Goal: Task Accomplishment & Management: Manage account settings

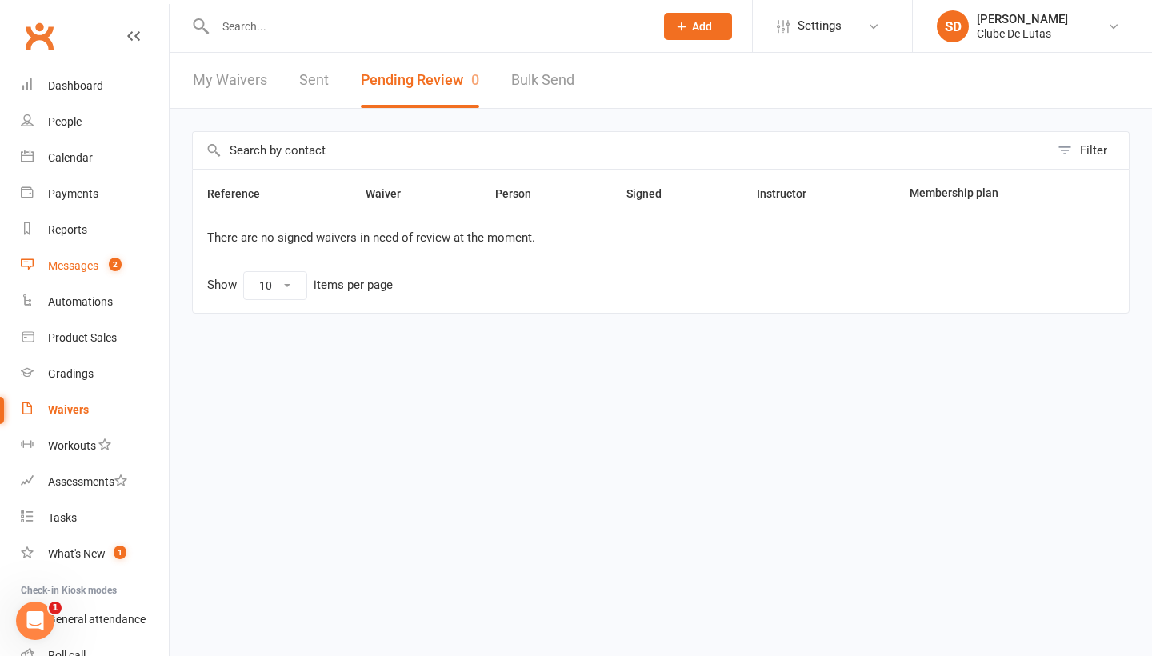
click at [66, 264] on div "Messages" at bounding box center [73, 265] width 50 height 13
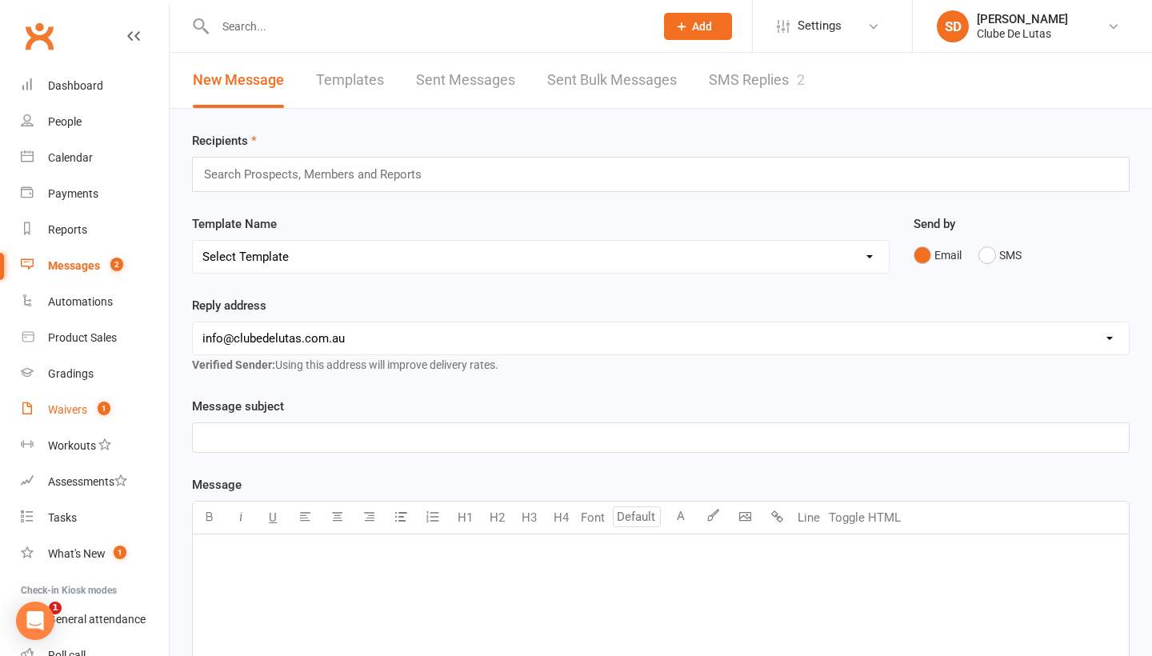
click at [81, 406] on div "Waivers" at bounding box center [67, 409] width 39 height 13
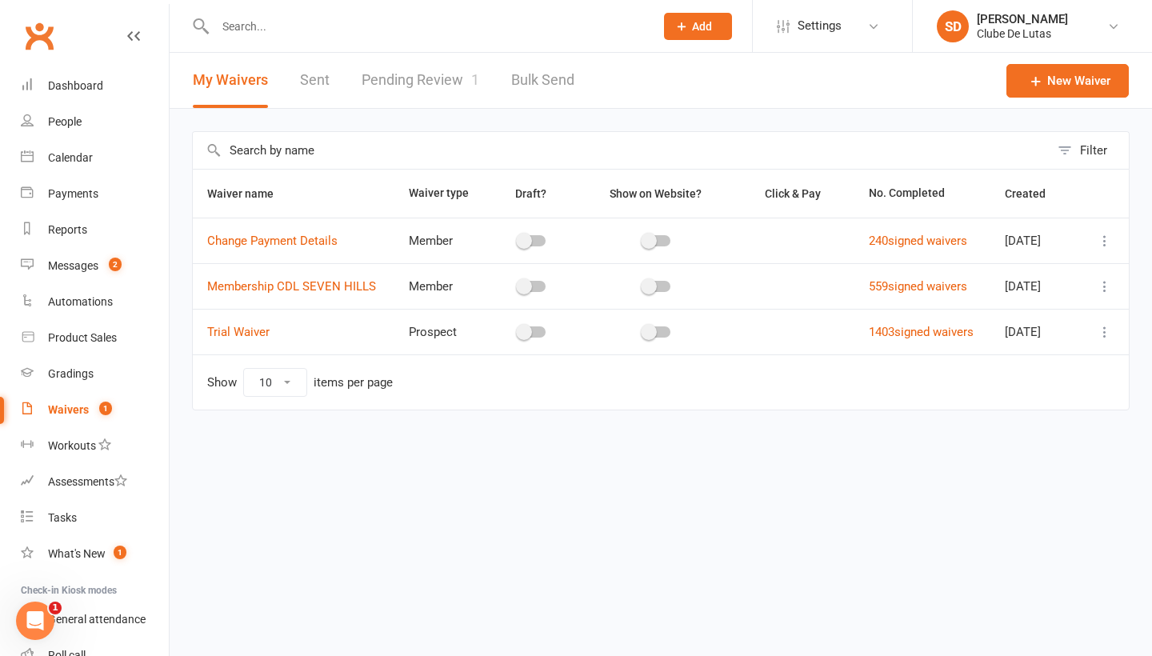
click at [429, 86] on link "Pending Review 1" at bounding box center [421, 80] width 118 height 55
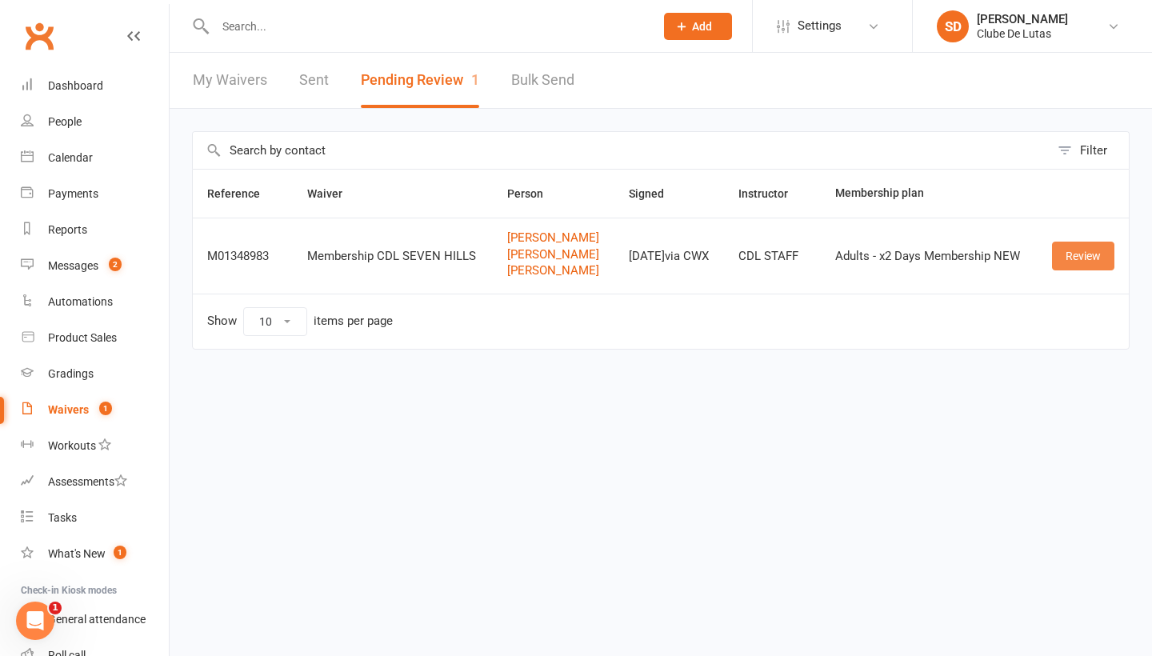
click at [1089, 253] on link "Review" at bounding box center [1083, 256] width 62 height 29
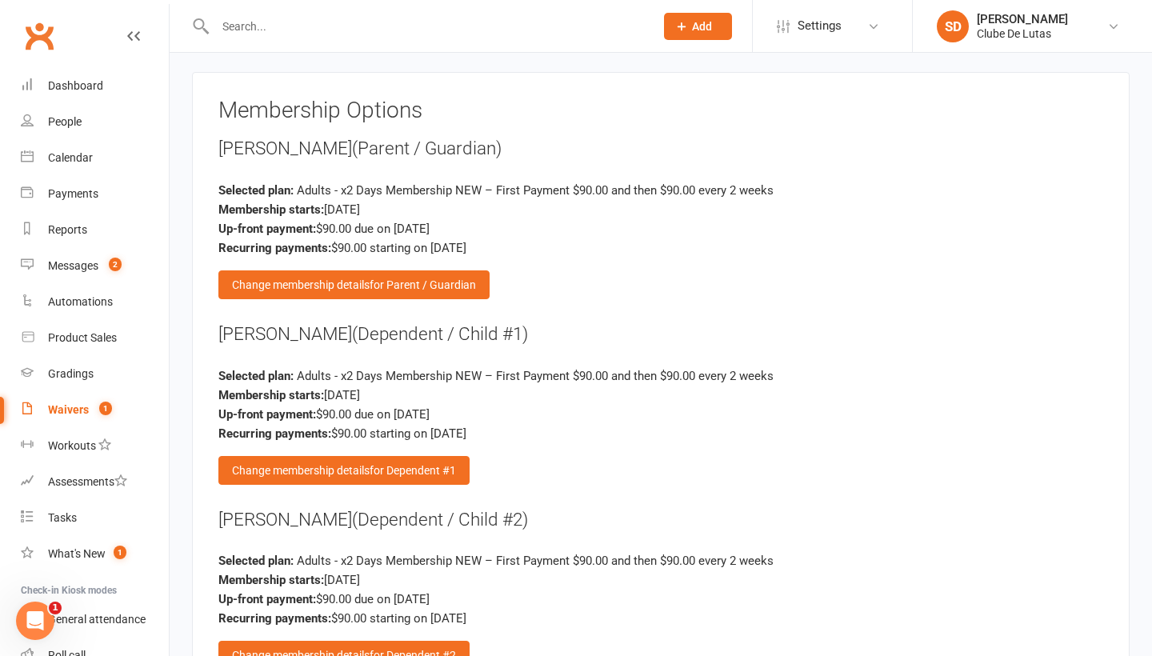
scroll to position [2199, 0]
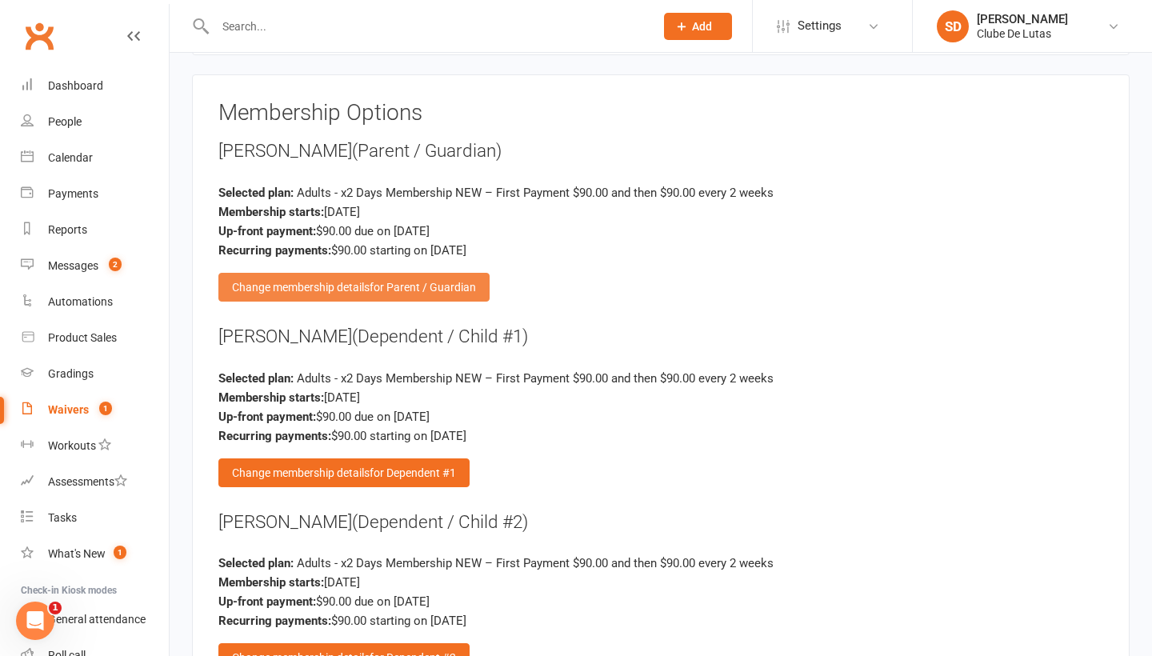
click at [414, 281] on span "for Parent / Guardian" at bounding box center [423, 287] width 106 height 13
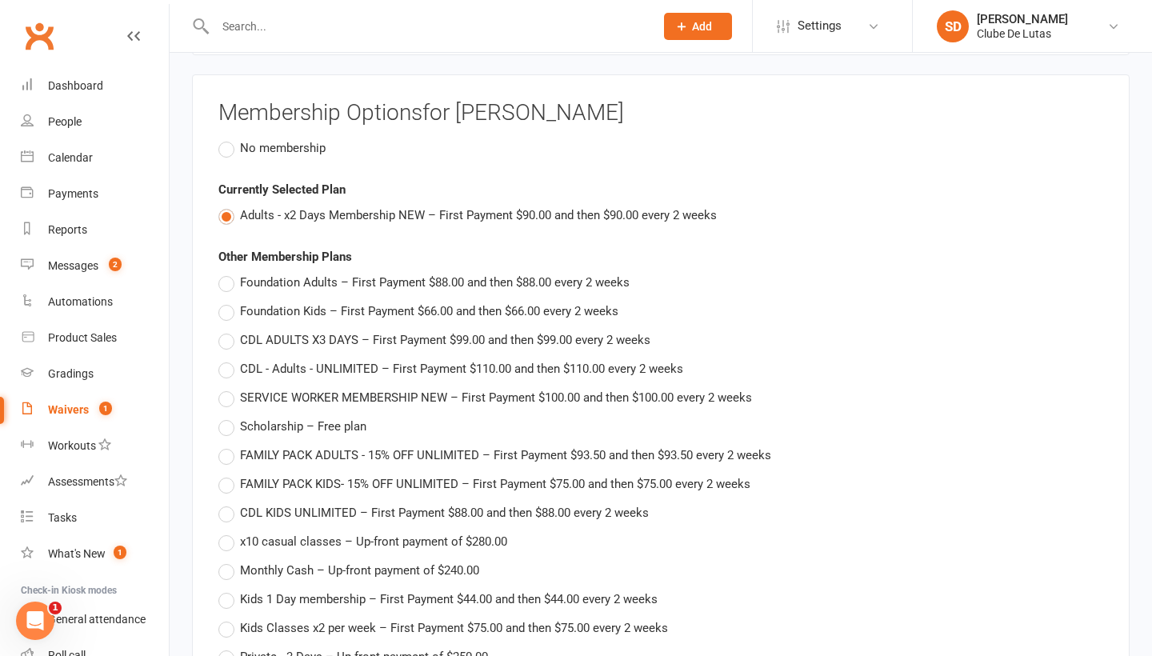
click at [231, 138] on label "No membership" at bounding box center [271, 147] width 107 height 19
click at [229, 138] on input "No membership" at bounding box center [223, 138] width 10 height 0
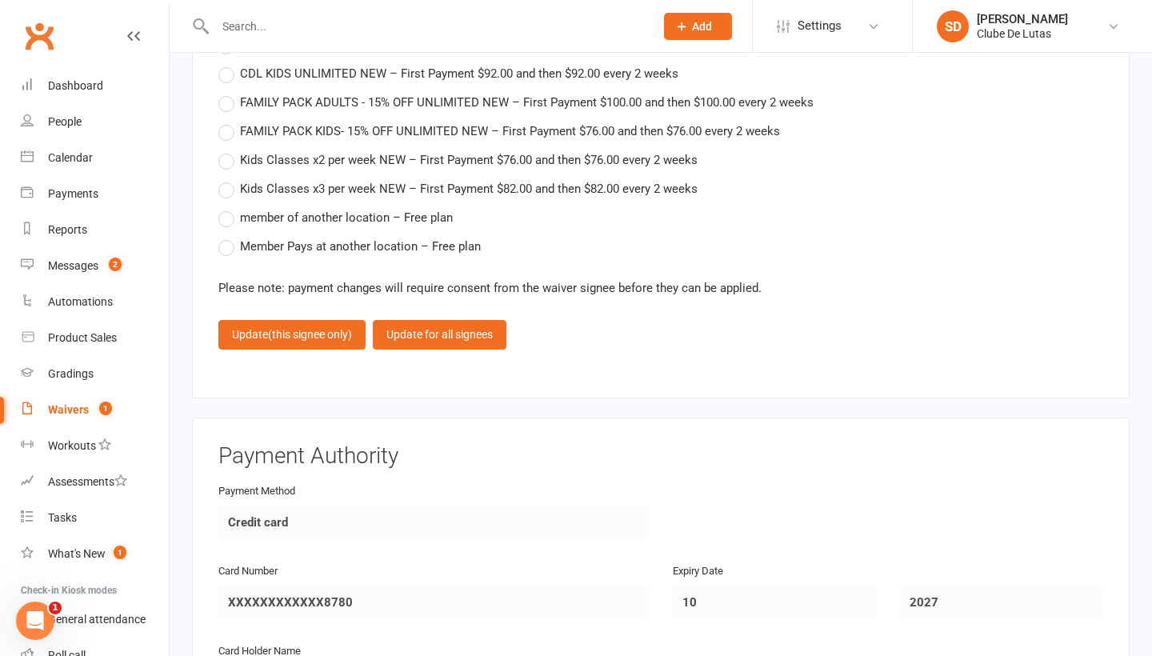
scroll to position [3389, 0]
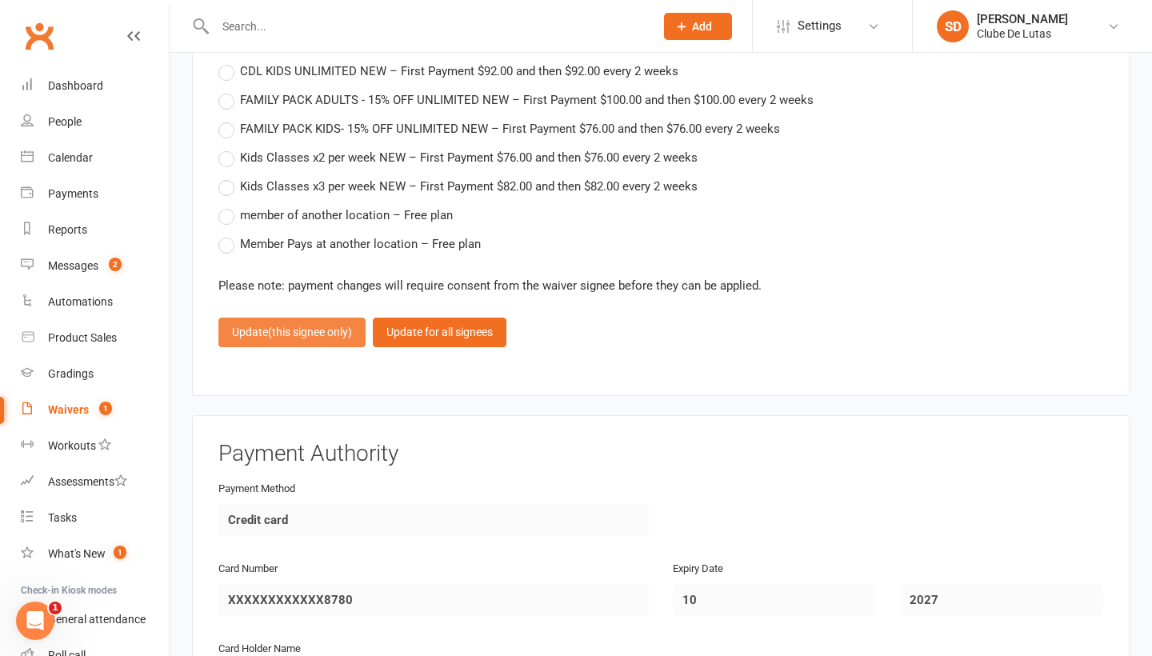
click at [332, 326] on span "(this signee only)" at bounding box center [310, 332] width 84 height 13
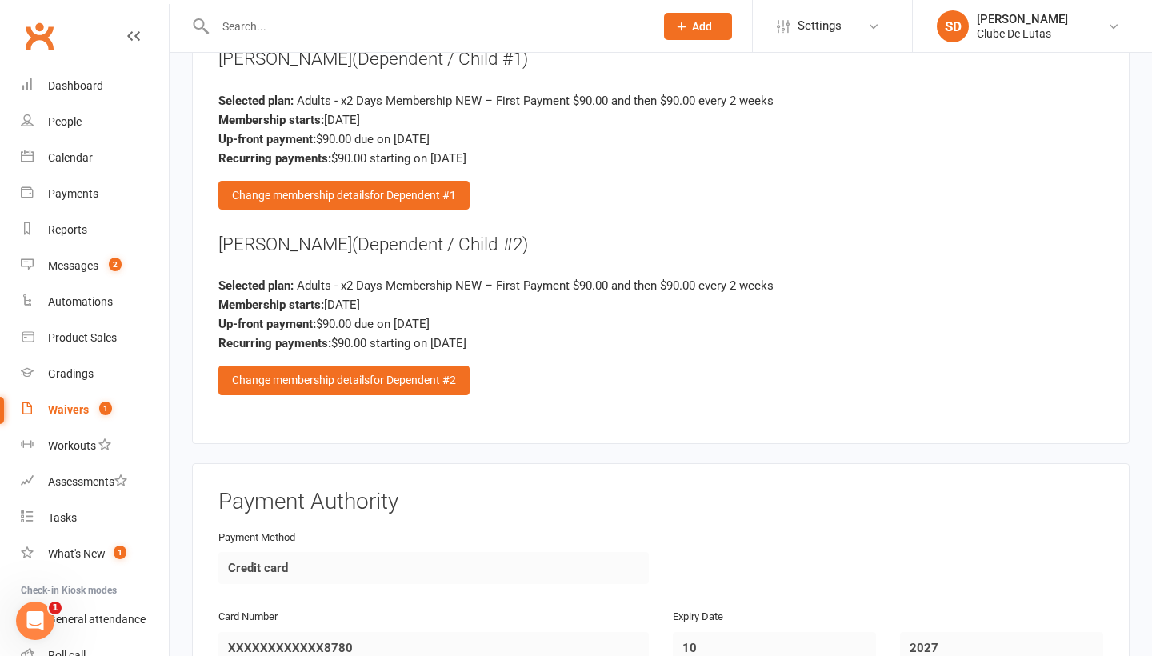
scroll to position [2312, 0]
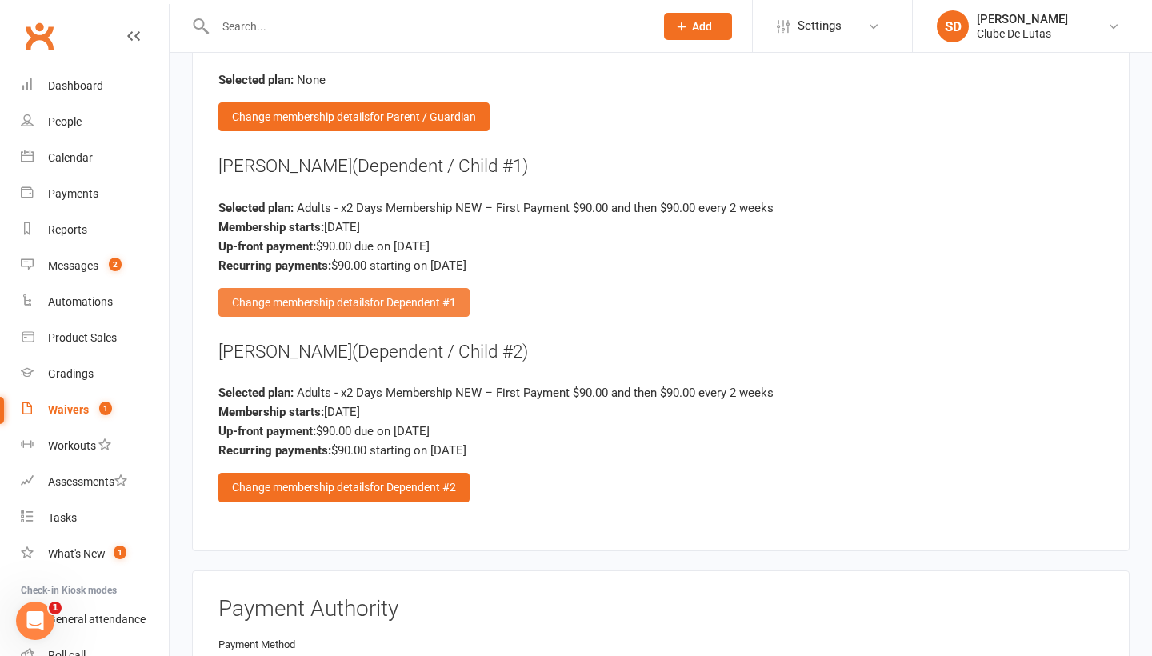
click at [328, 288] on div "Change membership details for Dependent #1" at bounding box center [343, 302] width 251 height 29
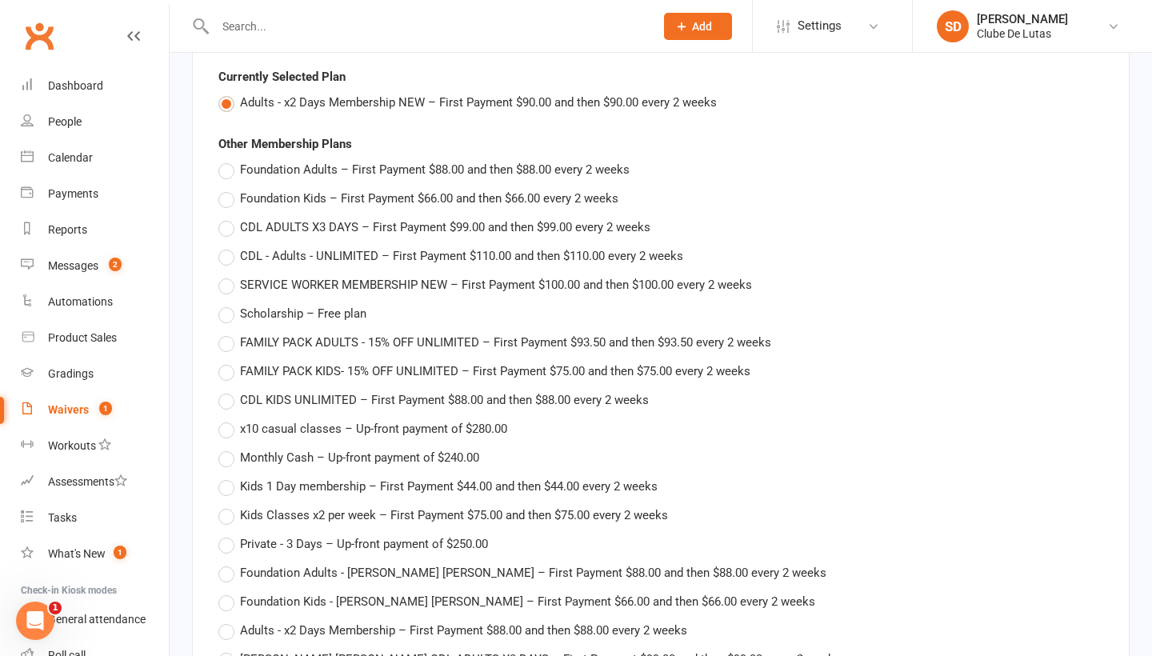
scroll to position [2167, 0]
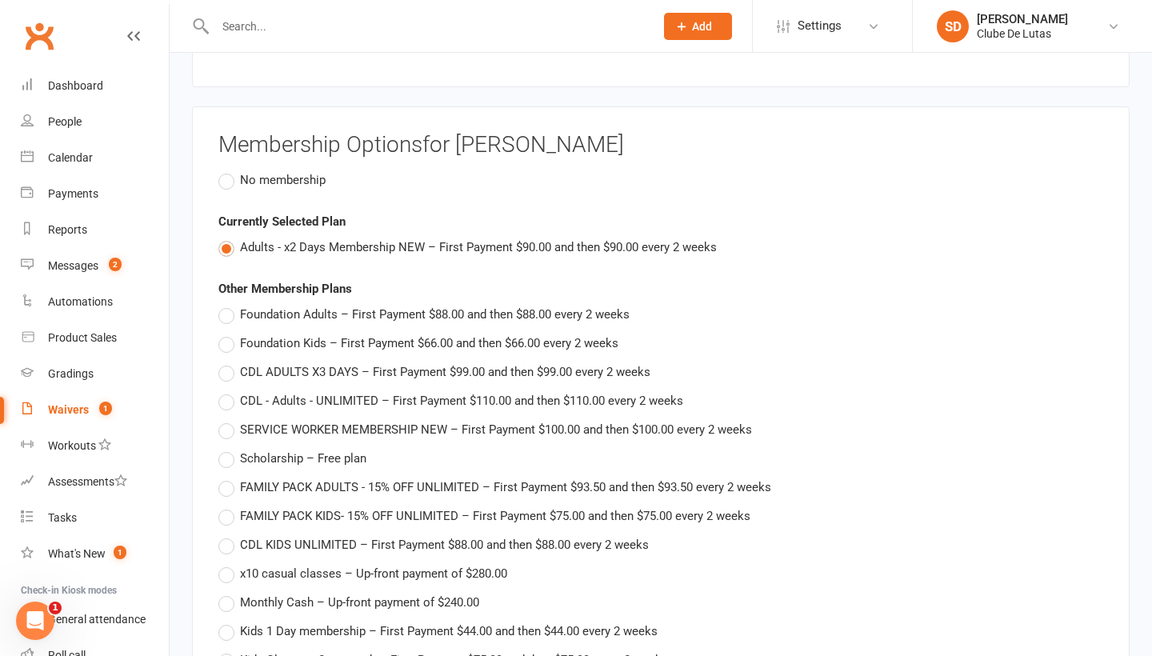
click at [221, 170] on label "No membership" at bounding box center [271, 179] width 107 height 19
click at [221, 170] on input "No membership" at bounding box center [223, 170] width 10 height 0
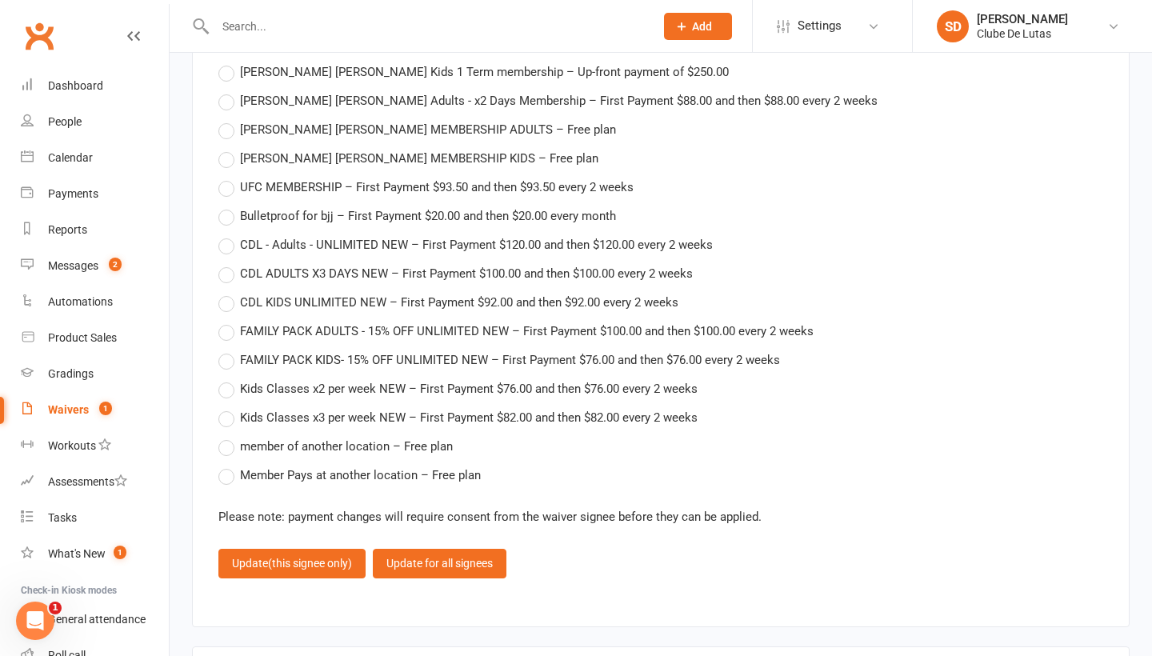
scroll to position [3148, 0]
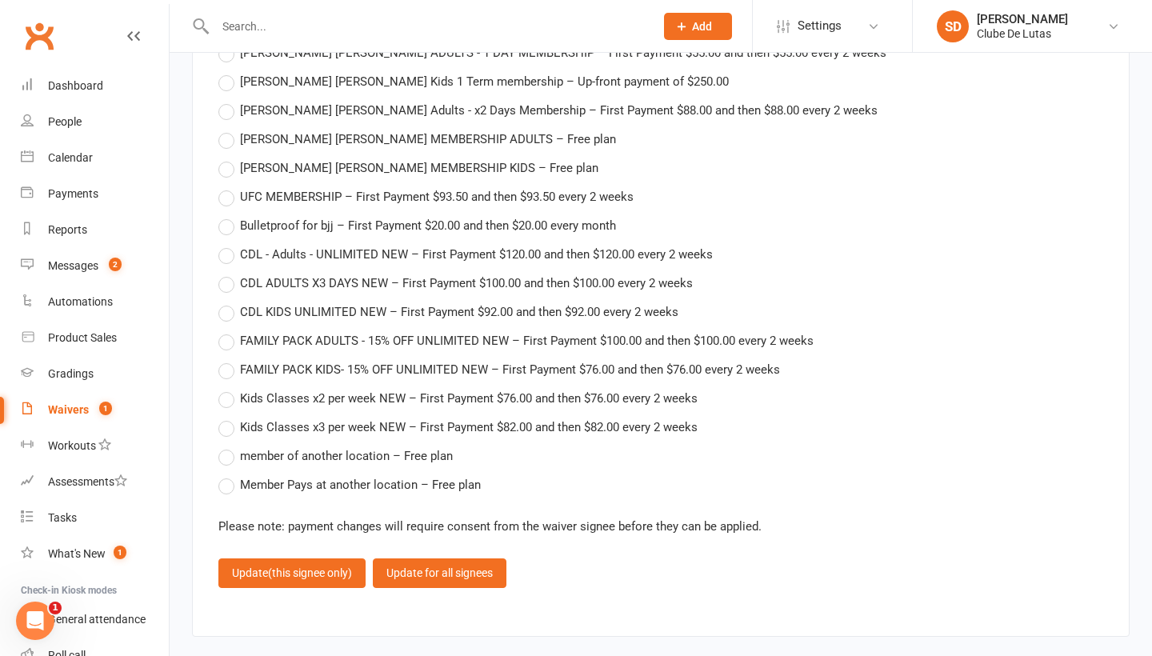
click at [233, 360] on label "FAMILY PACK KIDS- 15% OFF UNLIMITED NEW – First Payment $76.00 and then $76.00 …" at bounding box center [498, 369] width 561 height 19
click at [229, 360] on input "FAMILY PACK KIDS- 15% OFF UNLIMITED NEW – First Payment $76.00 and then $76.00 …" at bounding box center [223, 360] width 10 height 0
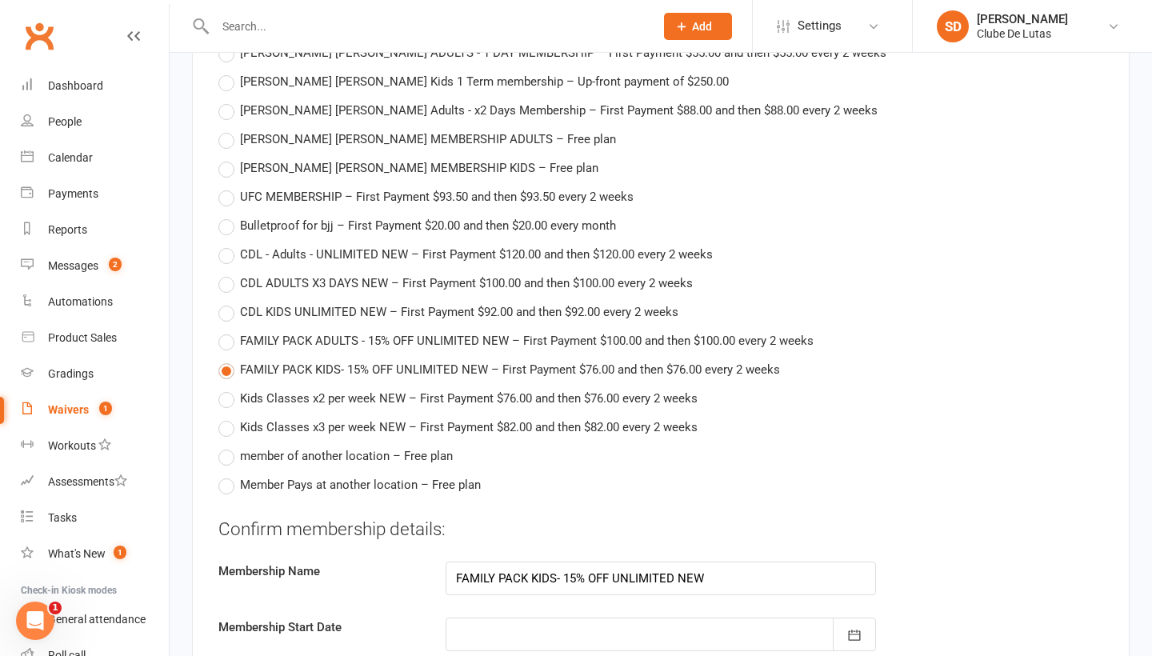
type input "11 Sep 2025"
type input "25 Sep 2025"
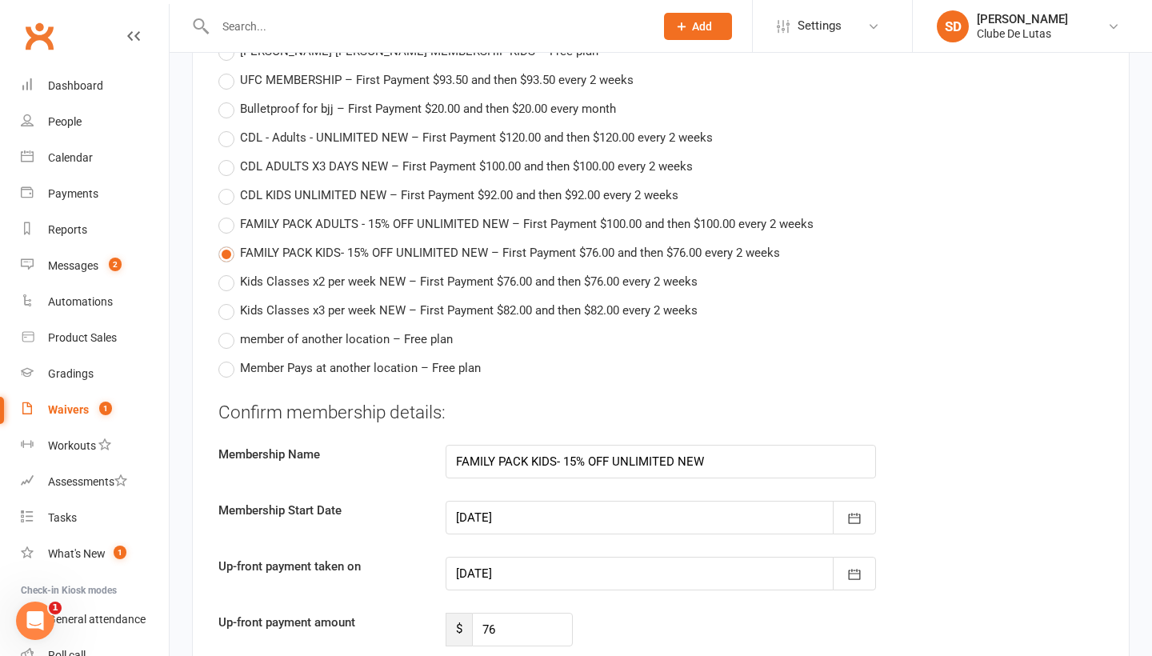
scroll to position [3662, 0]
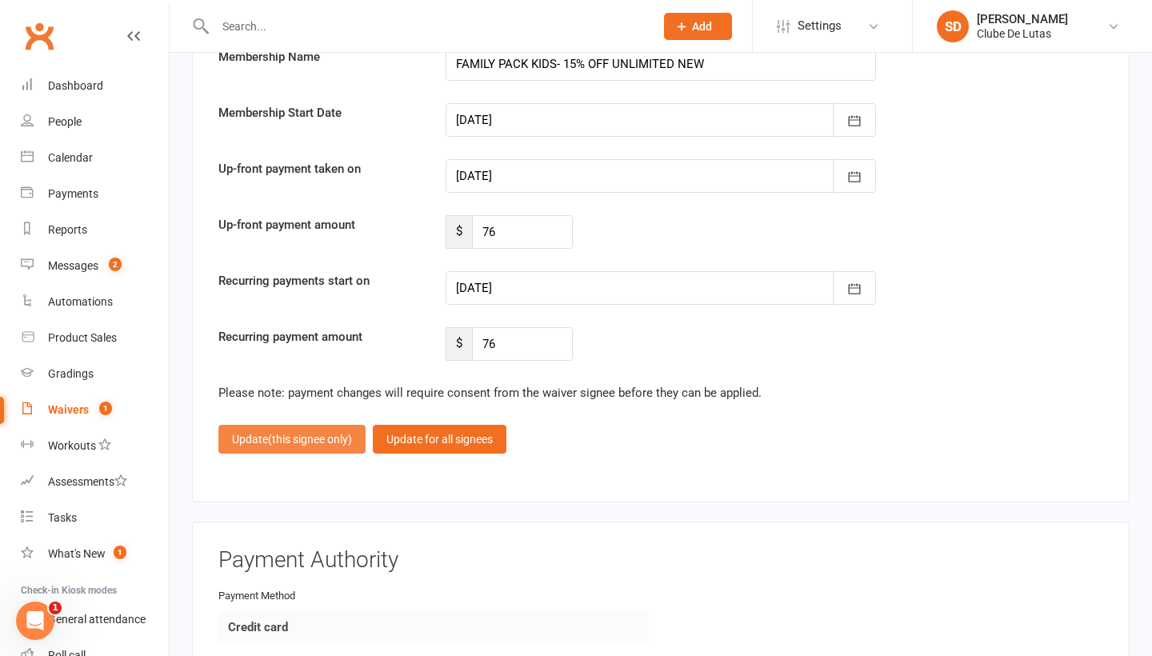
click at [274, 433] on span "(this signee only)" at bounding box center [310, 439] width 84 height 13
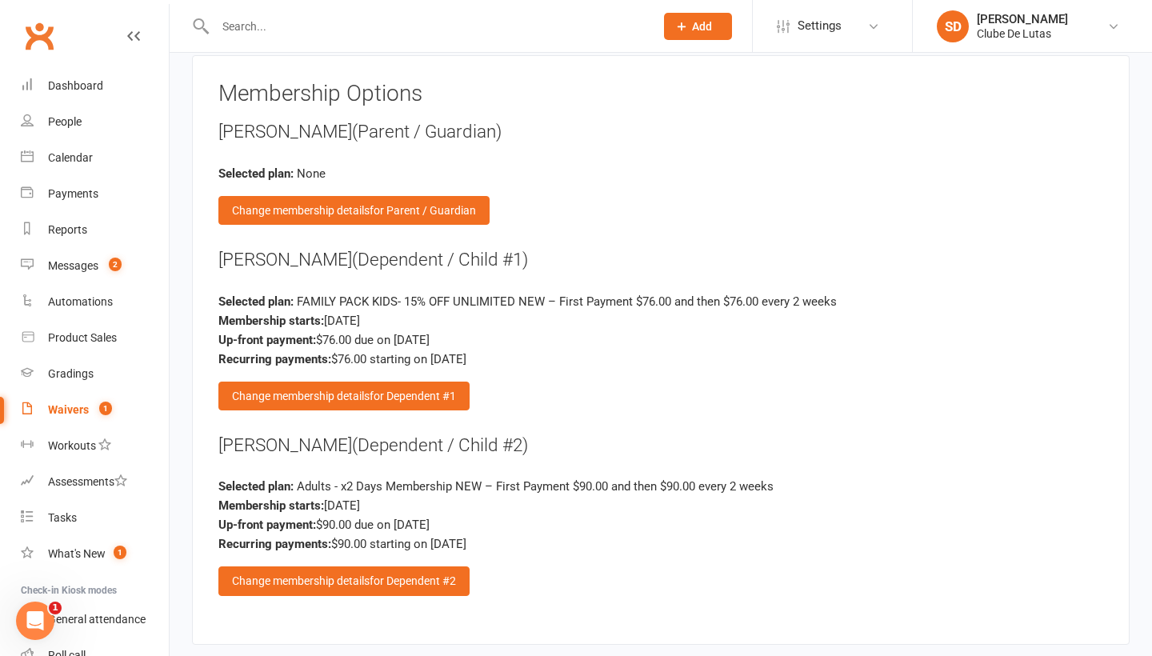
scroll to position [2235, 0]
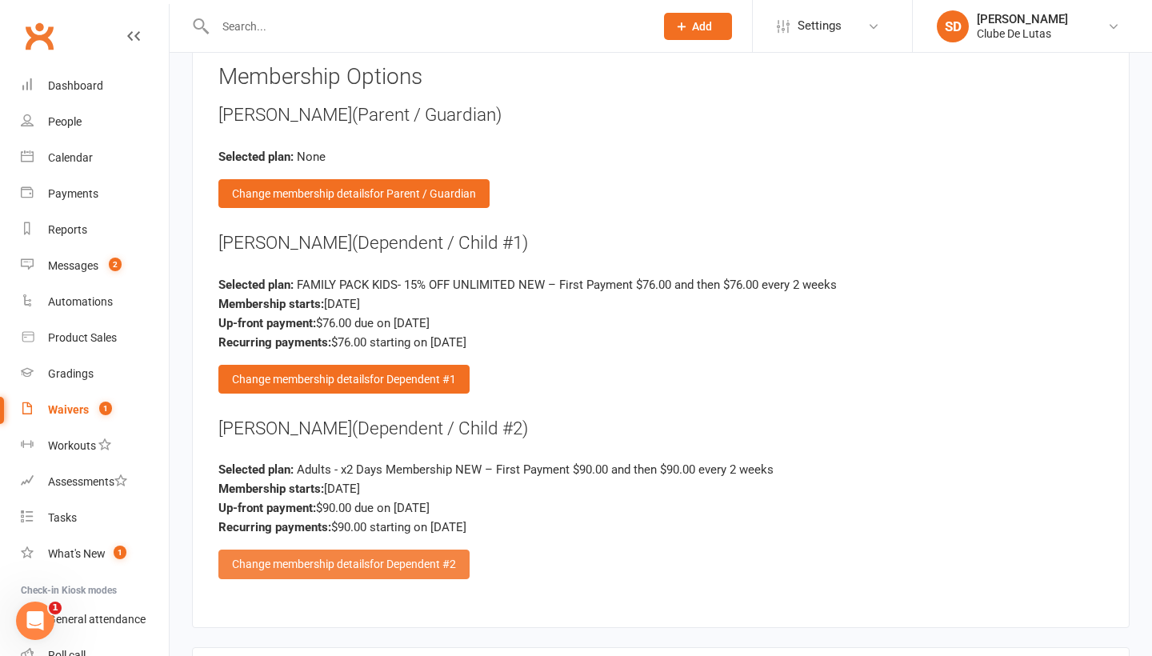
click at [291, 549] on div "Change membership details for Dependent #2" at bounding box center [343, 563] width 251 height 29
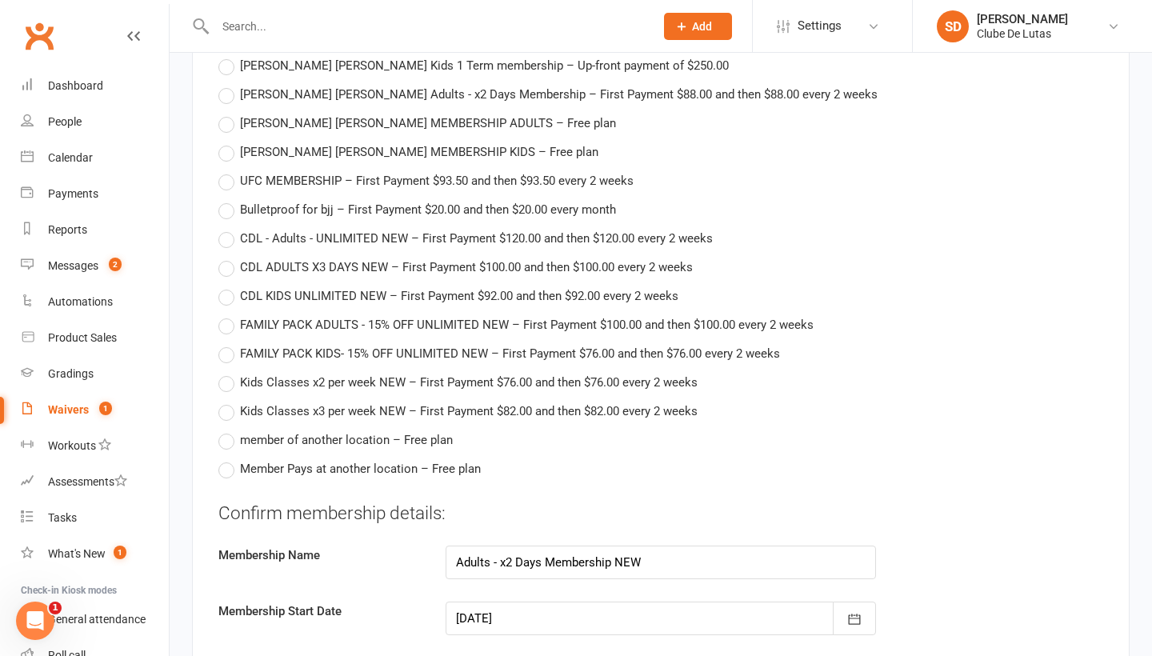
scroll to position [3174, 0]
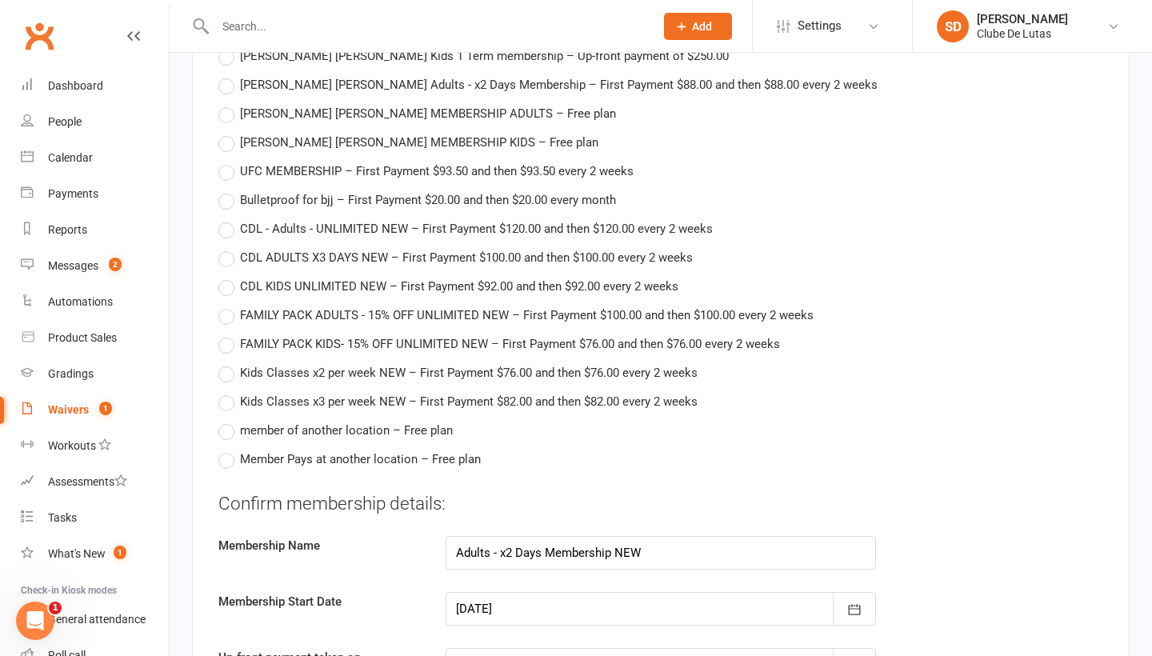
click at [224, 334] on label "FAMILY PACK KIDS- 15% OFF UNLIMITED NEW – First Payment $76.00 and then $76.00 …" at bounding box center [498, 343] width 561 height 19
click at [224, 334] on input "FAMILY PACK KIDS- 15% OFF UNLIMITED NEW – First Payment $76.00 and then $76.00 …" at bounding box center [223, 334] width 10 height 0
type input "FAMILY PACK KIDS- 15% OFF UNLIMITED NEW"
type input "76"
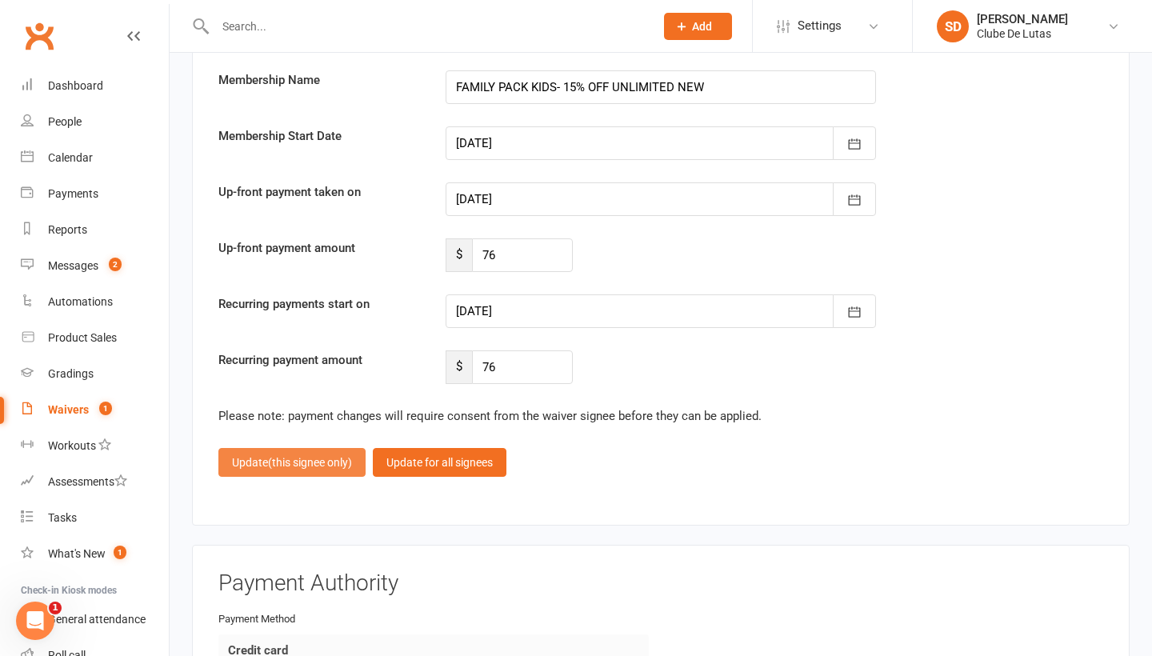
click at [298, 456] on span "(this signee only)" at bounding box center [310, 462] width 84 height 13
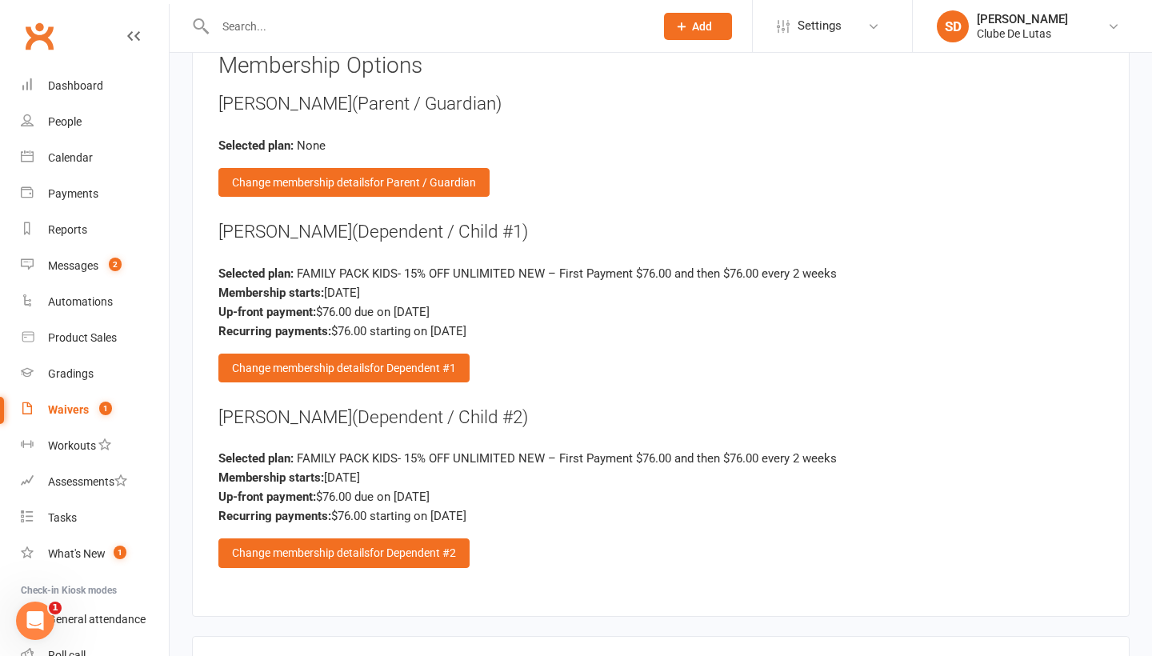
scroll to position [2290, 0]
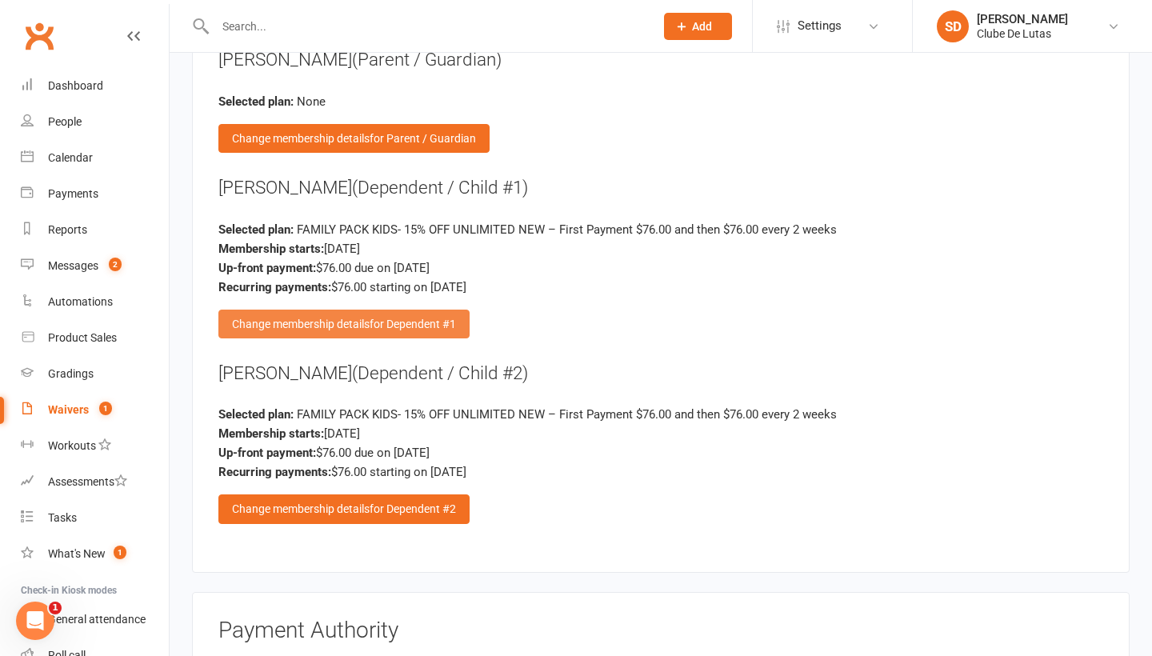
click at [377, 318] on span "for Dependent #1" at bounding box center [413, 324] width 86 height 13
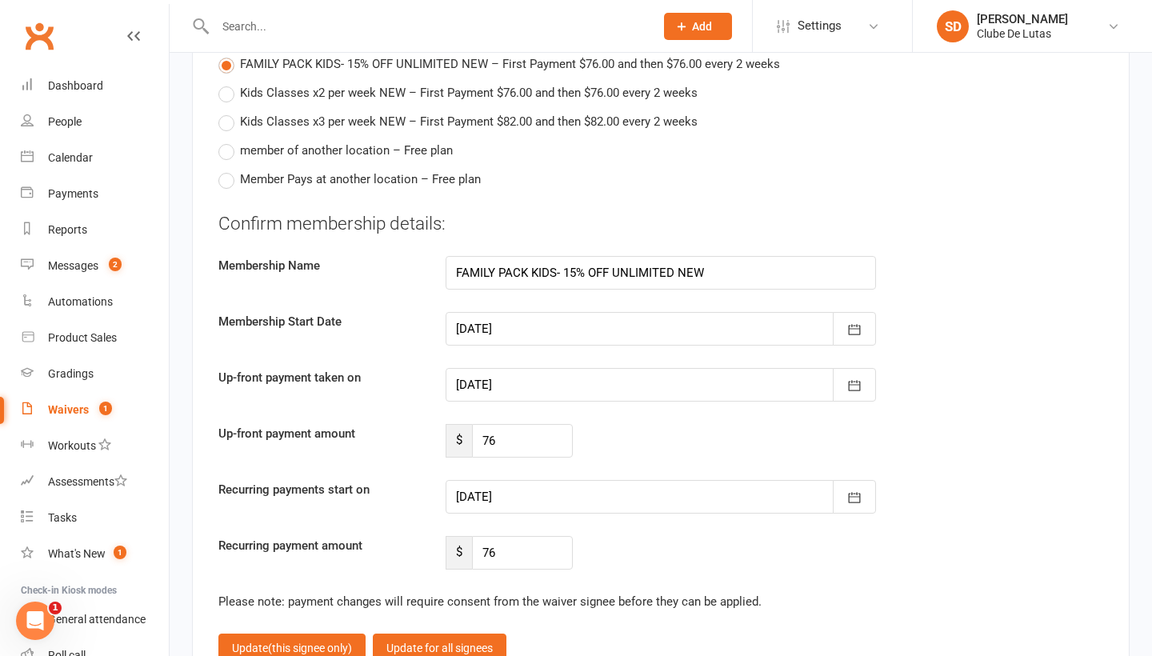
scroll to position [3470, 0]
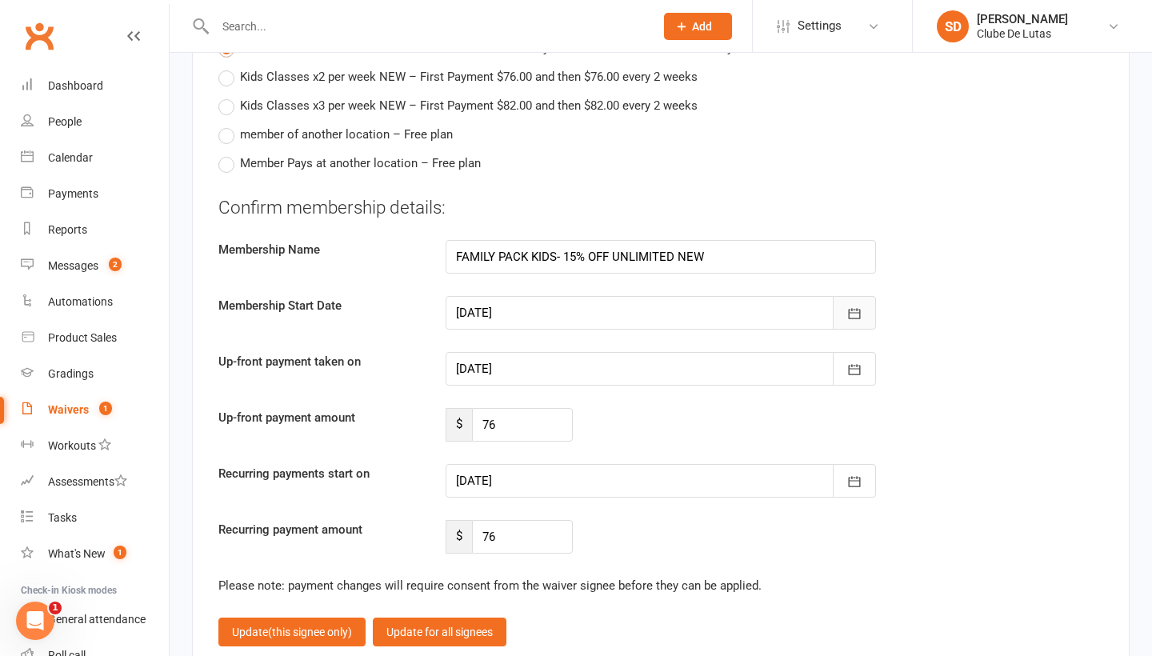
click at [849, 308] on icon "button" at bounding box center [855, 313] width 12 height 10
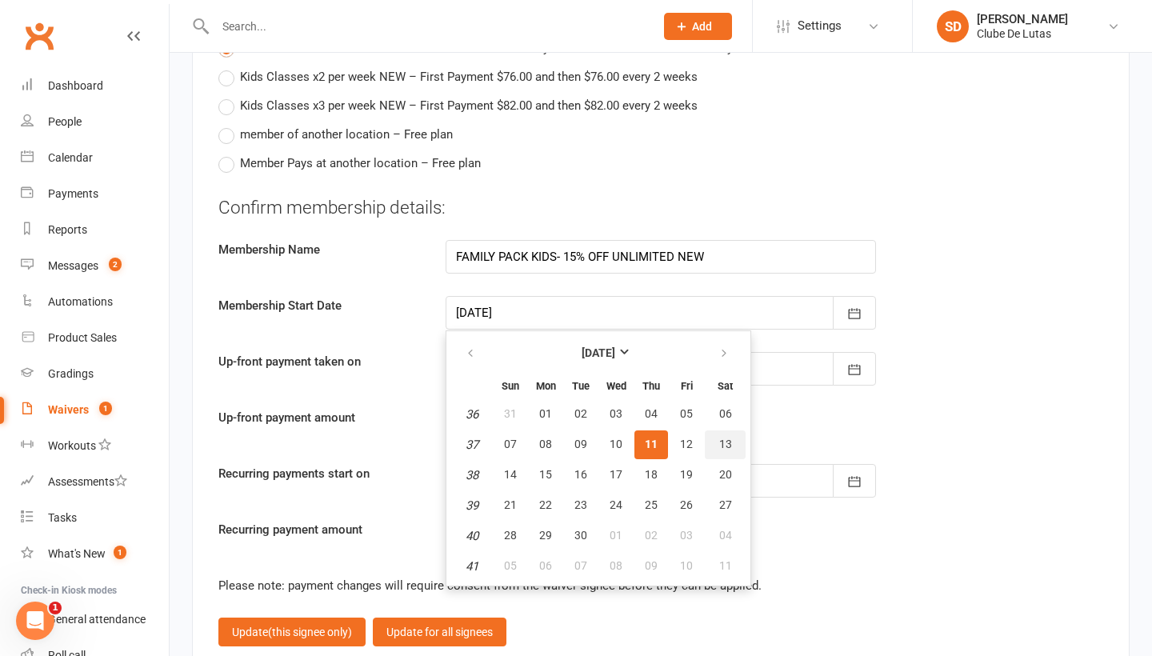
click at [723, 438] on span "13" at bounding box center [725, 444] width 13 height 13
type input "13 Sep 2025"
type input "27 Sep 2025"
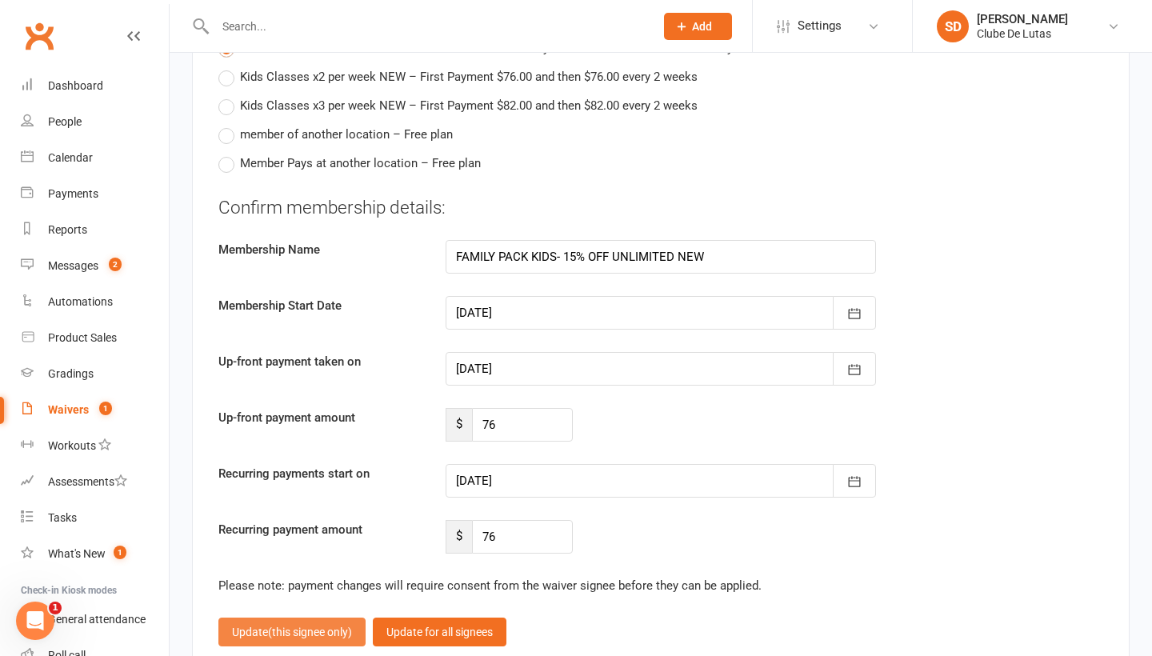
click at [304, 625] on span "(this signee only)" at bounding box center [310, 631] width 84 height 13
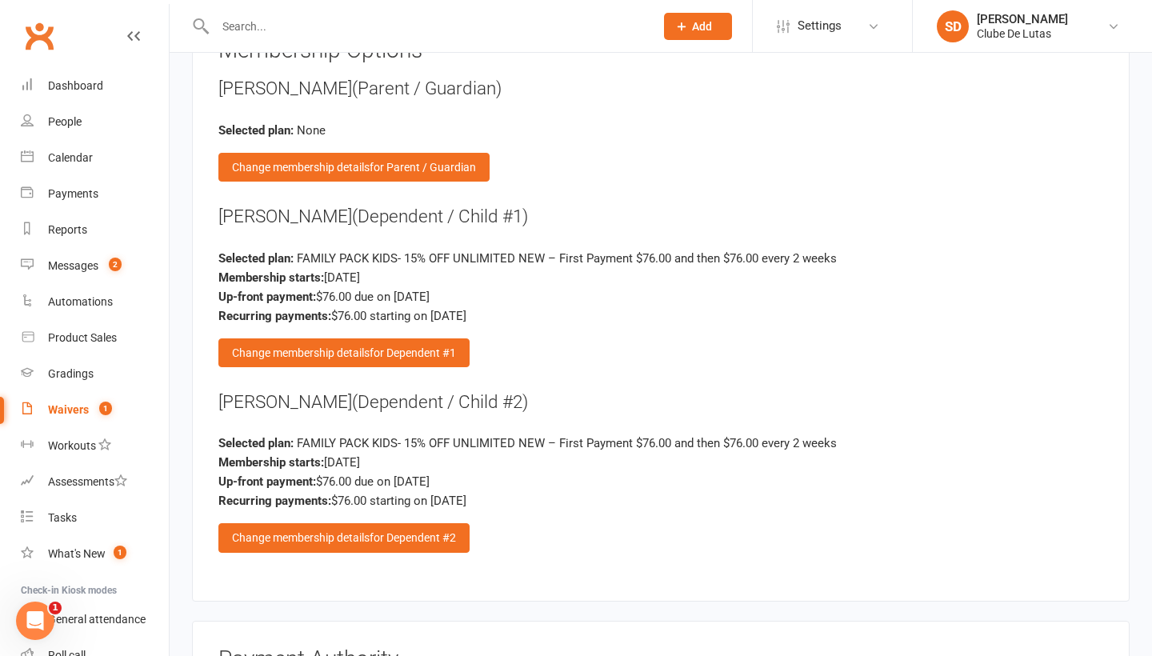
scroll to position [2257, 0]
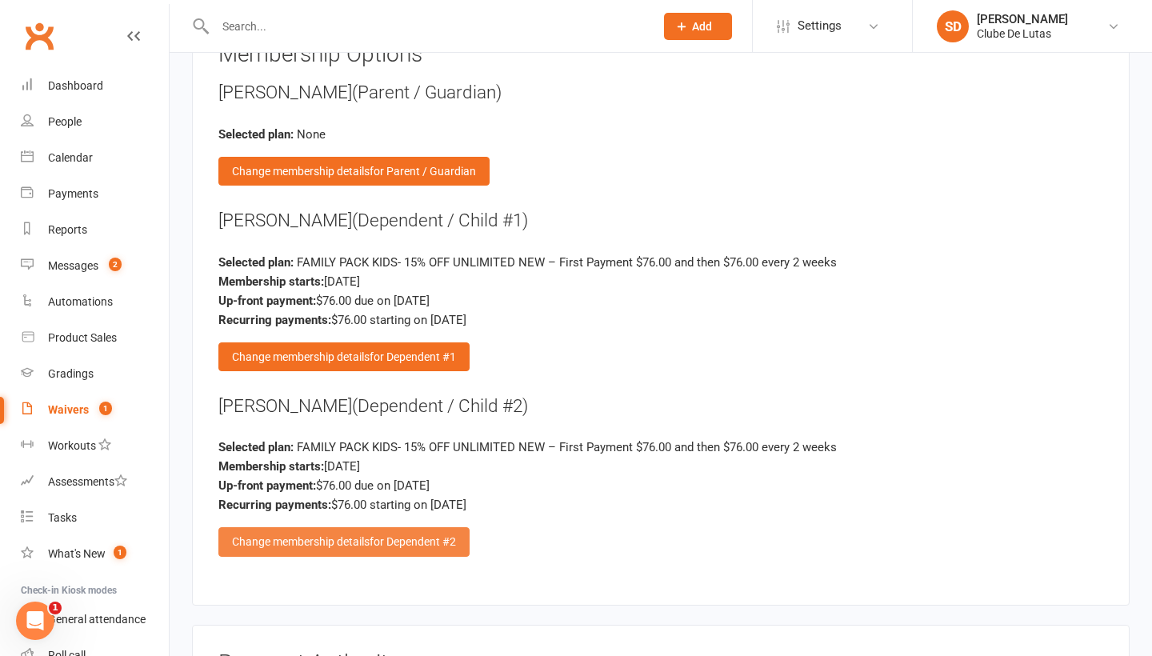
click at [377, 535] on span "for Dependent #2" at bounding box center [413, 541] width 86 height 13
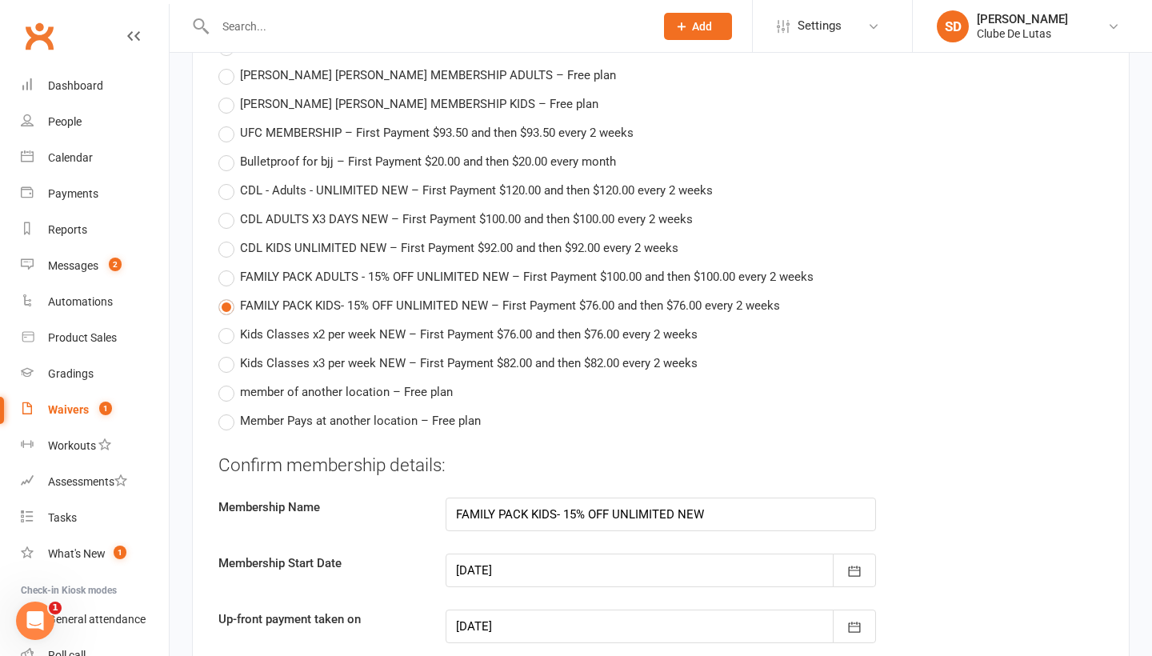
scroll to position [3292, 0]
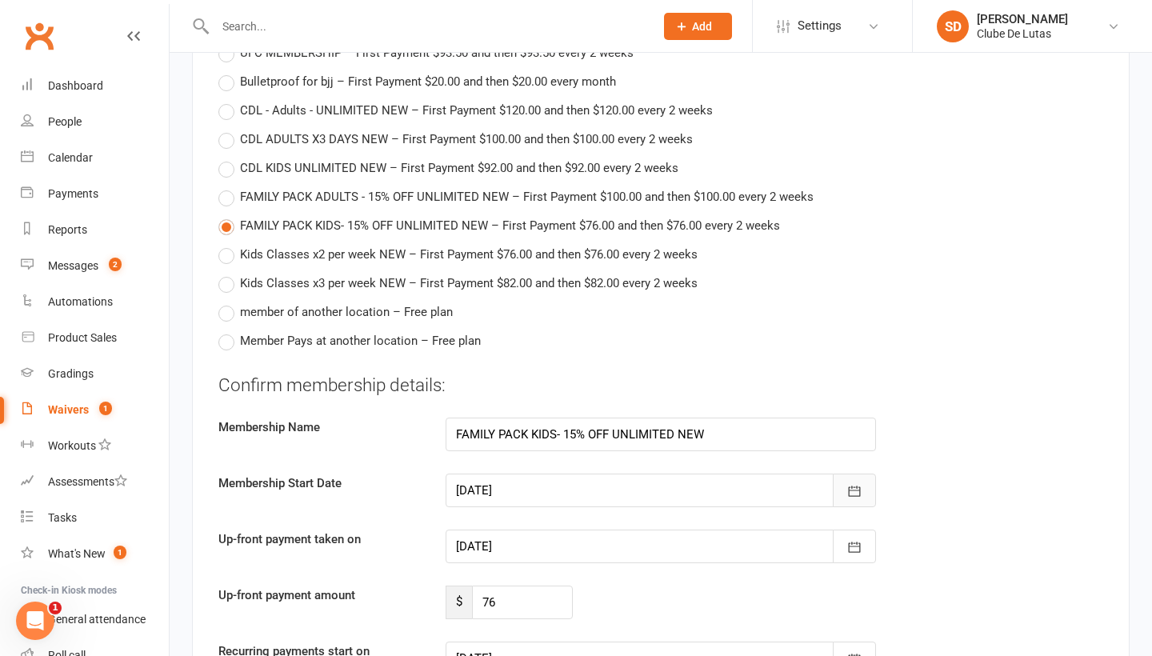
click at [861, 483] on icon "button" at bounding box center [854, 491] width 16 height 16
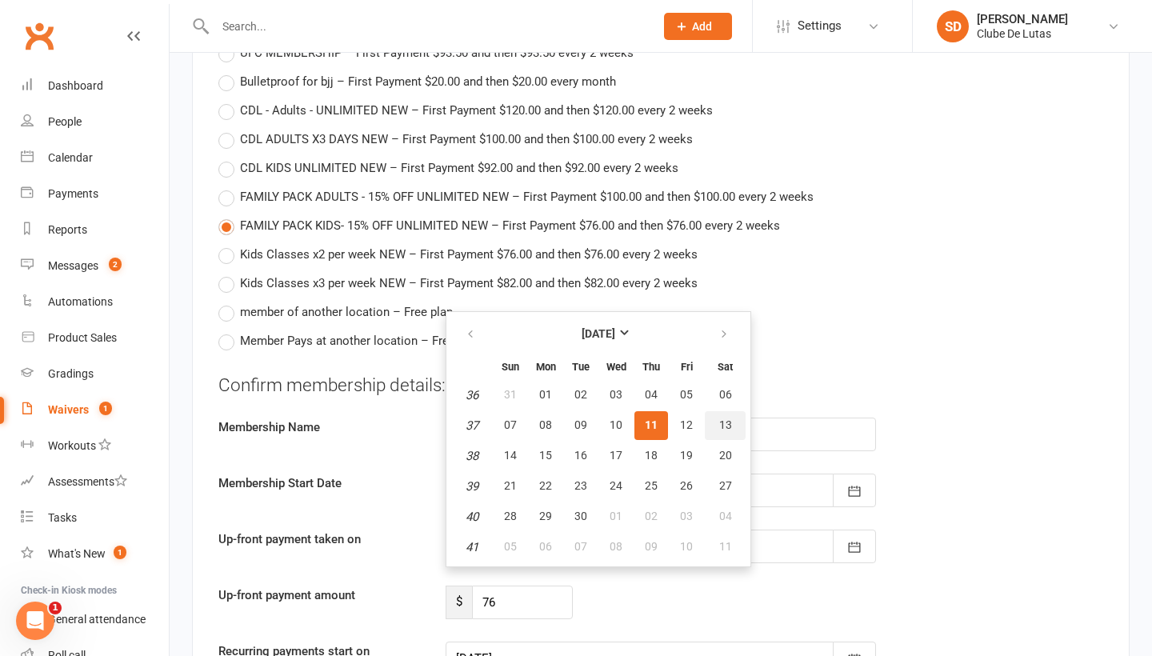
click at [730, 418] on span "13" at bounding box center [725, 424] width 13 height 13
type input "13 Sep 2025"
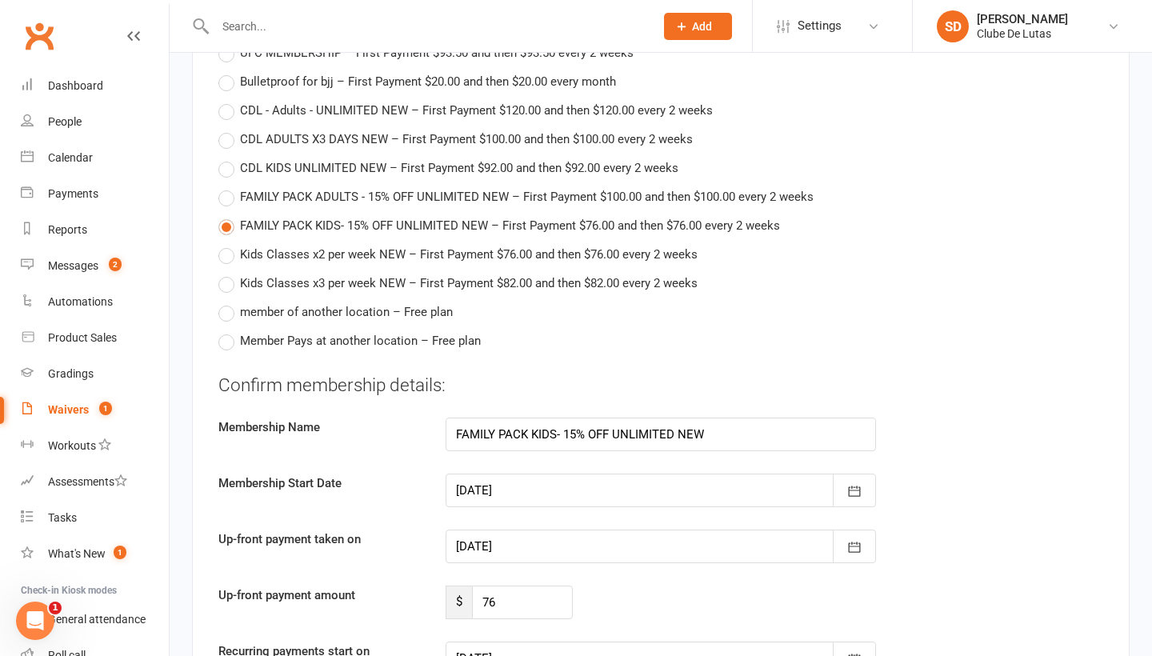
type input "13 Sep 2025"
type input "27 Sep 2025"
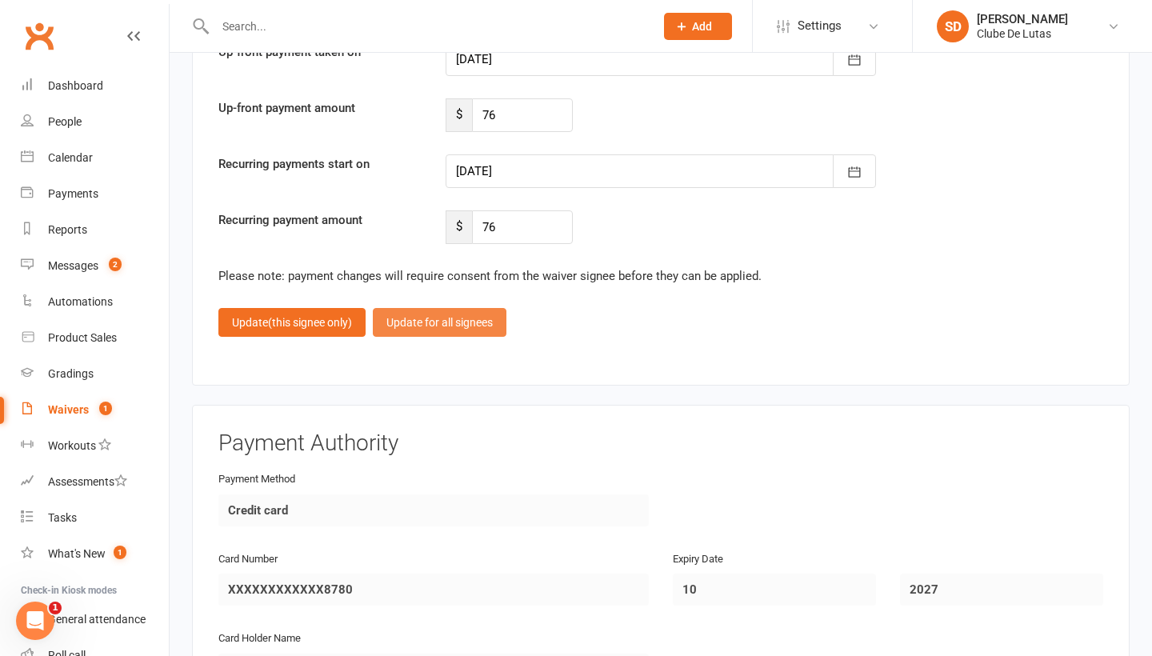
scroll to position [3790, 0]
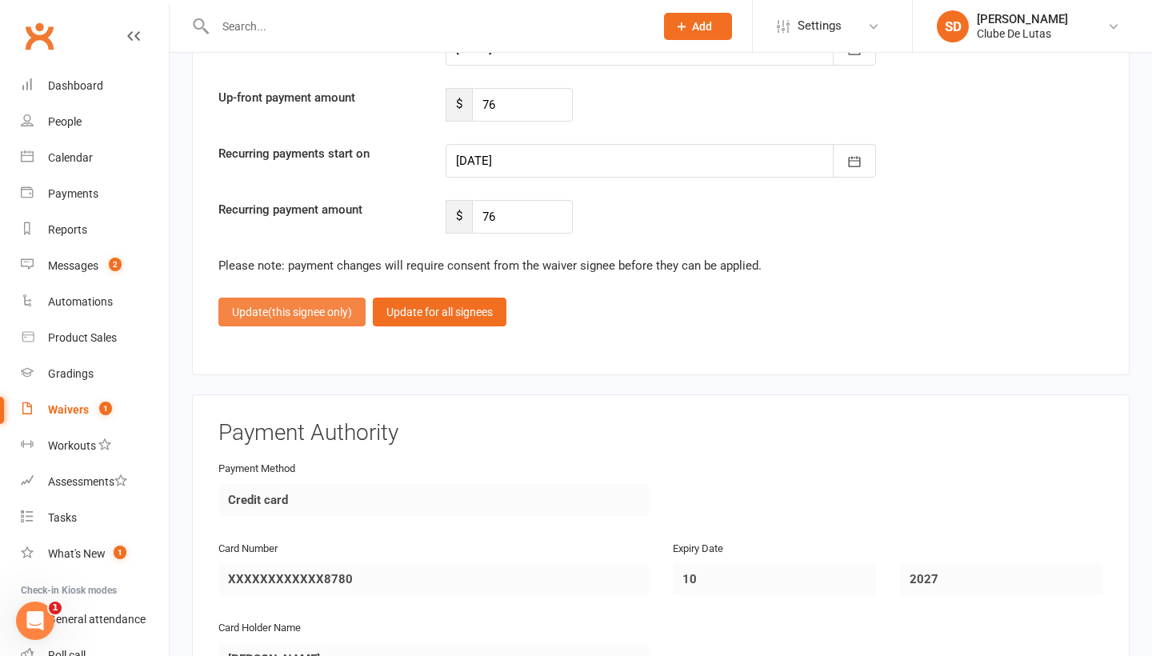
click at [302, 306] on span "(this signee only)" at bounding box center [310, 312] width 84 height 13
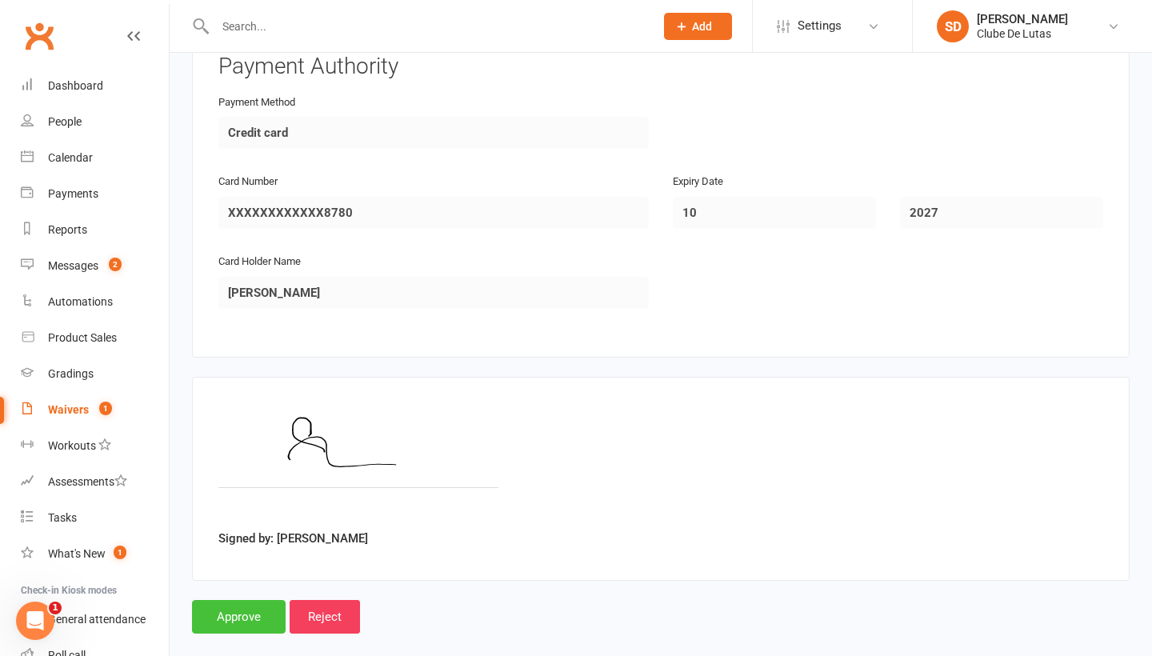
scroll to position [2853, 0]
click at [254, 601] on input "Approve" at bounding box center [239, 618] width 94 height 34
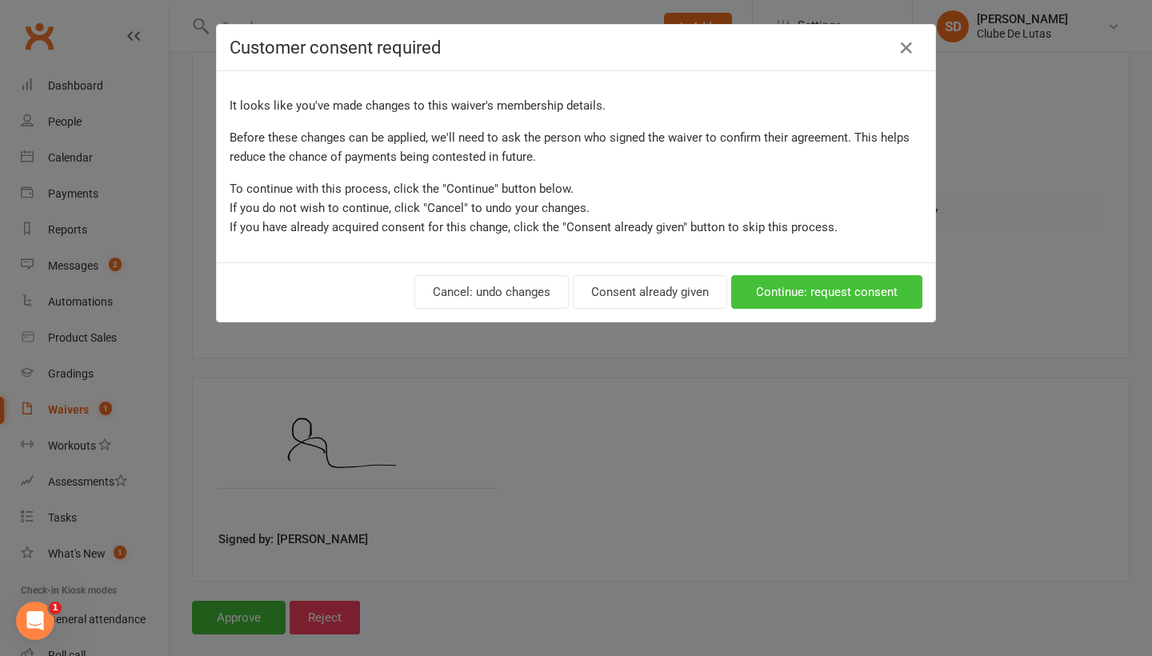
click at [828, 291] on button "Continue: request consent" at bounding box center [826, 292] width 191 height 34
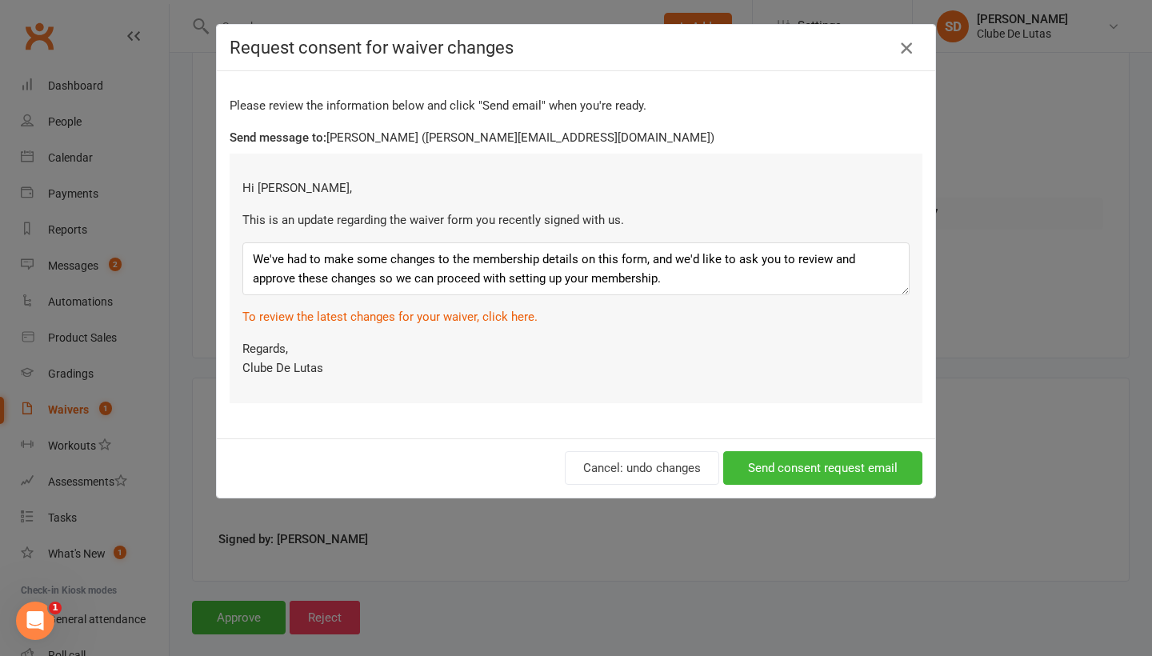
click at [905, 54] on icon "button" at bounding box center [906, 47] width 19 height 19
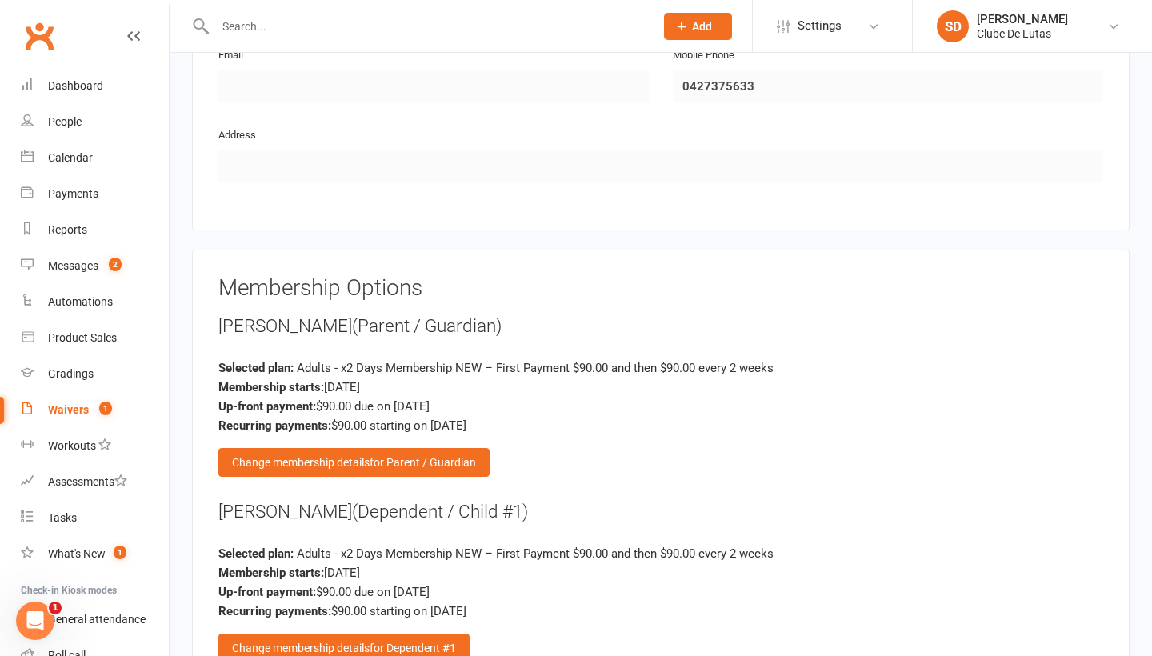
scroll to position [2026, 0]
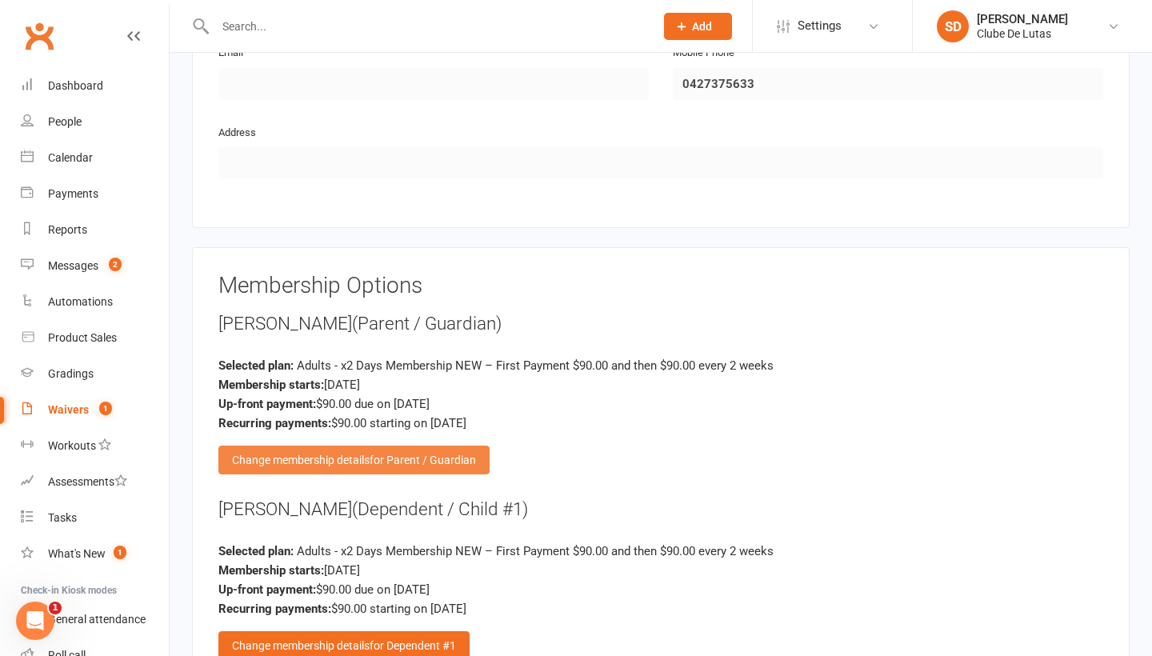
click at [334, 446] on div "Change membership details for Parent / Guardian" at bounding box center [353, 460] width 271 height 29
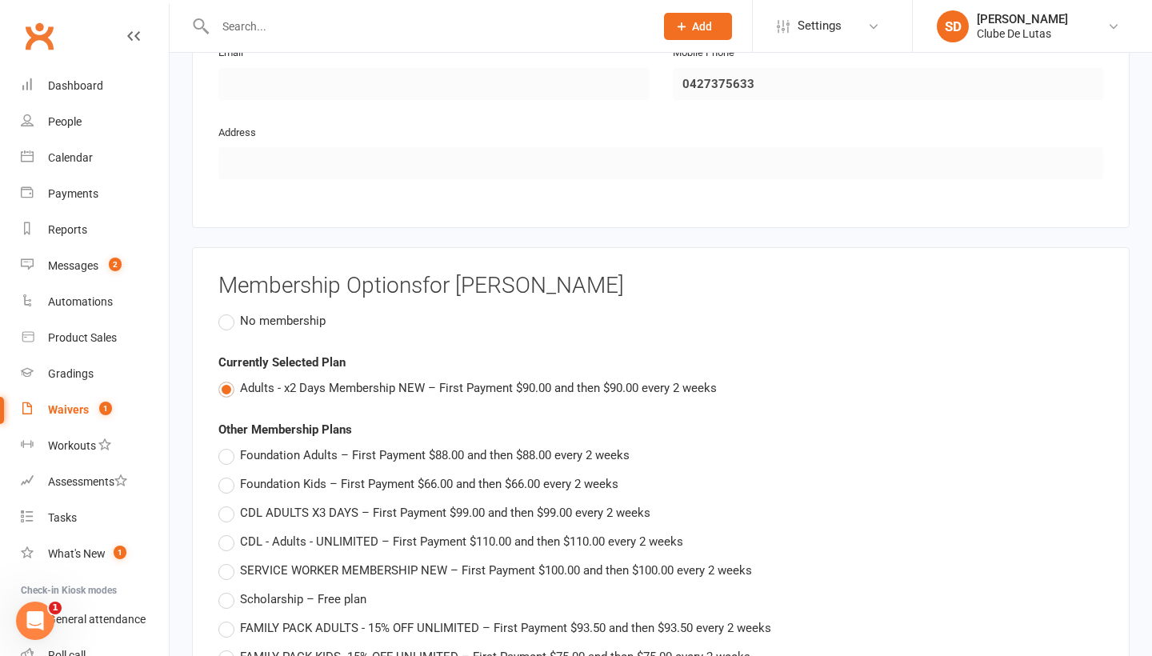
click at [234, 311] on label "No membership" at bounding box center [271, 320] width 107 height 19
click at [229, 311] on input "No membership" at bounding box center [223, 311] width 10 height 0
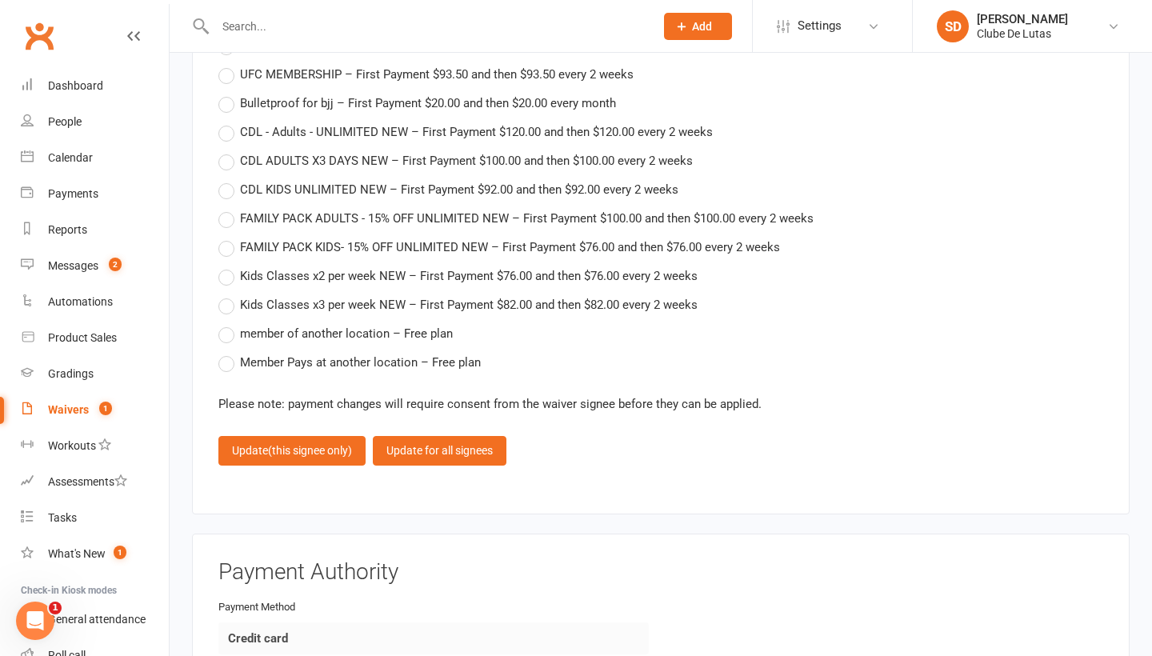
scroll to position [3319, 0]
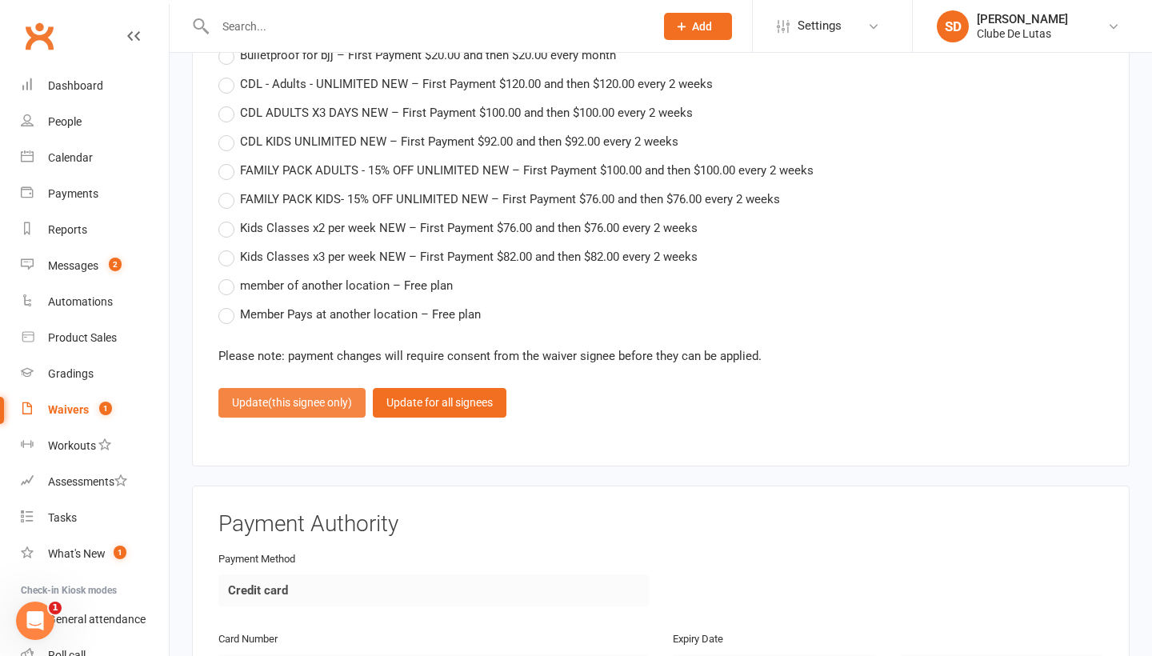
click at [274, 396] on span "(this signee only)" at bounding box center [310, 402] width 84 height 13
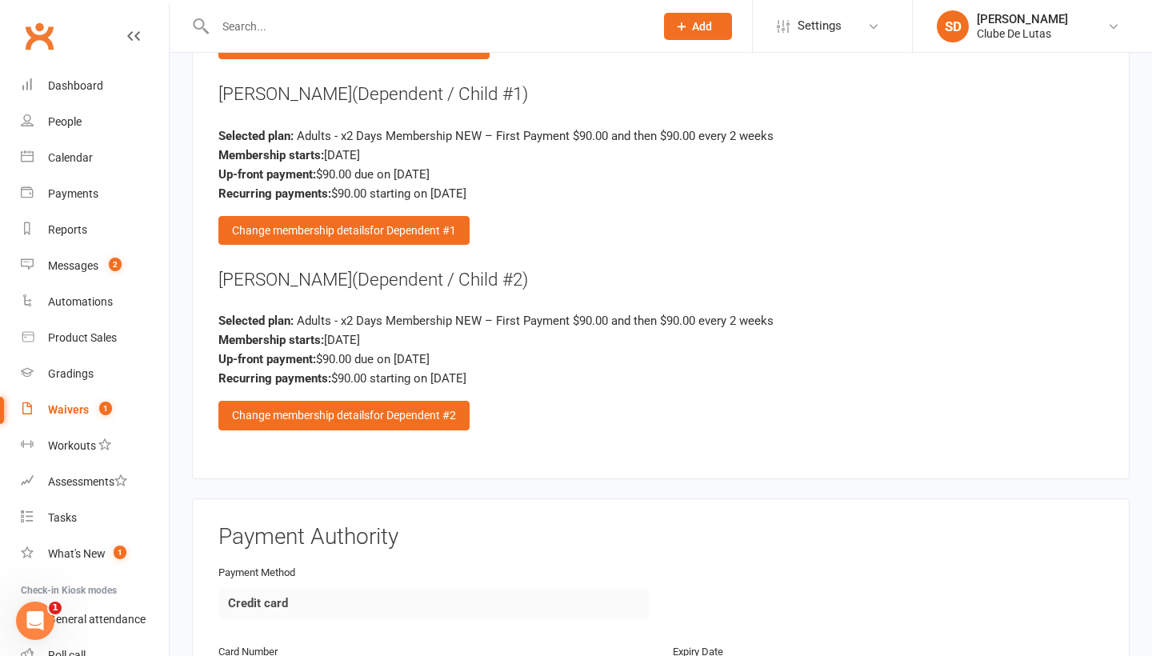
scroll to position [2355, 0]
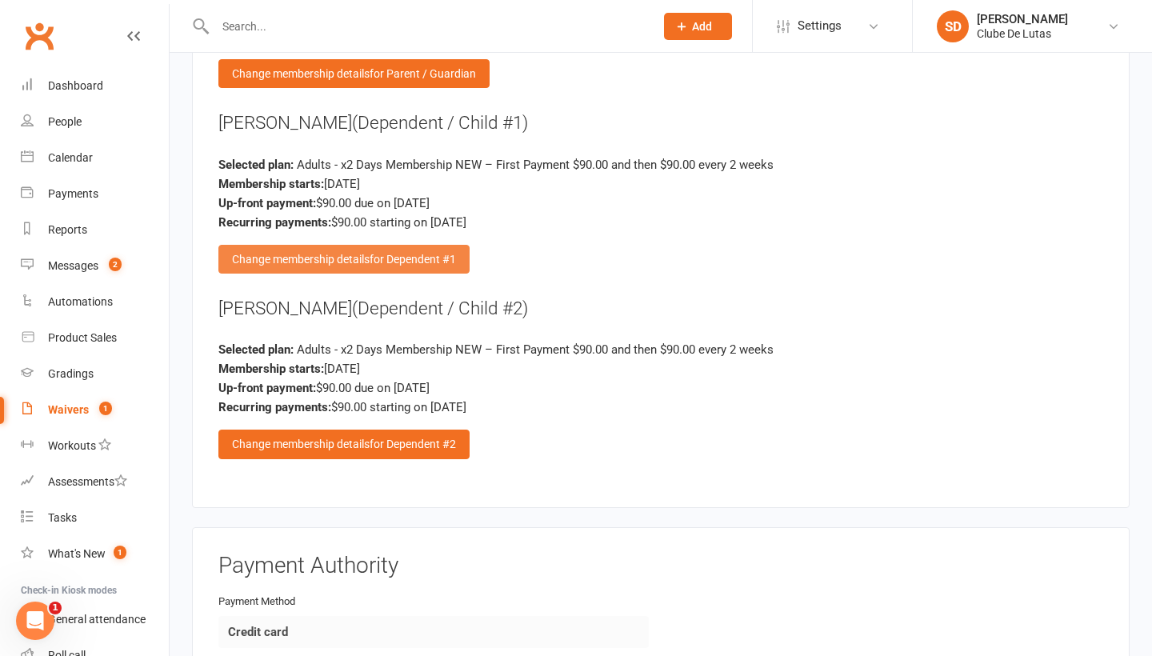
click at [411, 253] on span "for Dependent #1" at bounding box center [413, 259] width 86 height 13
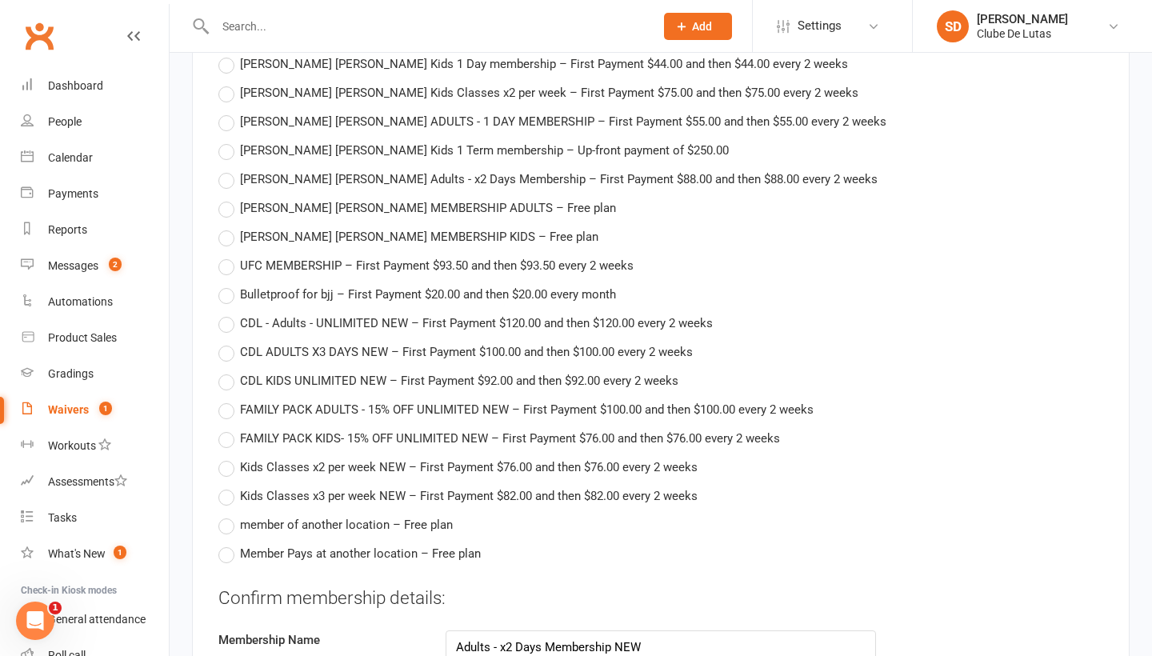
scroll to position [3250, 0]
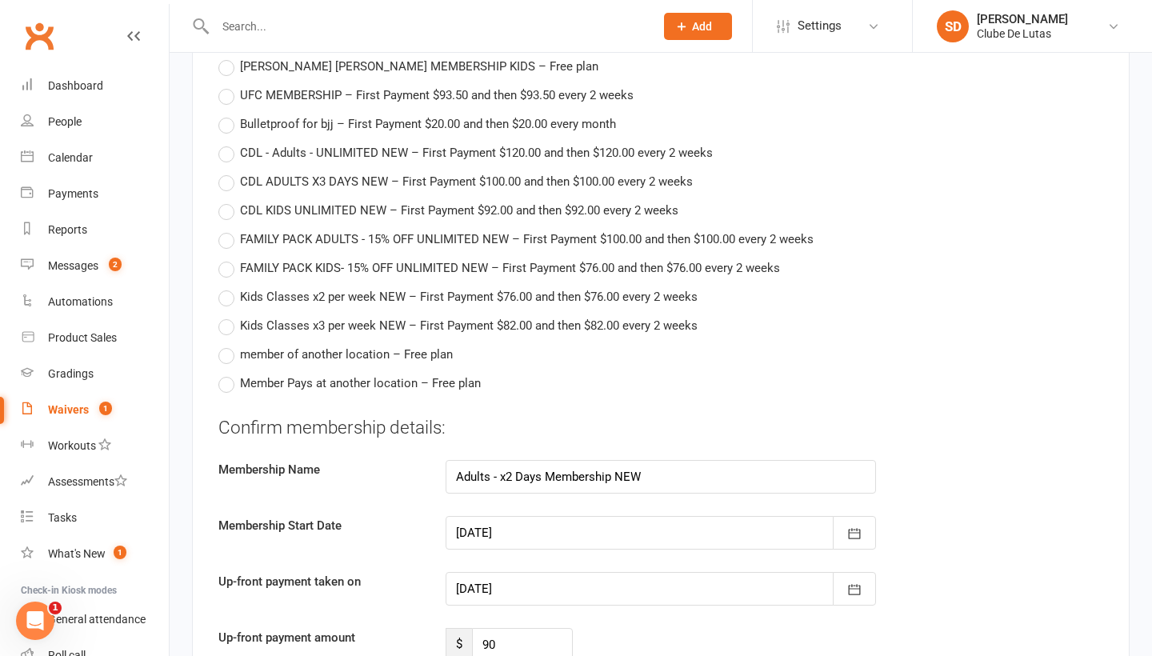
click at [234, 258] on label "FAMILY PACK KIDS- 15% OFF UNLIMITED NEW – First Payment $76.00 and then $76.00 …" at bounding box center [498, 267] width 561 height 19
click at [229, 258] on input "FAMILY PACK KIDS- 15% OFF UNLIMITED NEW – First Payment $76.00 and then $76.00 …" at bounding box center [223, 258] width 10 height 0
type input "FAMILY PACK KIDS- 15% OFF UNLIMITED NEW"
type input "76"
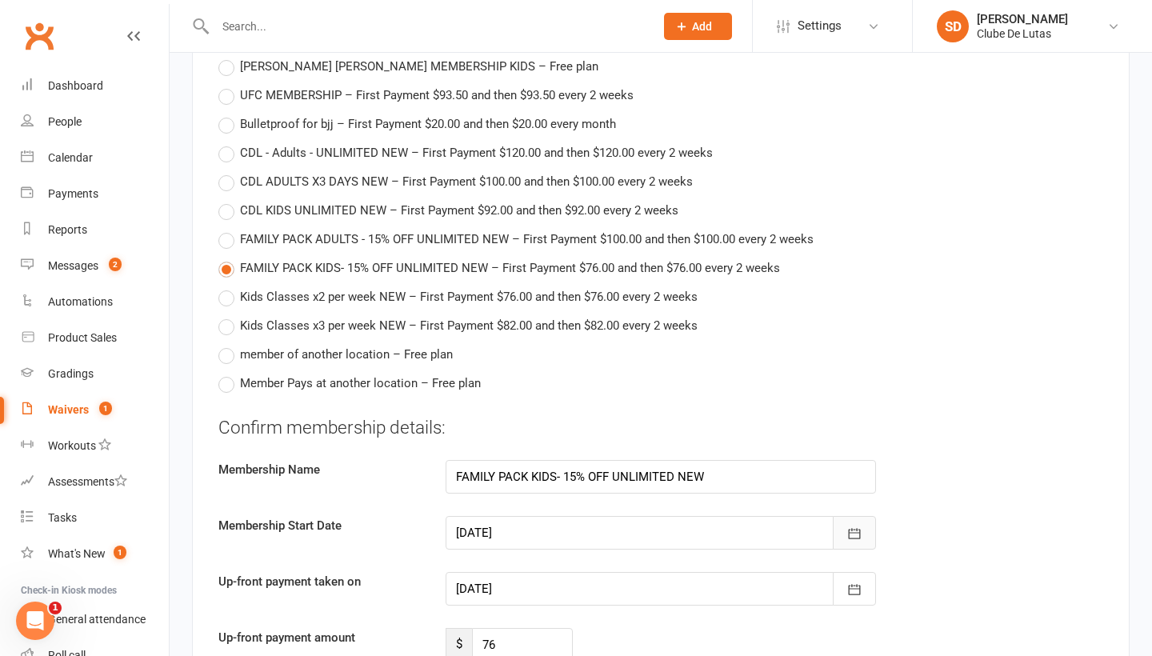
click at [856, 525] on icon "button" at bounding box center [854, 533] width 16 height 16
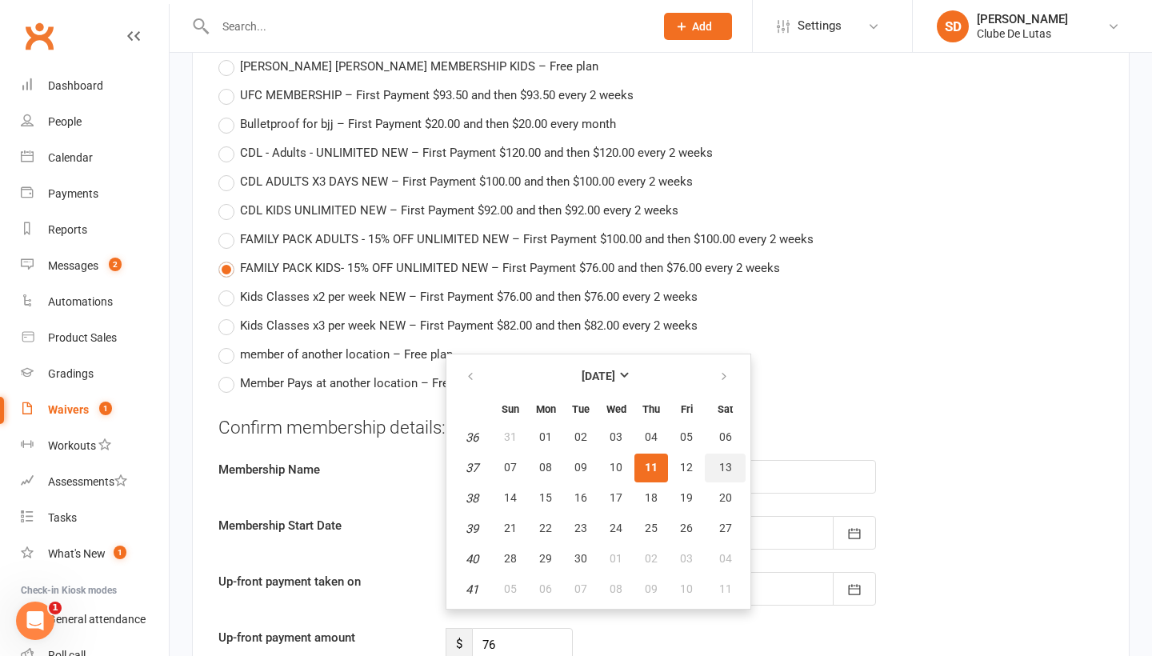
click at [733, 454] on button "13" at bounding box center [725, 468] width 41 height 29
type input "13 Sep 2025"
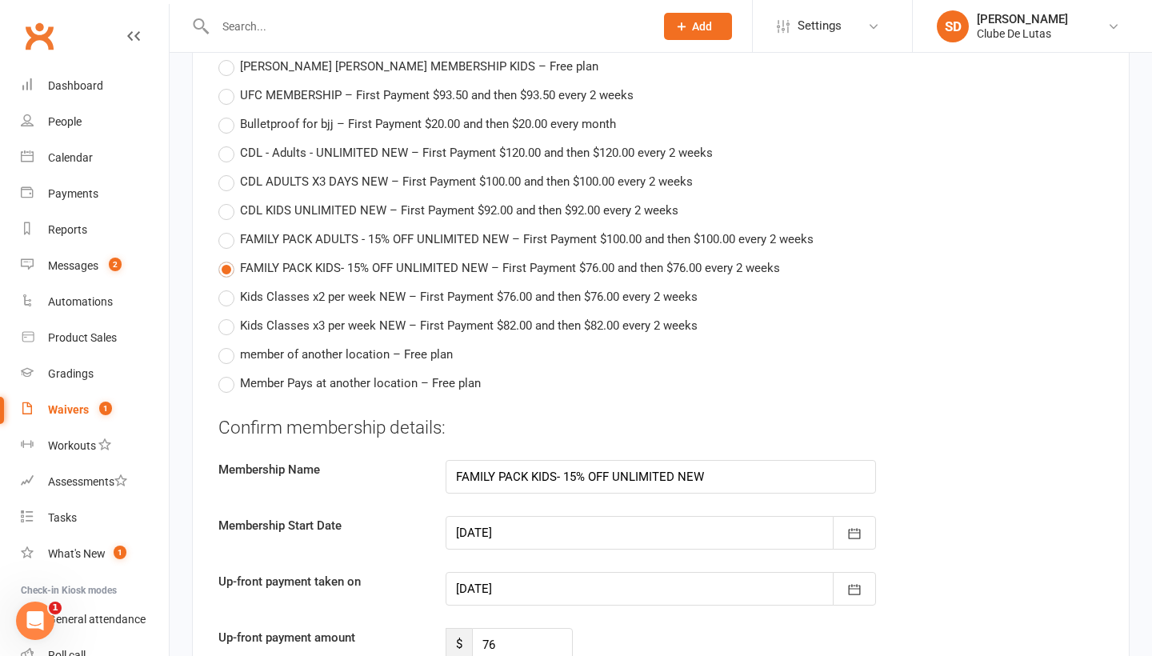
type input "13 Sep 2025"
type input "27 Sep 2025"
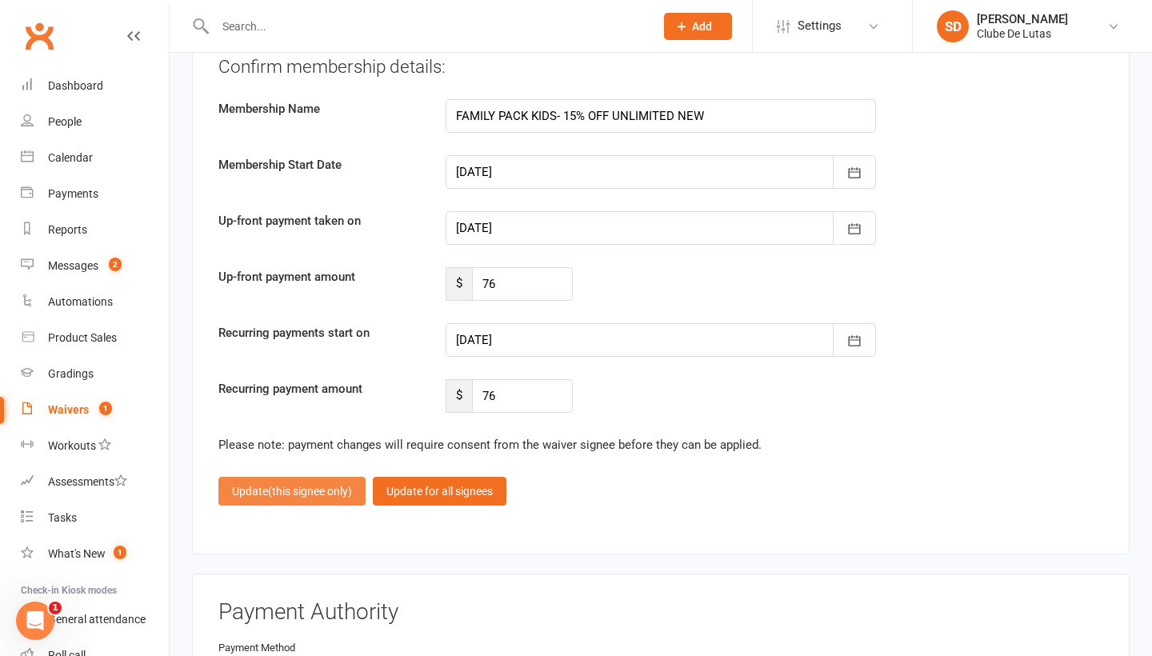
click at [262, 477] on button "Update (this signee only)" at bounding box center [291, 491] width 147 height 29
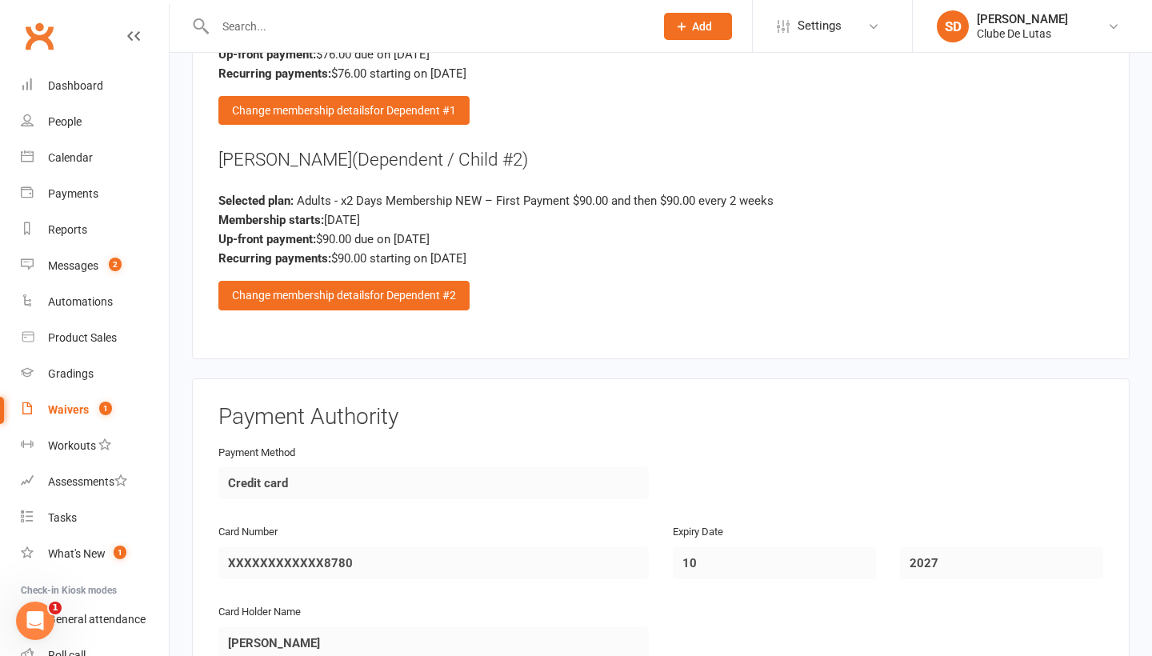
scroll to position [2489, 0]
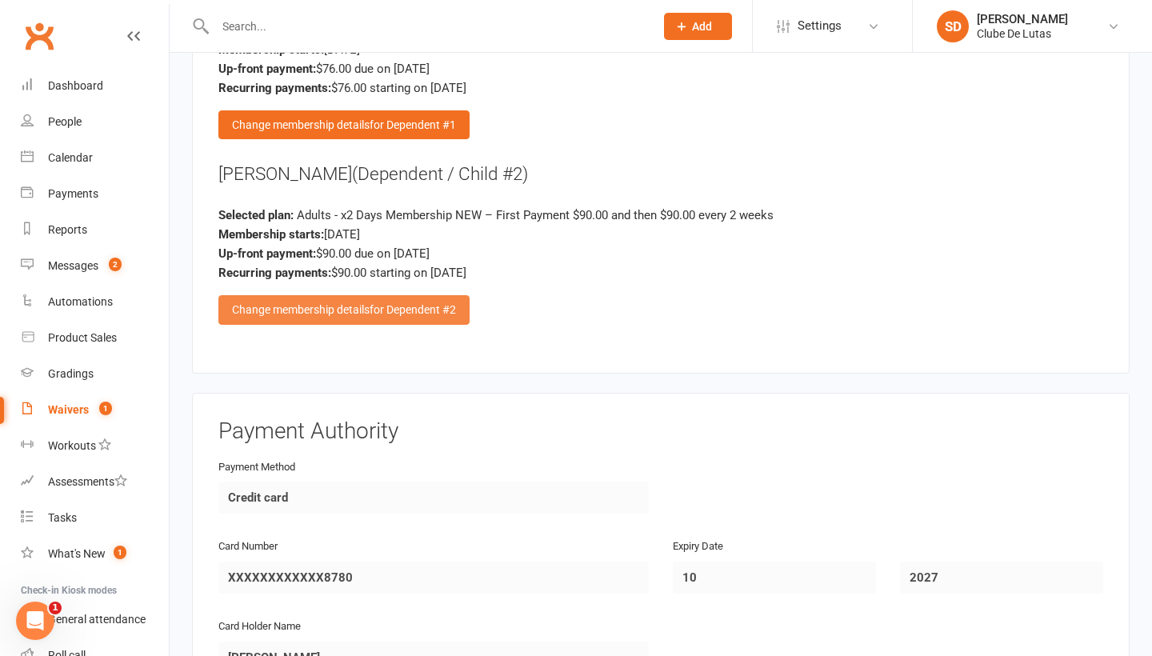
click at [341, 295] on div "Change membership details for Dependent #2" at bounding box center [343, 309] width 251 height 29
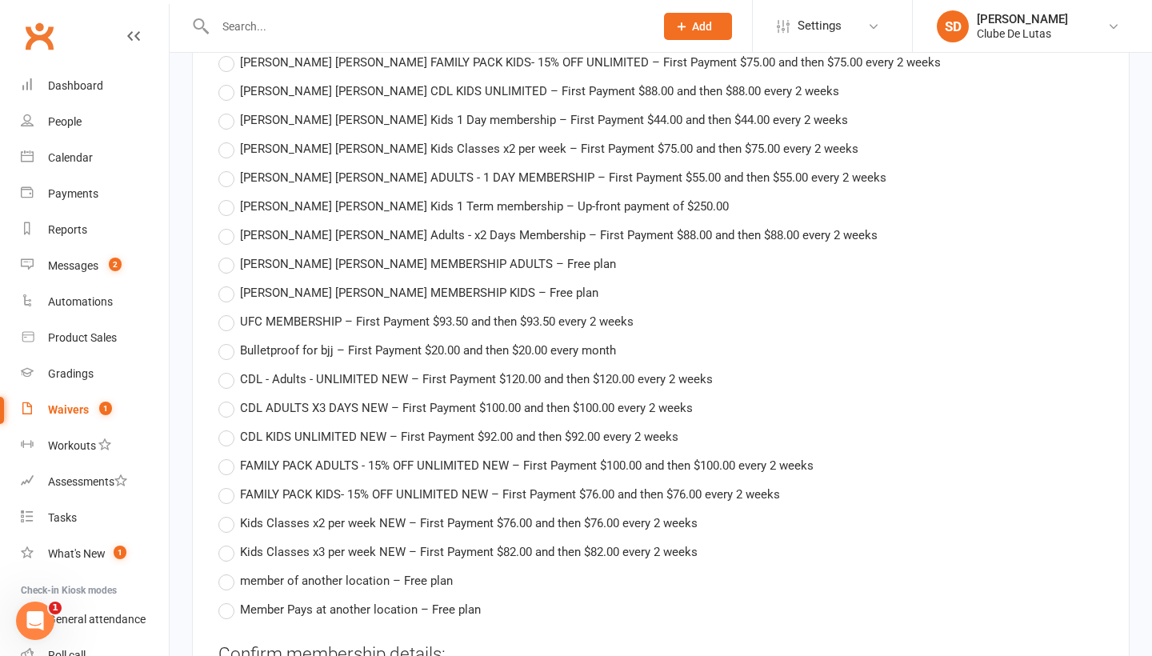
scroll to position [3023, 0]
click at [226, 486] on label "FAMILY PACK KIDS- 15% OFF UNLIMITED NEW – First Payment $76.00 and then $76.00 …" at bounding box center [498, 495] width 561 height 19
click at [226, 486] on input "FAMILY PACK KIDS- 15% OFF UNLIMITED NEW – First Payment $76.00 and then $76.00 …" at bounding box center [223, 486] width 10 height 0
type input "FAMILY PACK KIDS- 15% OFF UNLIMITED NEW"
type input "76"
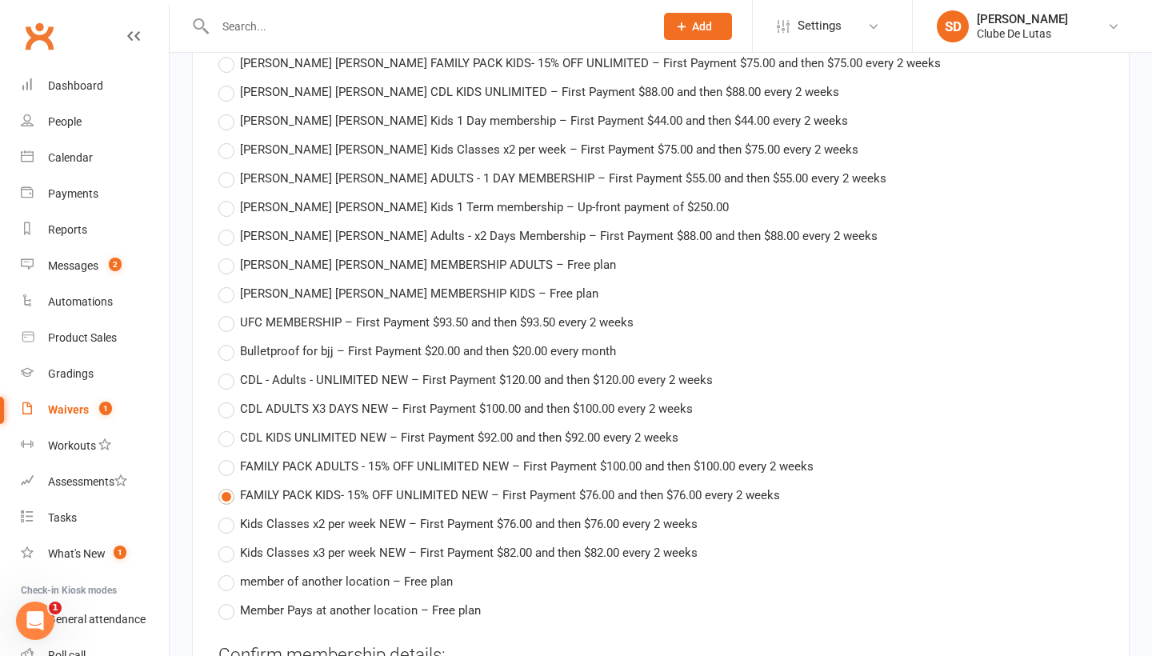
type input "76"
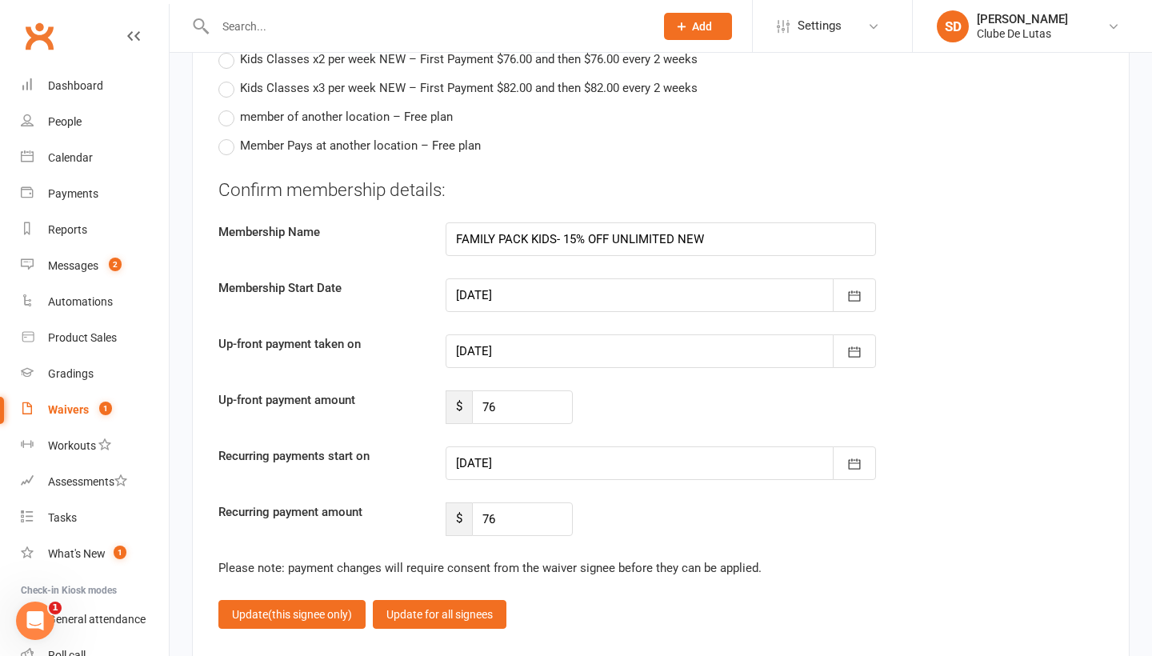
scroll to position [3489, 0]
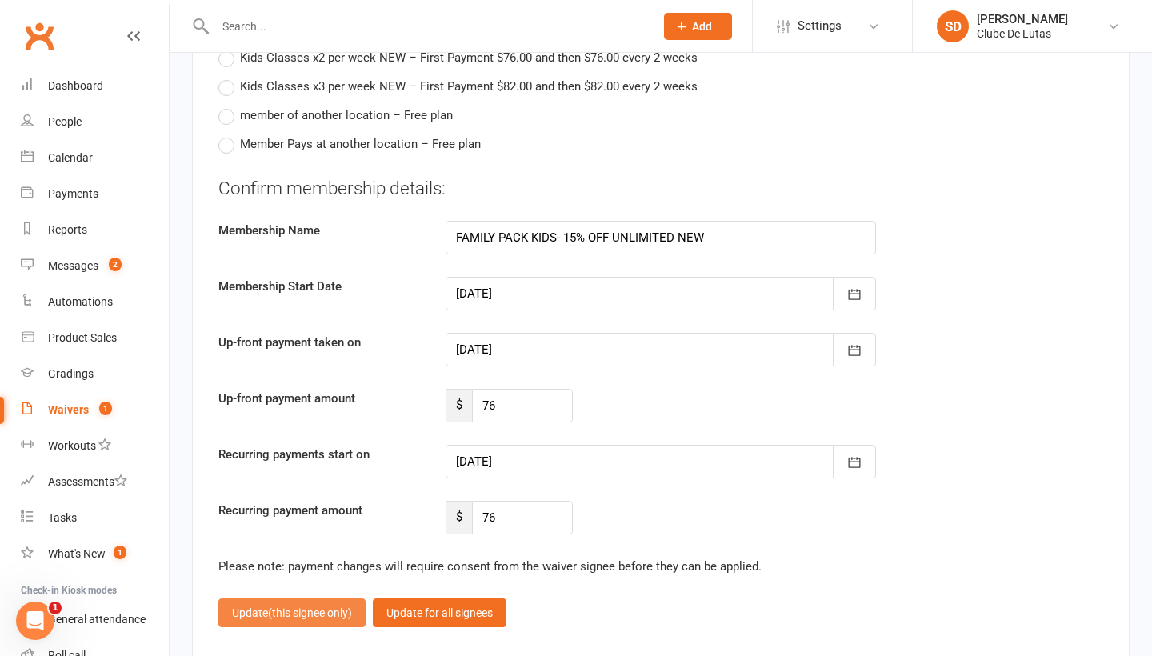
click at [324, 606] on span "(this signee only)" at bounding box center [310, 612] width 84 height 13
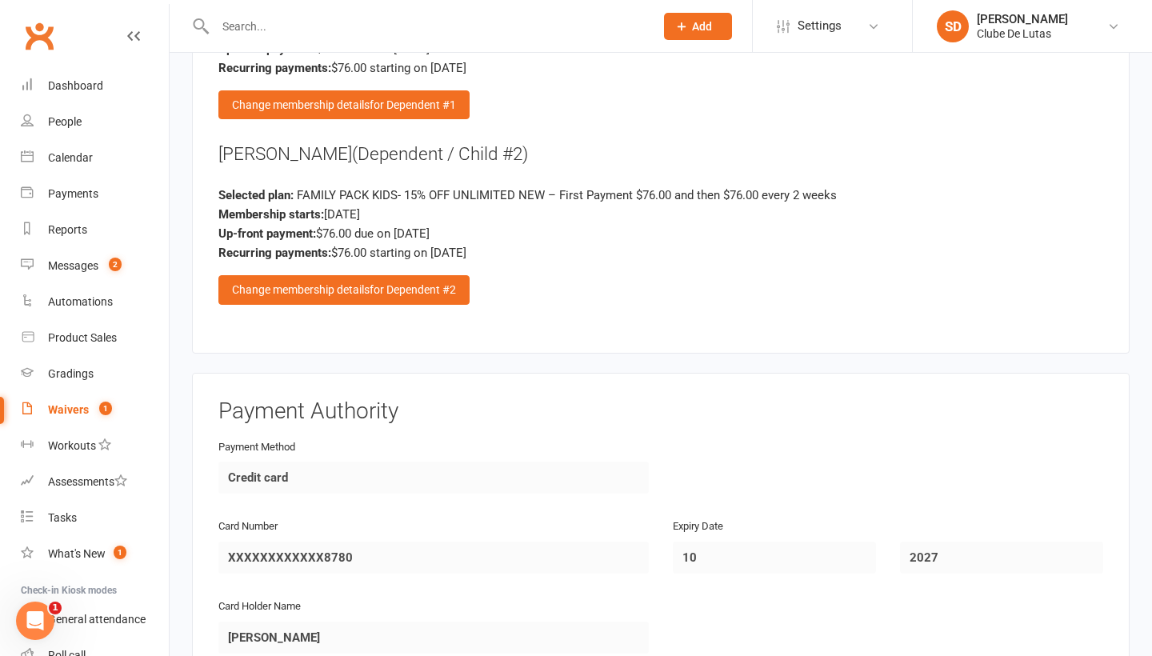
scroll to position [2506, 0]
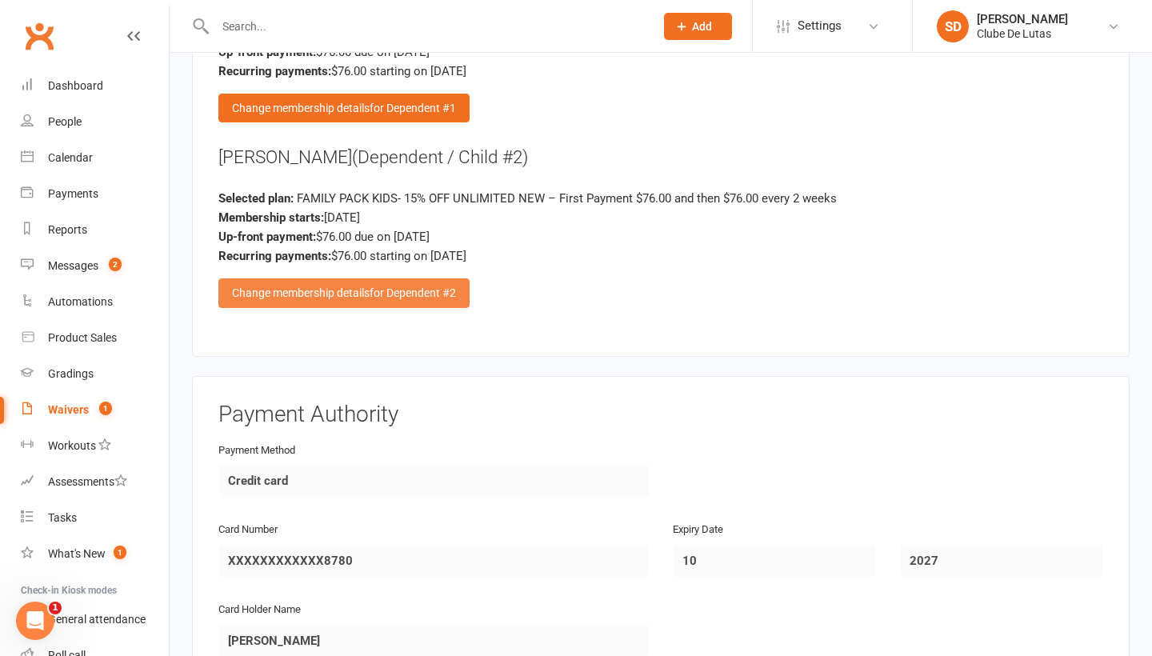
click at [399, 286] on span "for Dependent #2" at bounding box center [413, 292] width 86 height 13
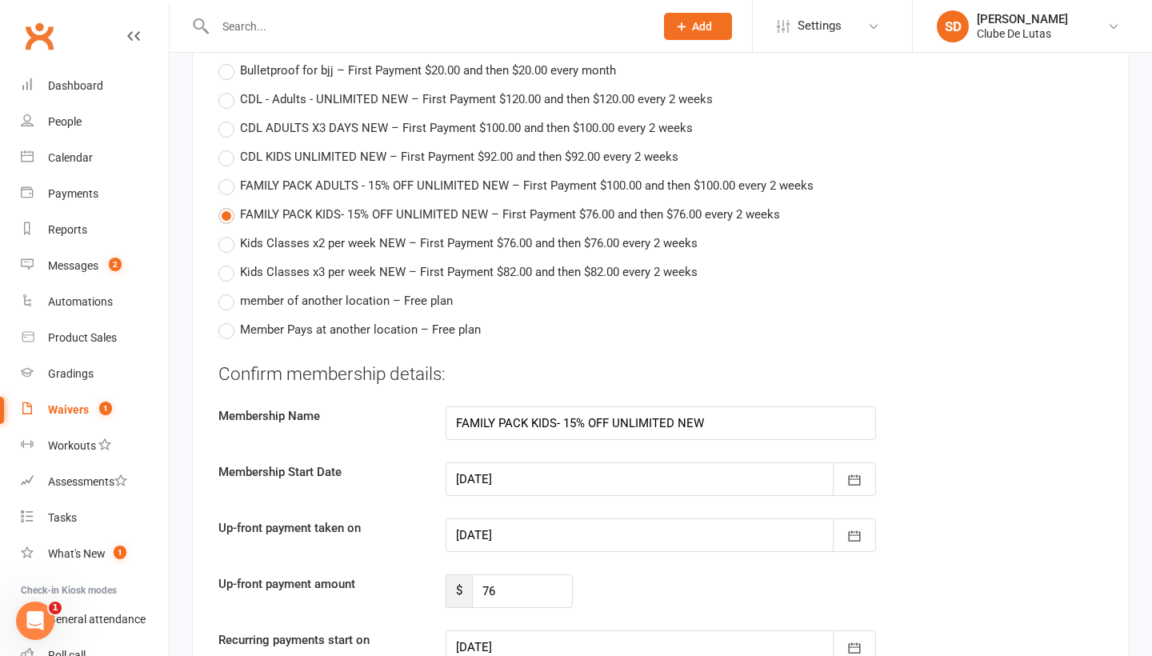
scroll to position [3305, 0]
click at [846, 470] on icon "button" at bounding box center [854, 478] width 16 height 16
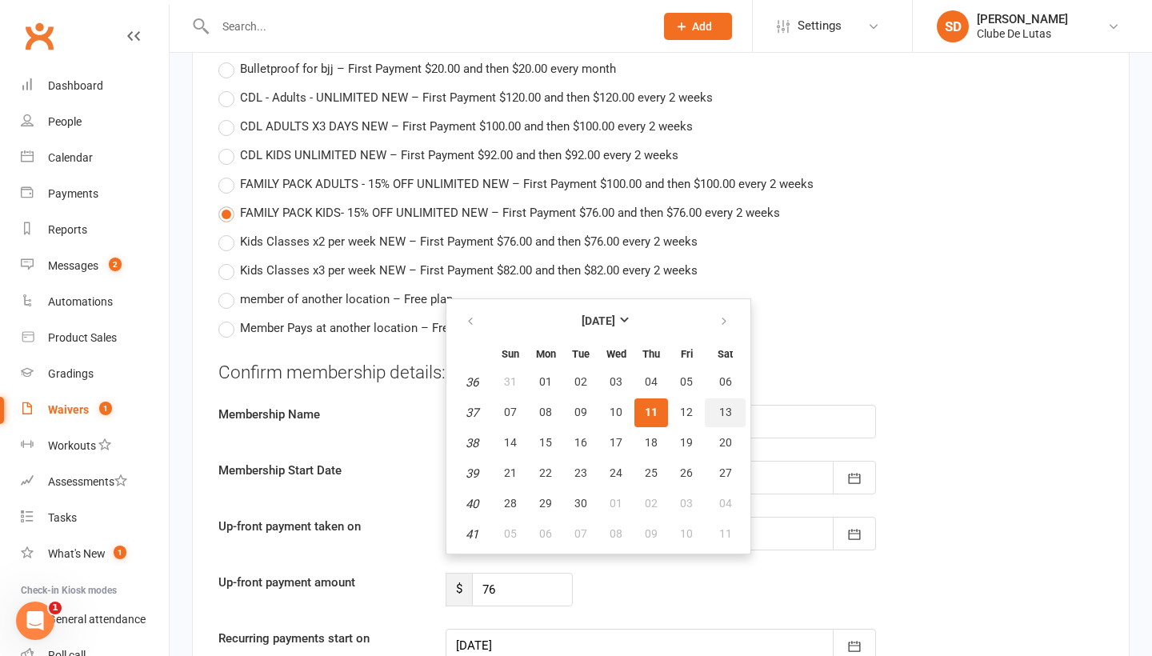
click at [722, 398] on button "13" at bounding box center [725, 412] width 41 height 29
type input "13 Sep 2025"
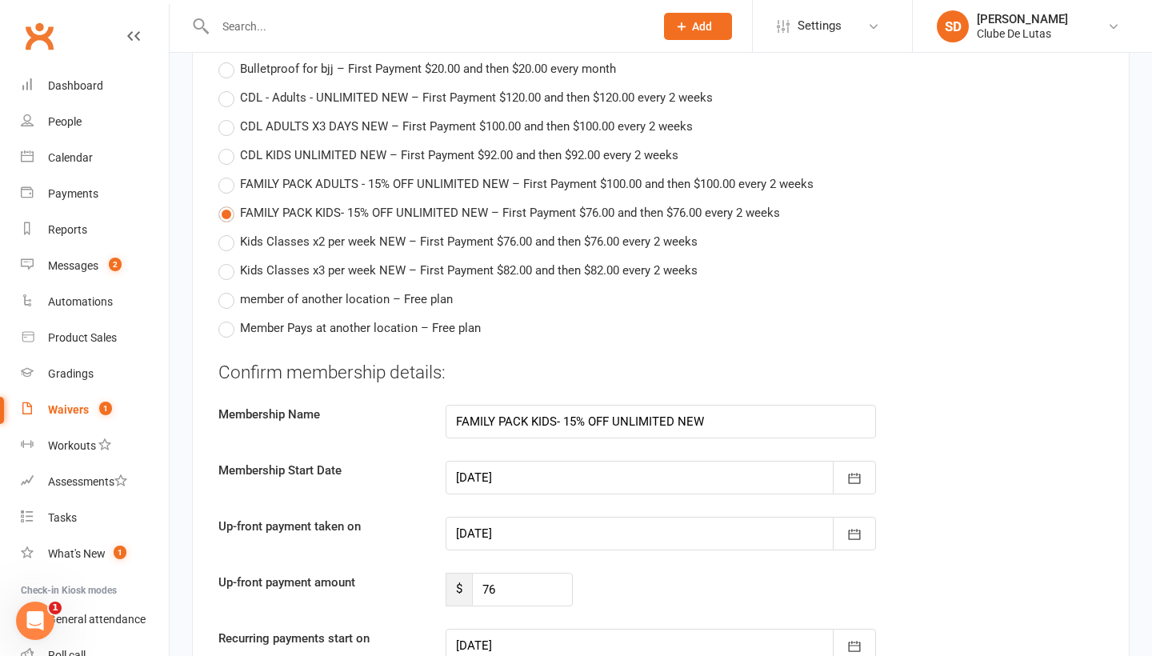
type input "13 Sep 2025"
type input "27 Sep 2025"
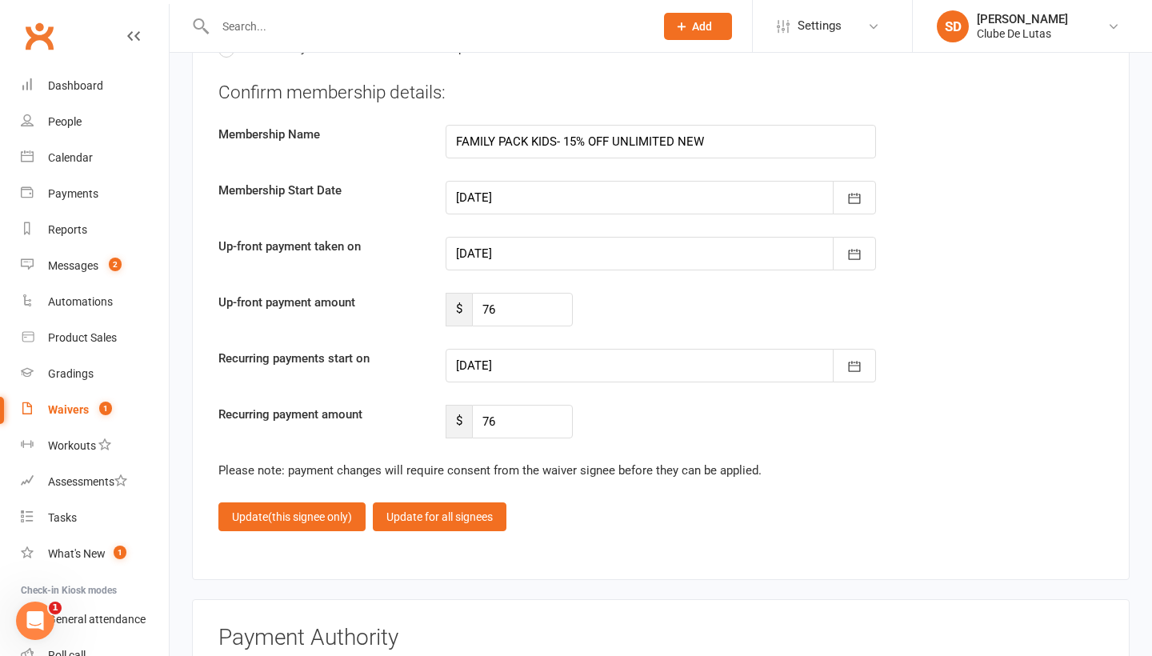
scroll to position [3707, 0]
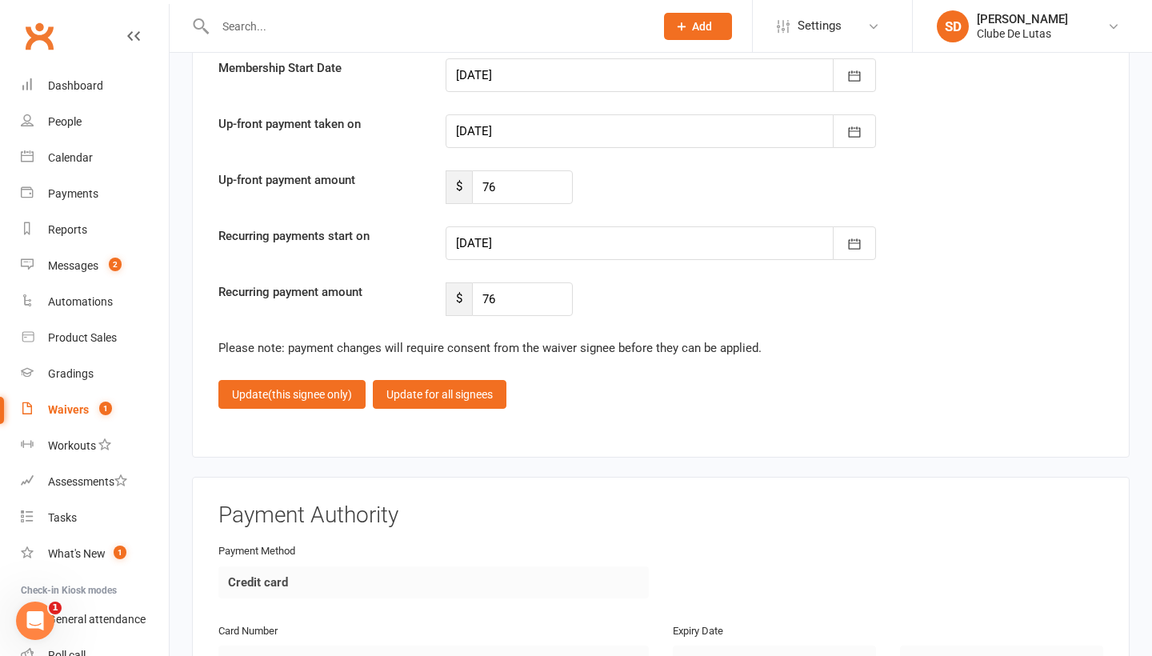
click at [329, 388] on span "(this signee only)" at bounding box center [310, 394] width 84 height 13
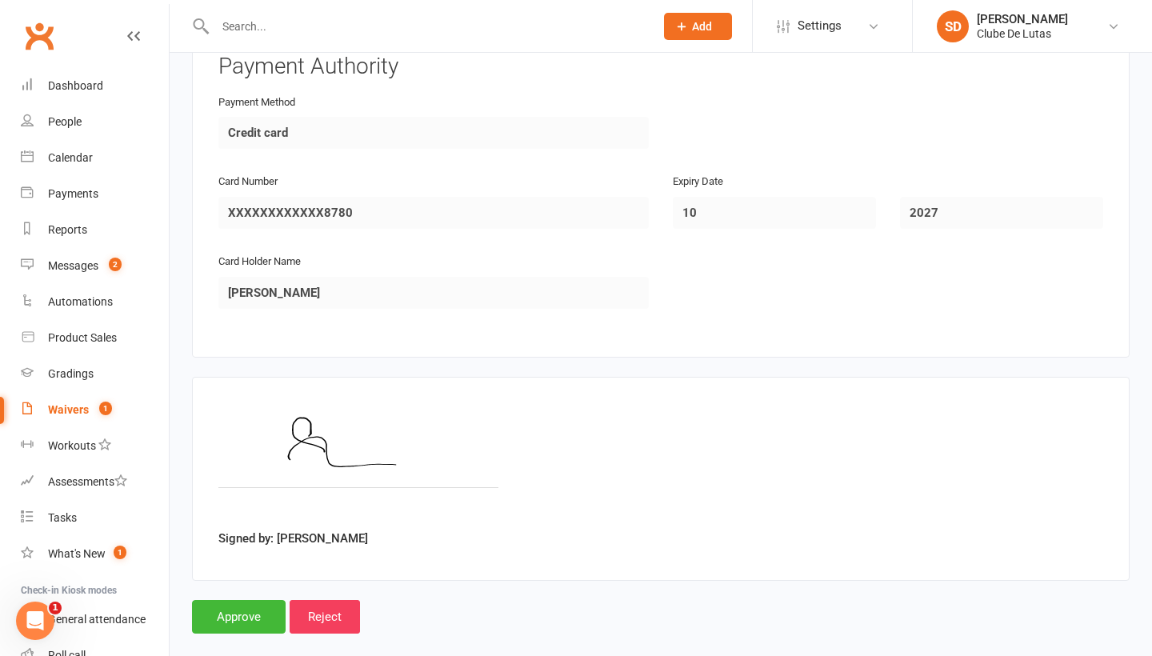
scroll to position [2853, 0]
click at [227, 601] on input "Approve" at bounding box center [239, 618] width 94 height 34
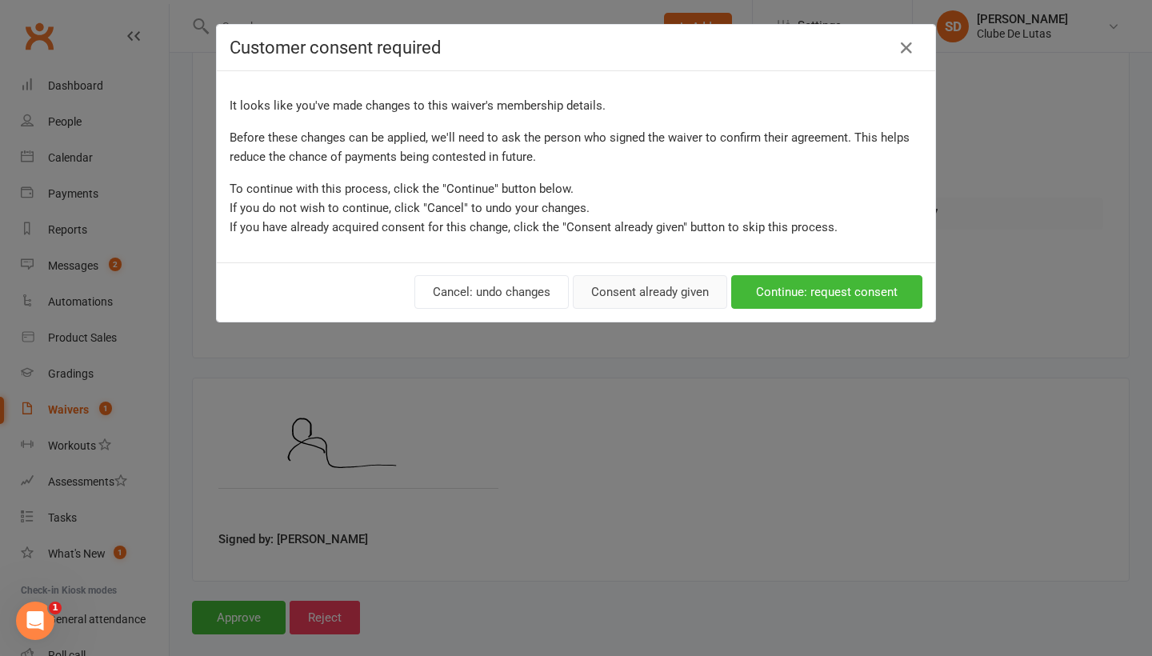
click at [629, 297] on button "Consent already given" at bounding box center [650, 292] width 154 height 34
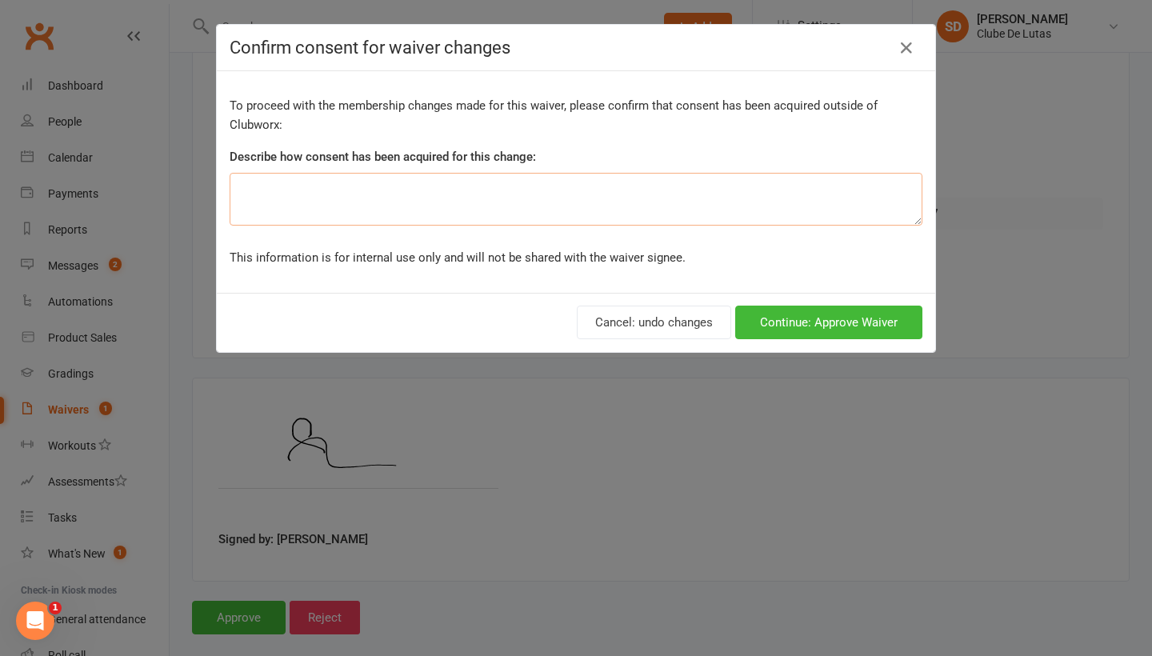
click at [489, 217] on textarea at bounding box center [576, 199] width 693 height 53
type textarea "in person , Dad accidentally added the wrong memberships"
click at [766, 323] on button "Continue: Approve Waiver" at bounding box center [828, 323] width 187 height 34
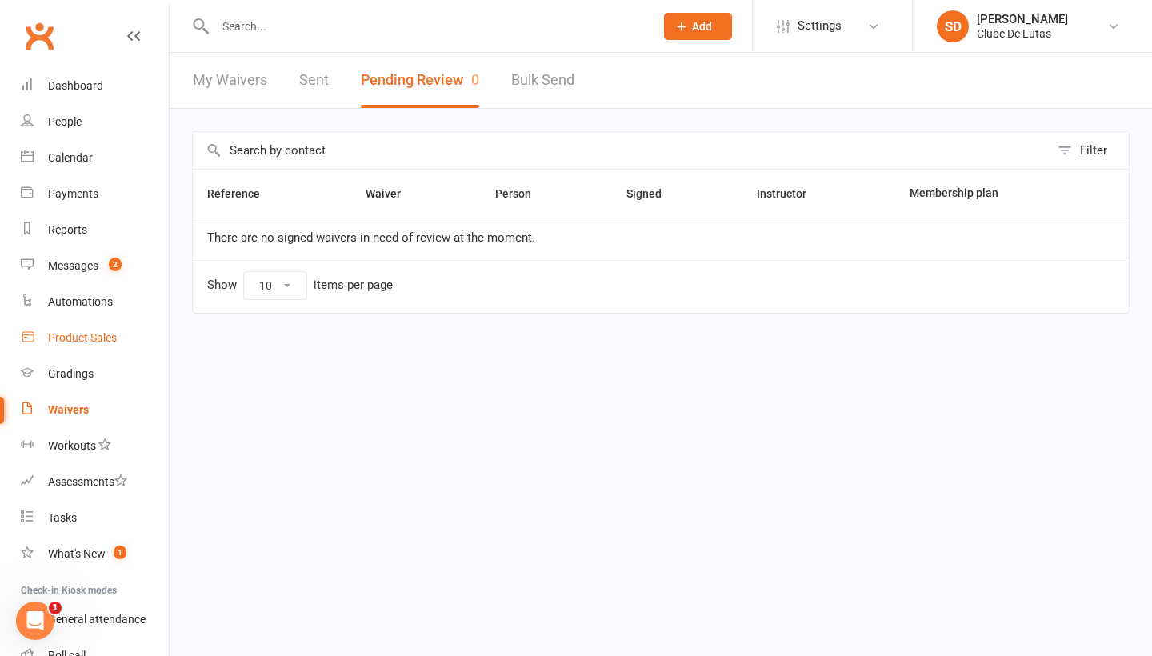
click at [94, 326] on link "Product Sales" at bounding box center [95, 338] width 148 height 36
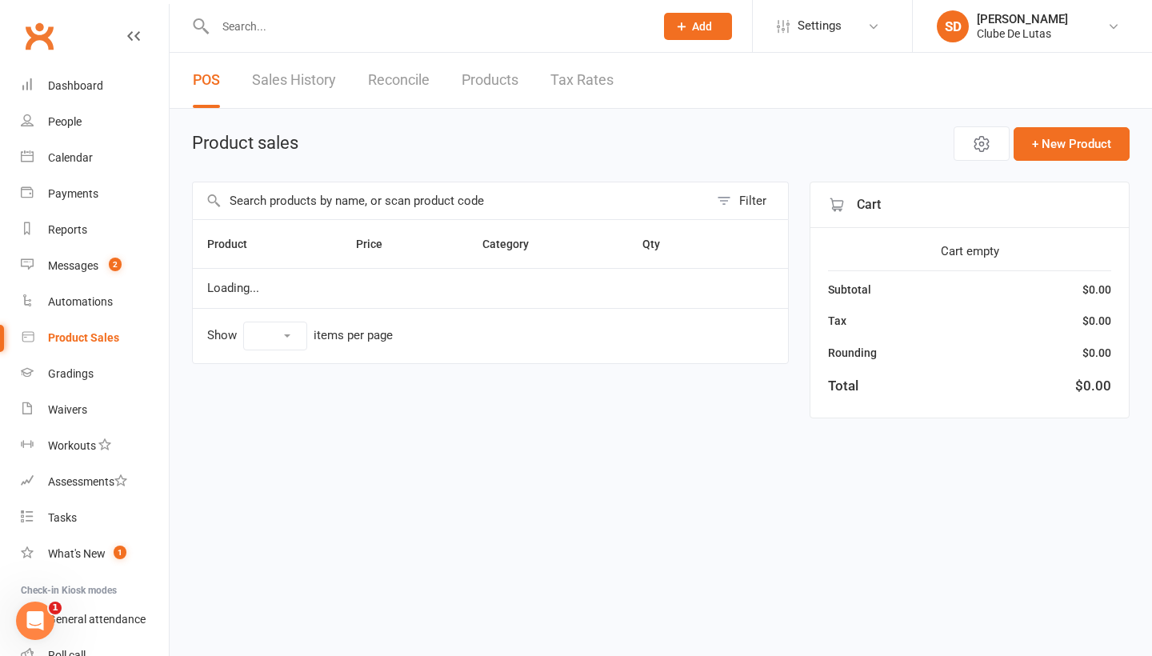
select select "10"
click at [328, 201] on input "text" at bounding box center [451, 200] width 516 height 37
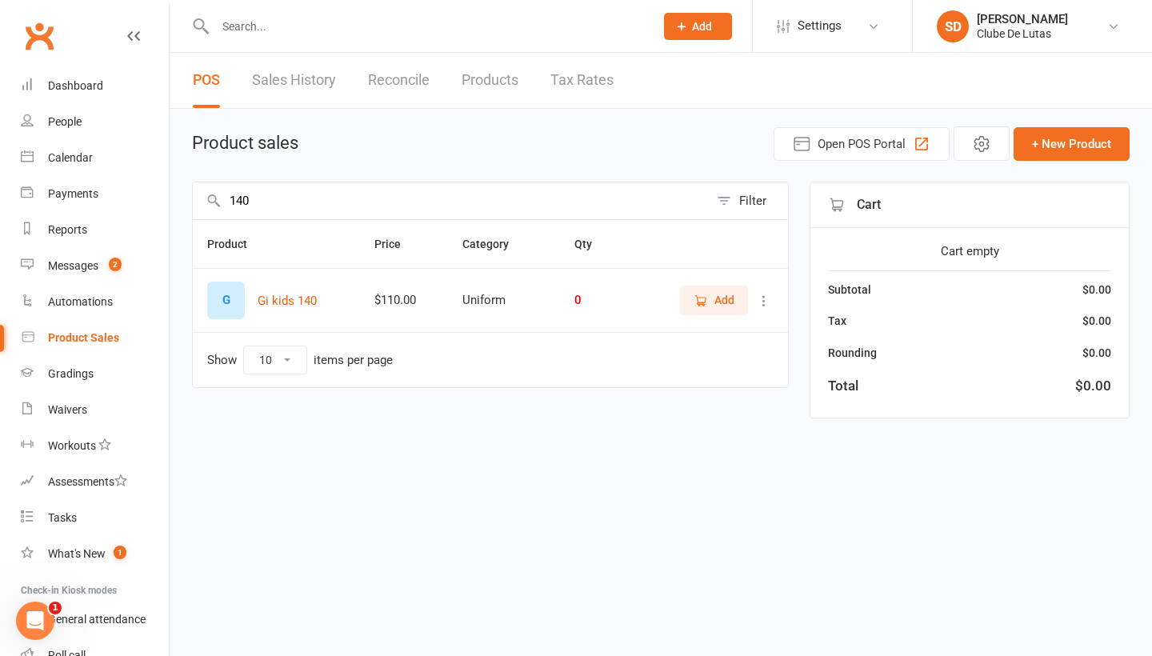
click at [731, 306] on span "Add" at bounding box center [724, 300] width 20 height 18
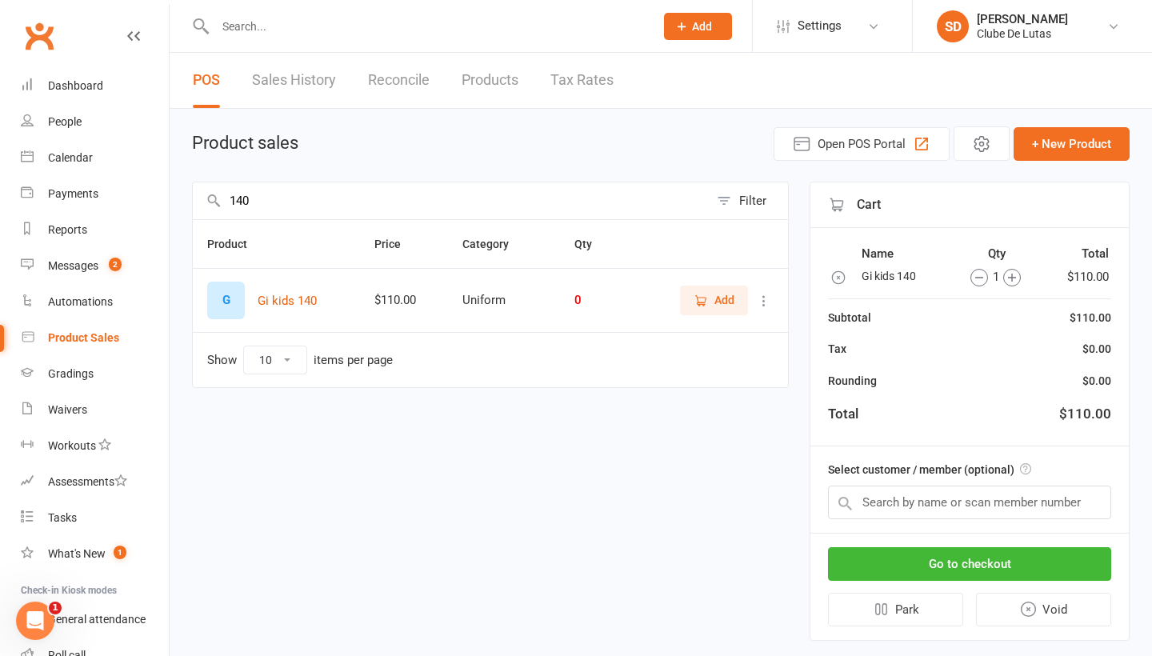
click at [1003, 271] on icon "button" at bounding box center [1012, 278] width 18 height 18
click at [645, 199] on input "140" at bounding box center [451, 200] width 516 height 37
type input "1"
type input "yl"
click at [730, 299] on span "Add" at bounding box center [724, 300] width 20 height 18
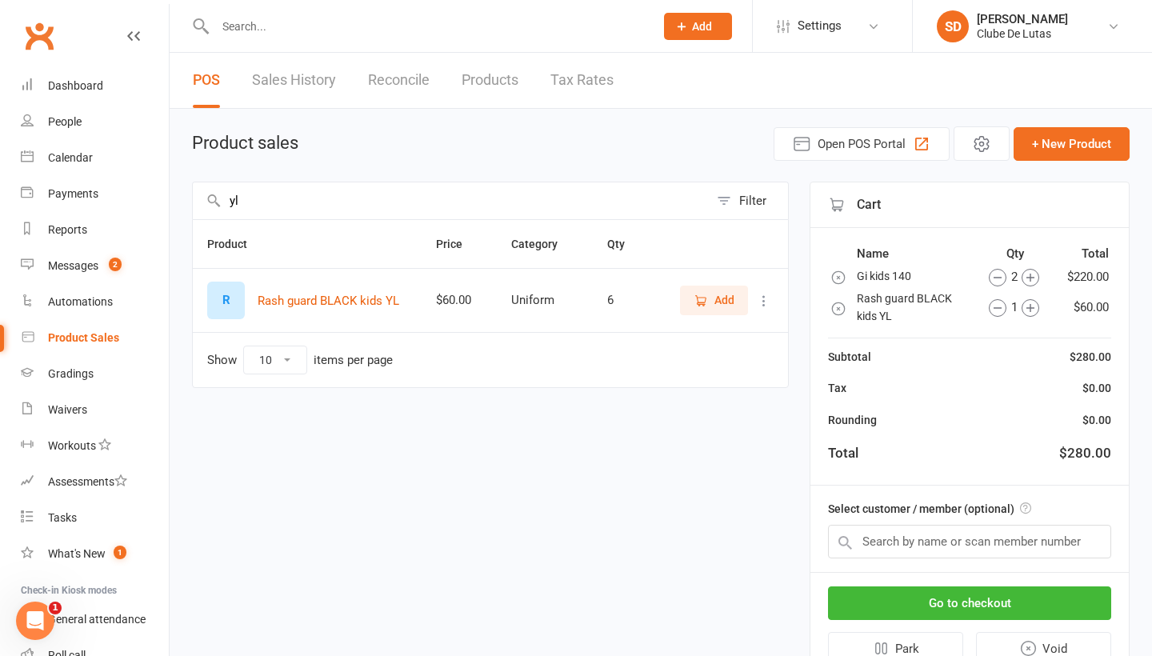
click at [1025, 306] on icon "button" at bounding box center [1030, 308] width 18 height 18
click at [967, 601] on button "Go to checkout" at bounding box center [969, 603] width 283 height 34
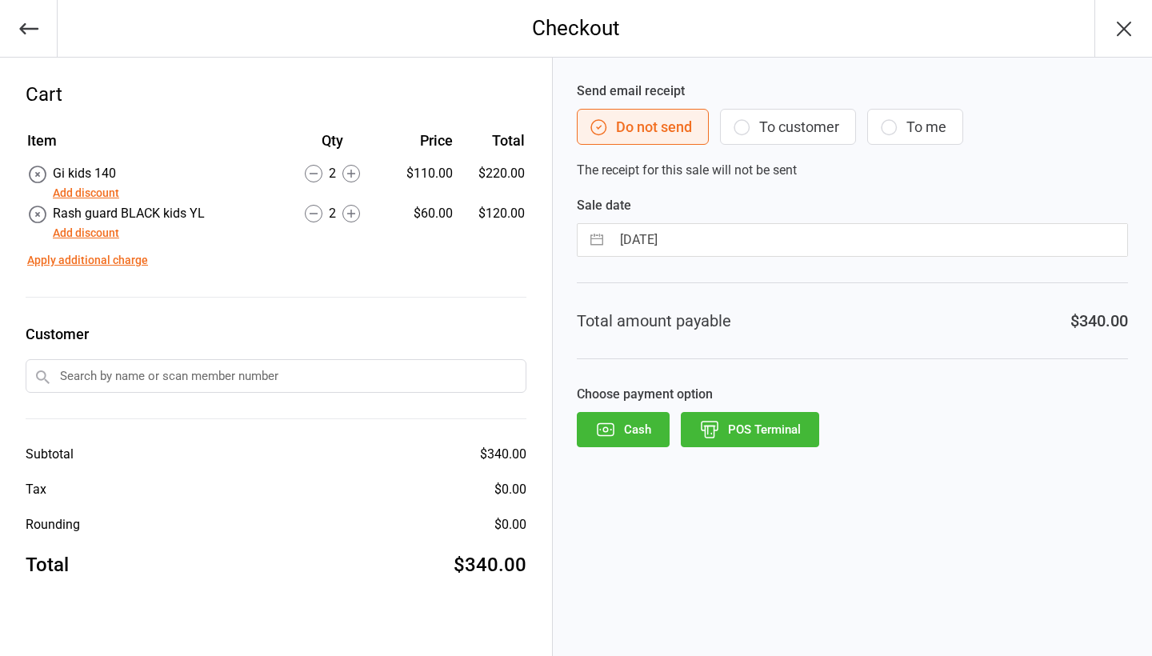
click at [95, 198] on button "Add discount" at bounding box center [86, 193] width 66 height 17
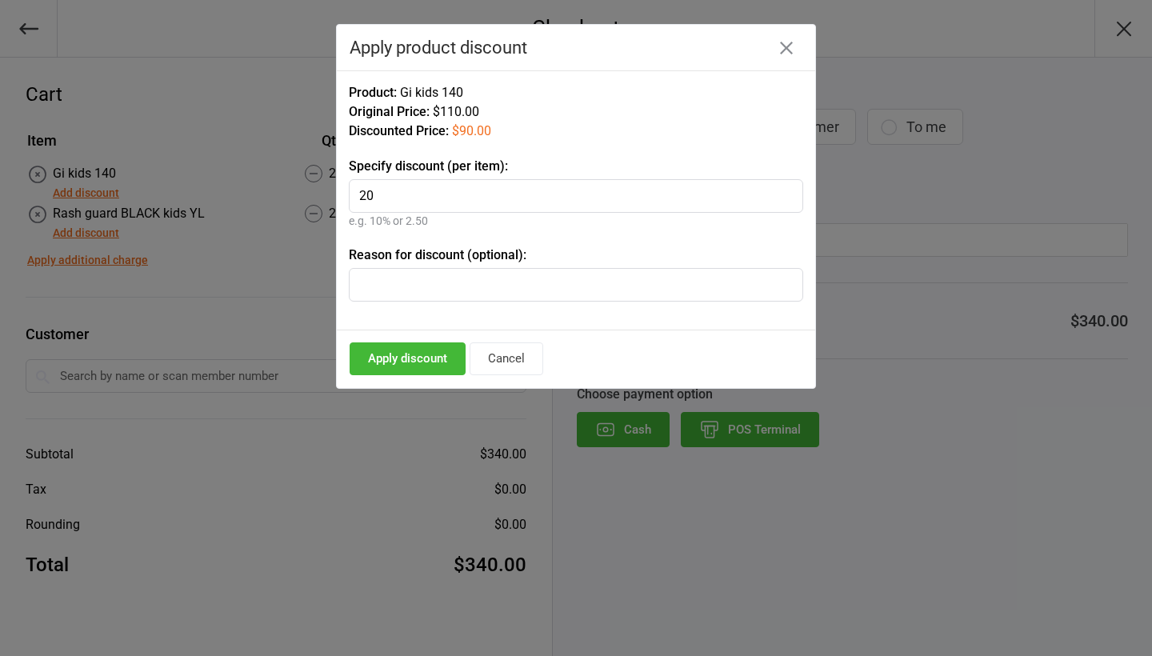
type input "20"
click at [393, 290] on input "text" at bounding box center [576, 285] width 454 height 34
type input "gi are 100"
click at [378, 352] on button "Apply discount" at bounding box center [408, 358] width 116 height 33
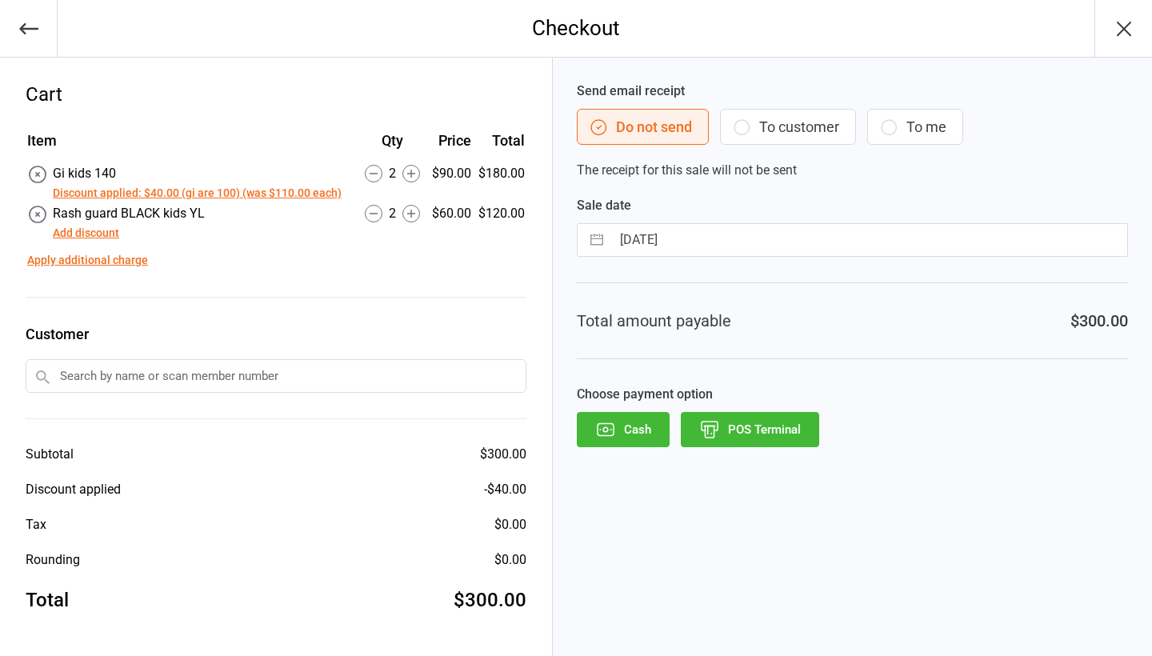
click at [318, 195] on button "Discount applied: $40.00 (gi are 100) (was $110.00 each)" at bounding box center [197, 193] width 289 height 17
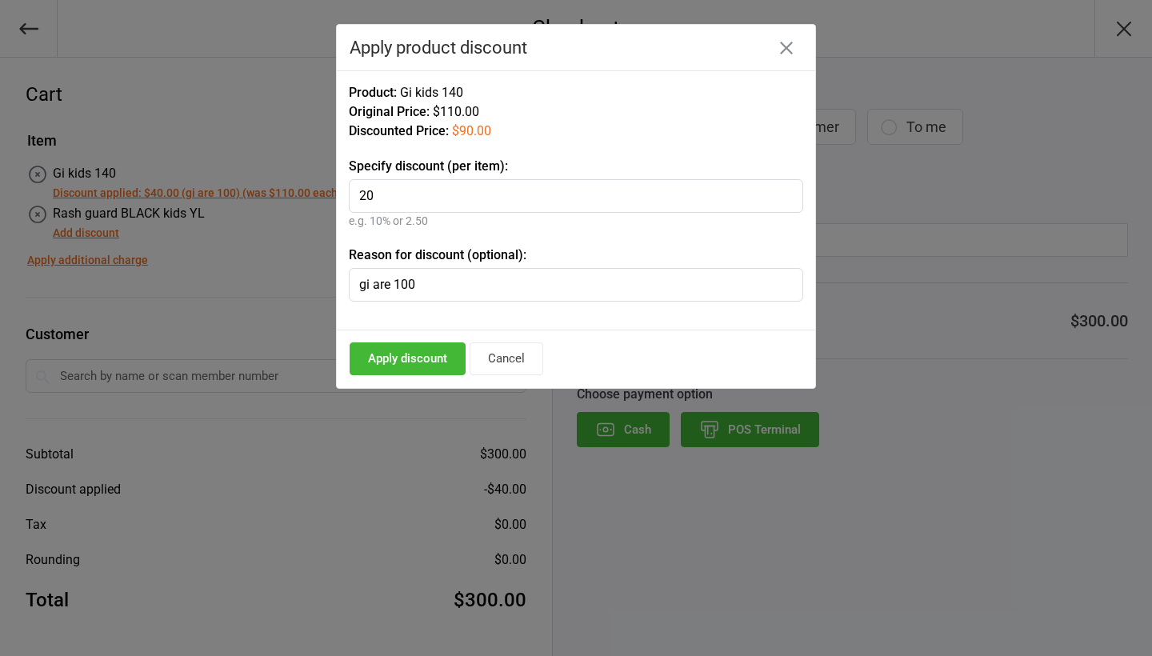
type input "2"
type input "10"
click at [426, 358] on button "Apply discount" at bounding box center [408, 358] width 116 height 33
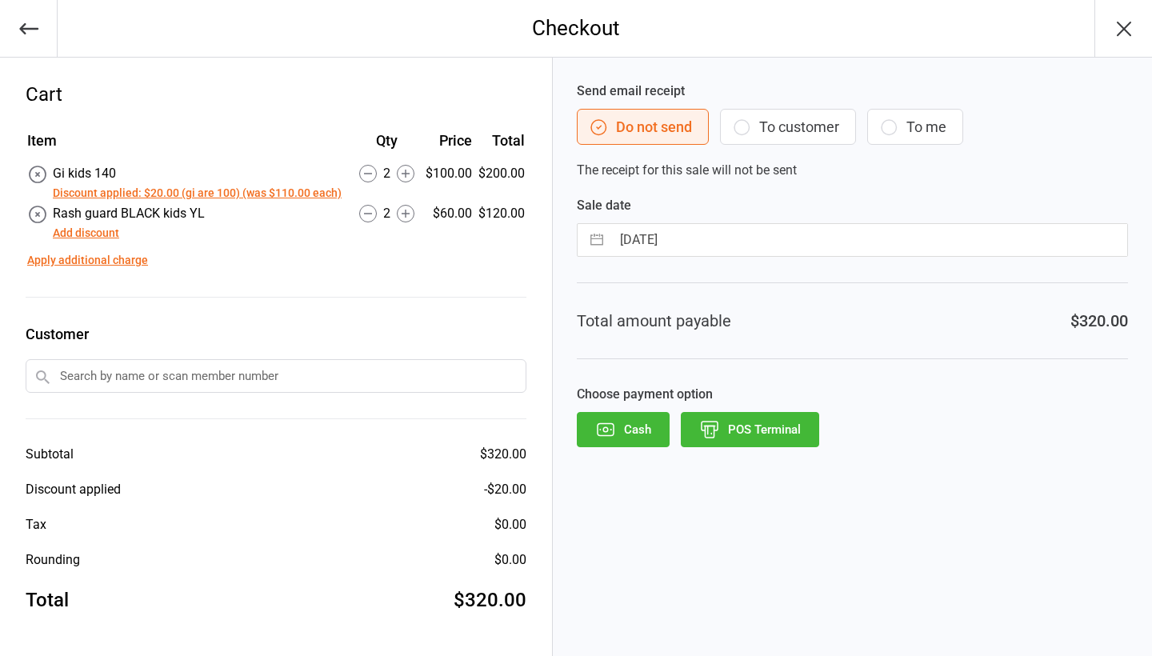
click at [743, 426] on button "POS Terminal" at bounding box center [750, 429] width 138 height 35
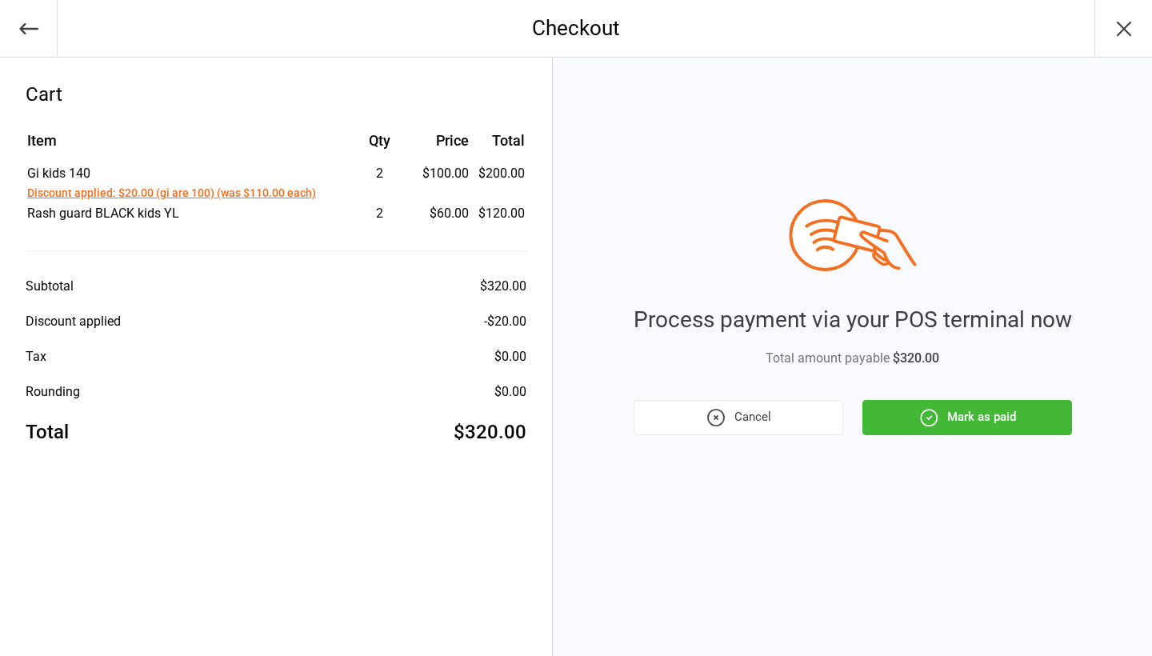
click at [945, 423] on button "Mark as paid" at bounding box center [967, 417] width 210 height 35
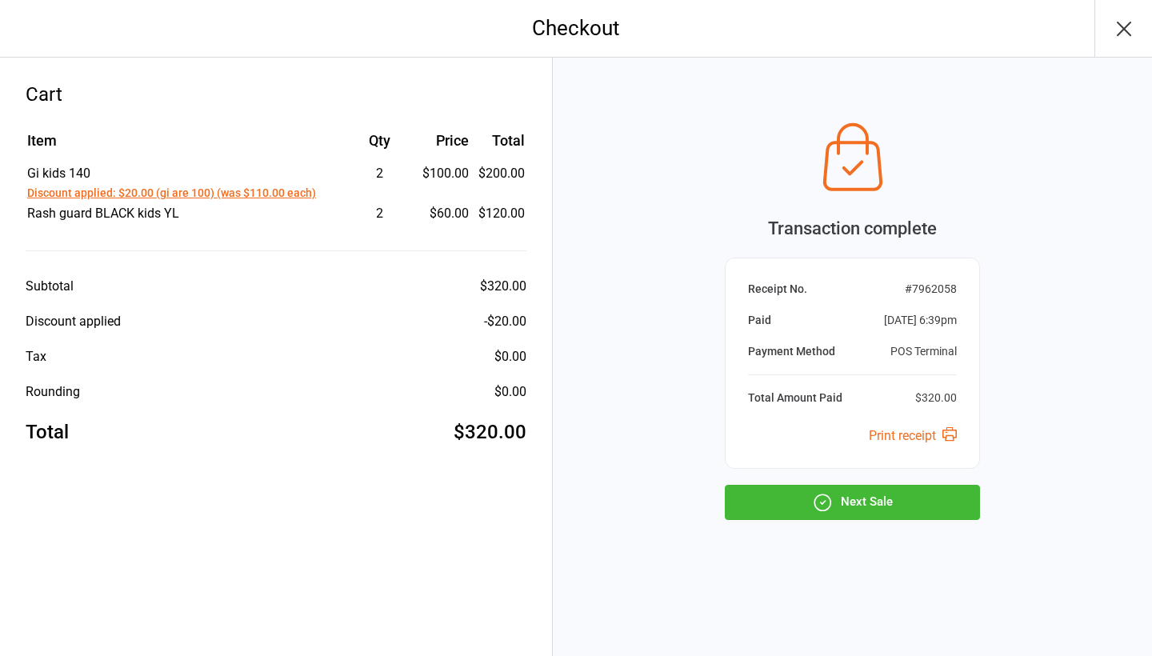
click at [858, 510] on button "Next Sale" at bounding box center [852, 502] width 255 height 35
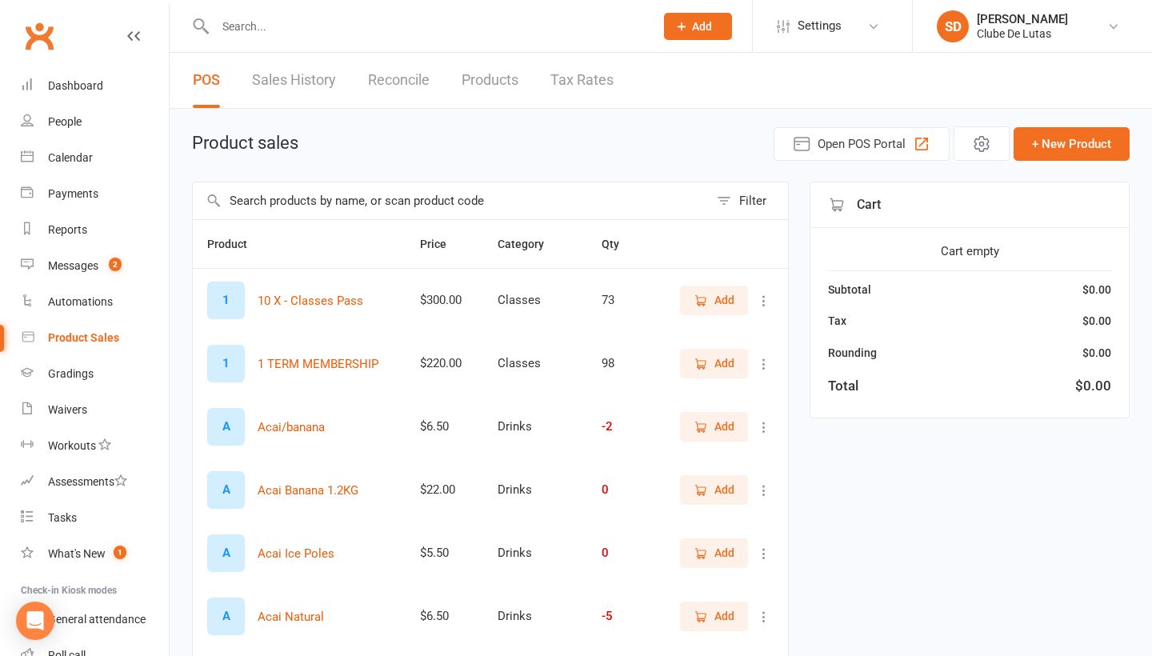
click at [370, 207] on input "text" at bounding box center [451, 200] width 516 height 37
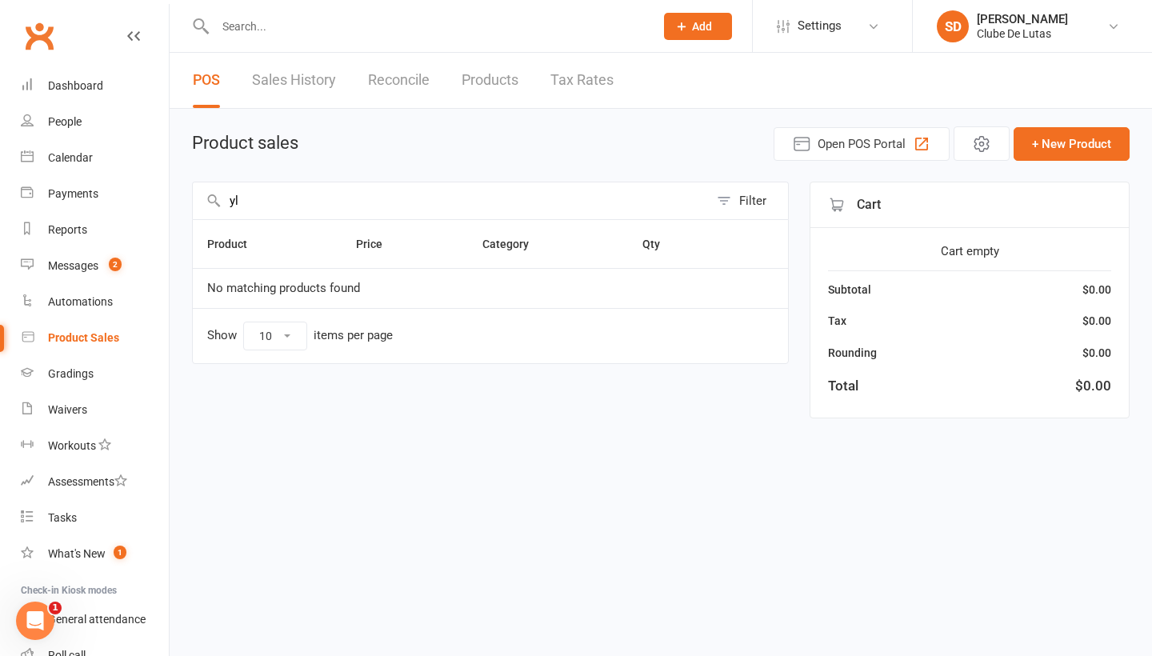
type input "y"
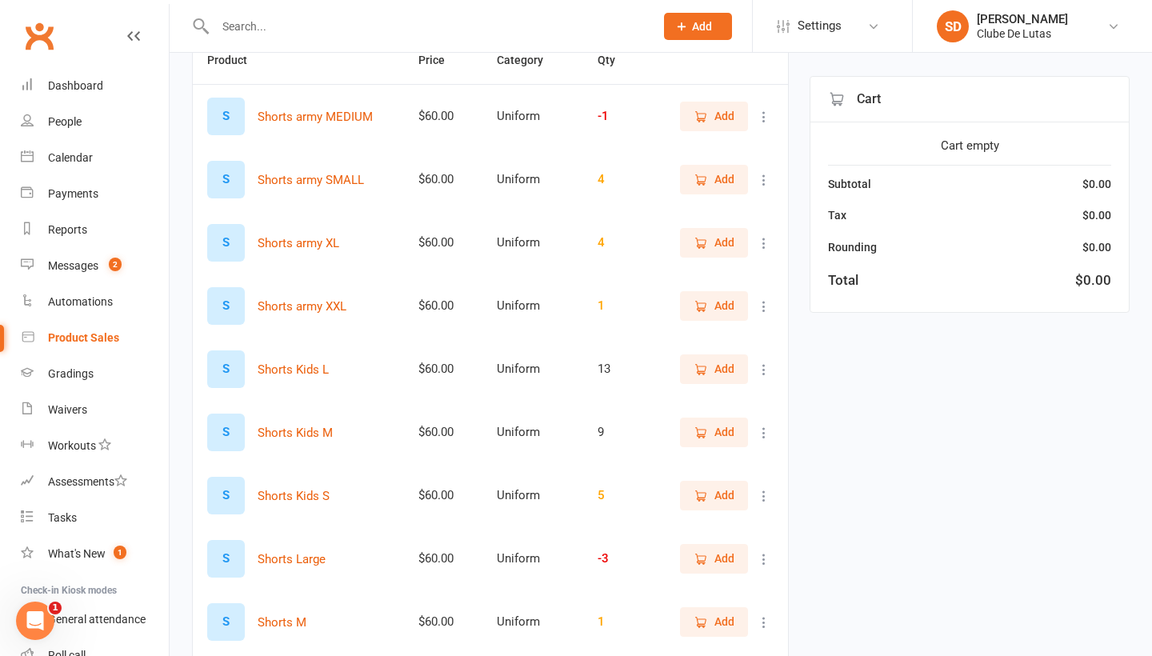
scroll to position [206, 0]
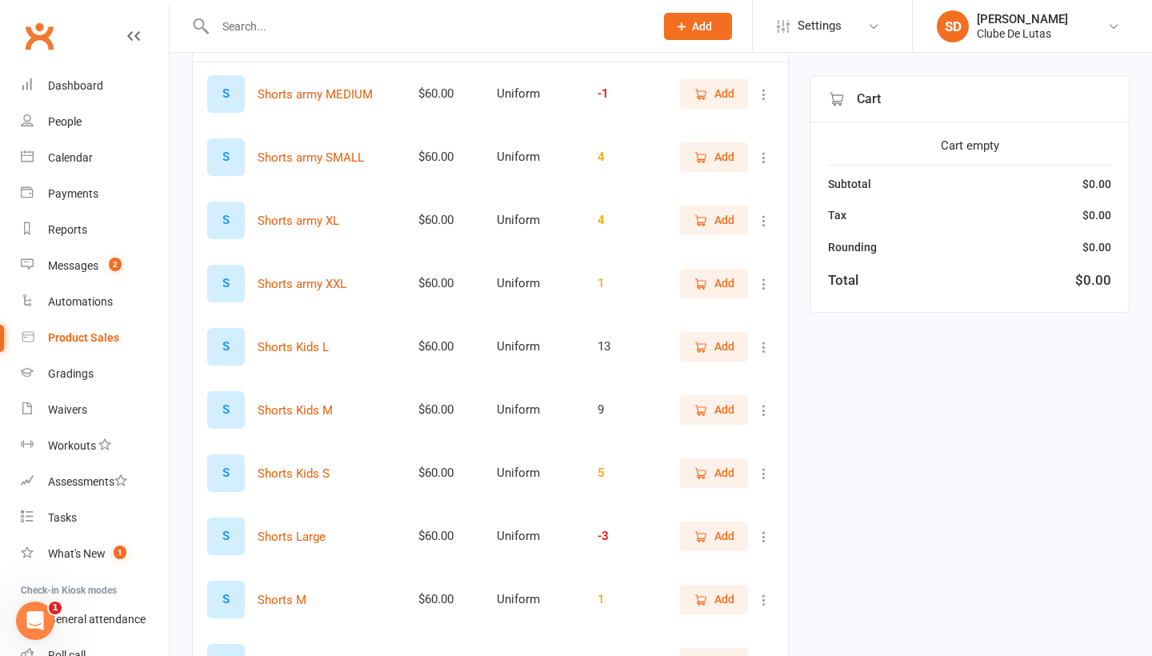
type input "shorts"
click at [730, 348] on span "Add" at bounding box center [724, 347] width 20 height 18
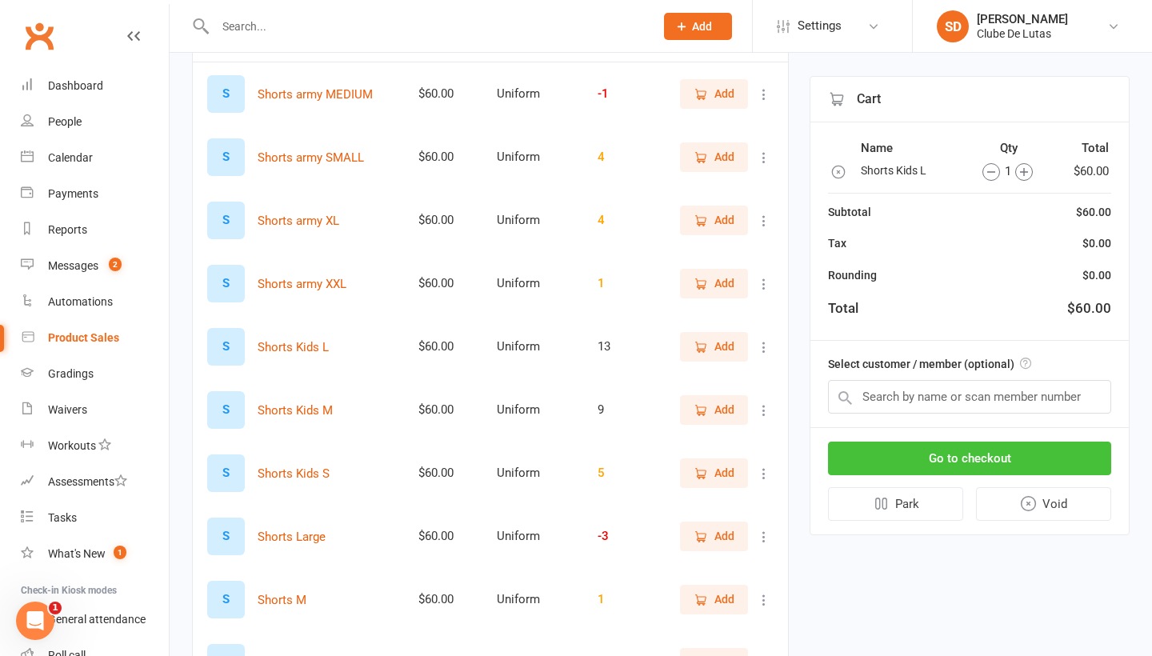
click at [960, 462] on button "Go to checkout" at bounding box center [969, 459] width 283 height 34
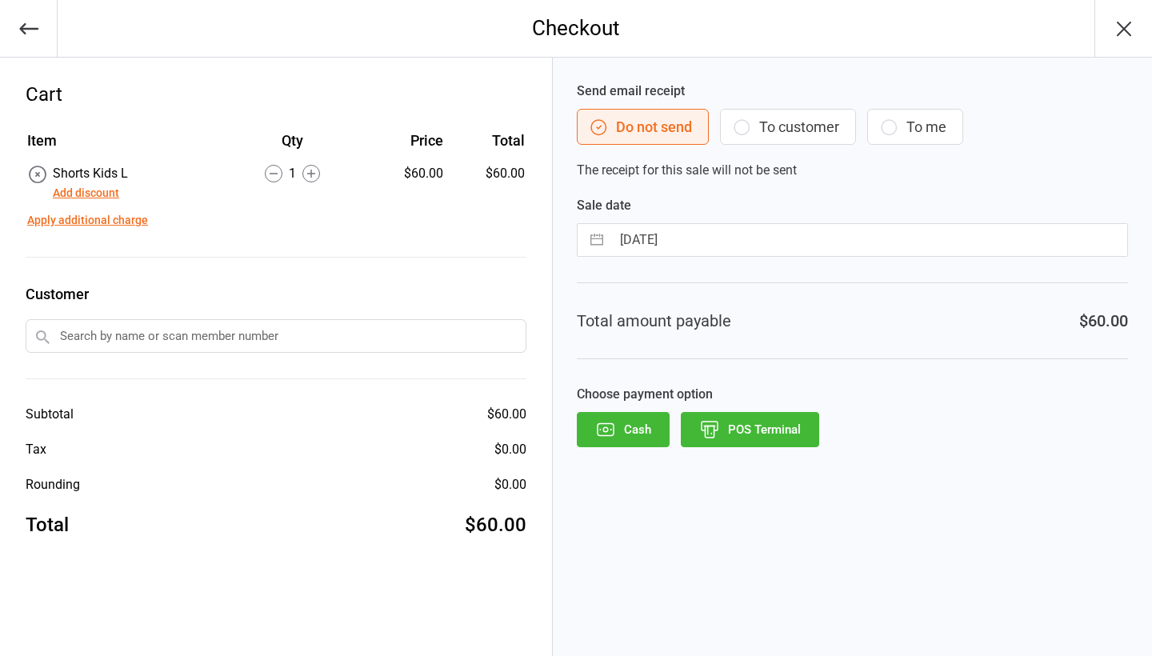
click at [777, 438] on button "POS Terminal" at bounding box center [750, 429] width 138 height 35
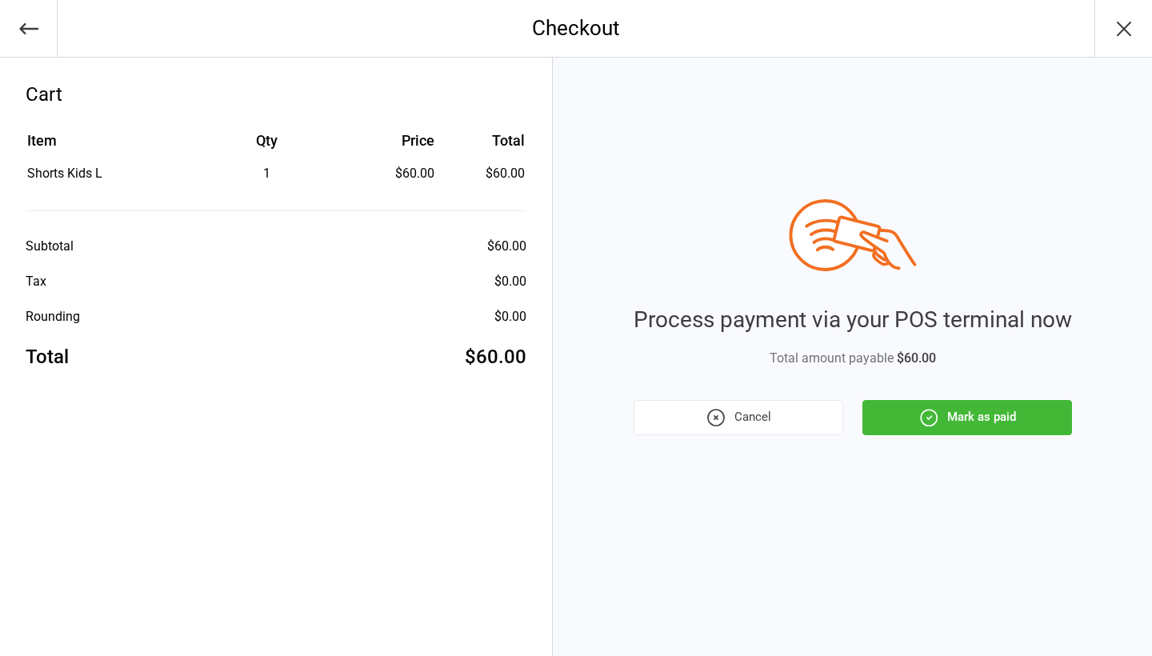
click at [981, 427] on button "Mark as paid" at bounding box center [967, 417] width 210 height 35
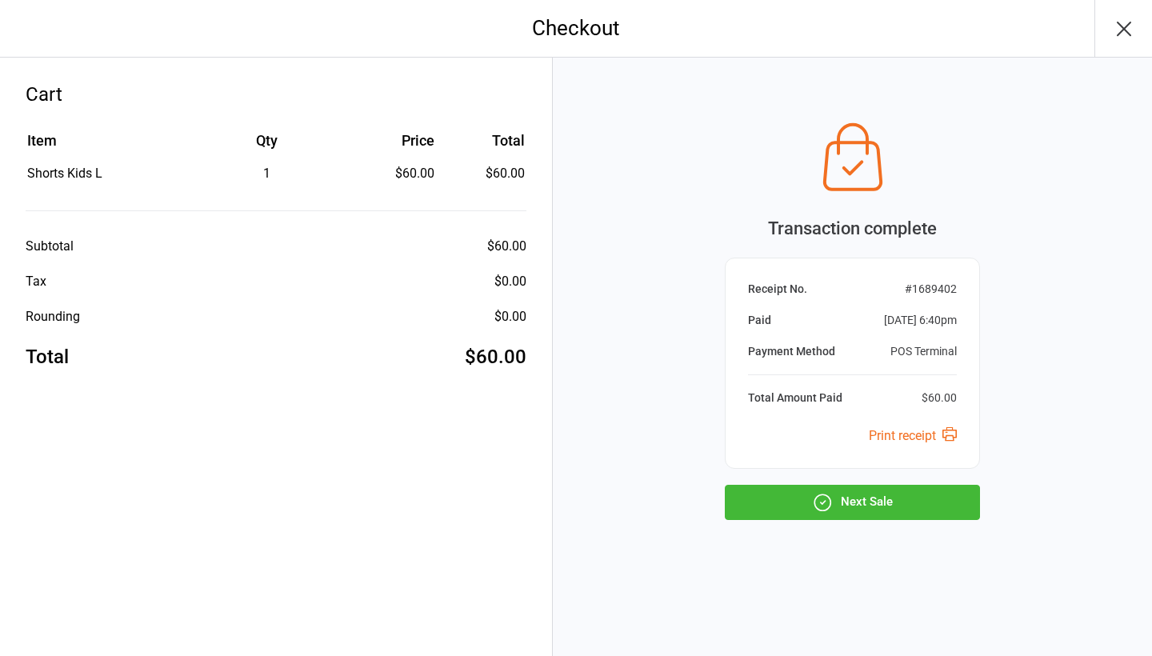
click at [861, 482] on div "Transaction complete Receipt No. # 1689402 Paid [DATE] 6:40pm Payment Method PO…" at bounding box center [852, 317] width 255 height 406
click at [865, 496] on button "Next Sale" at bounding box center [852, 502] width 255 height 35
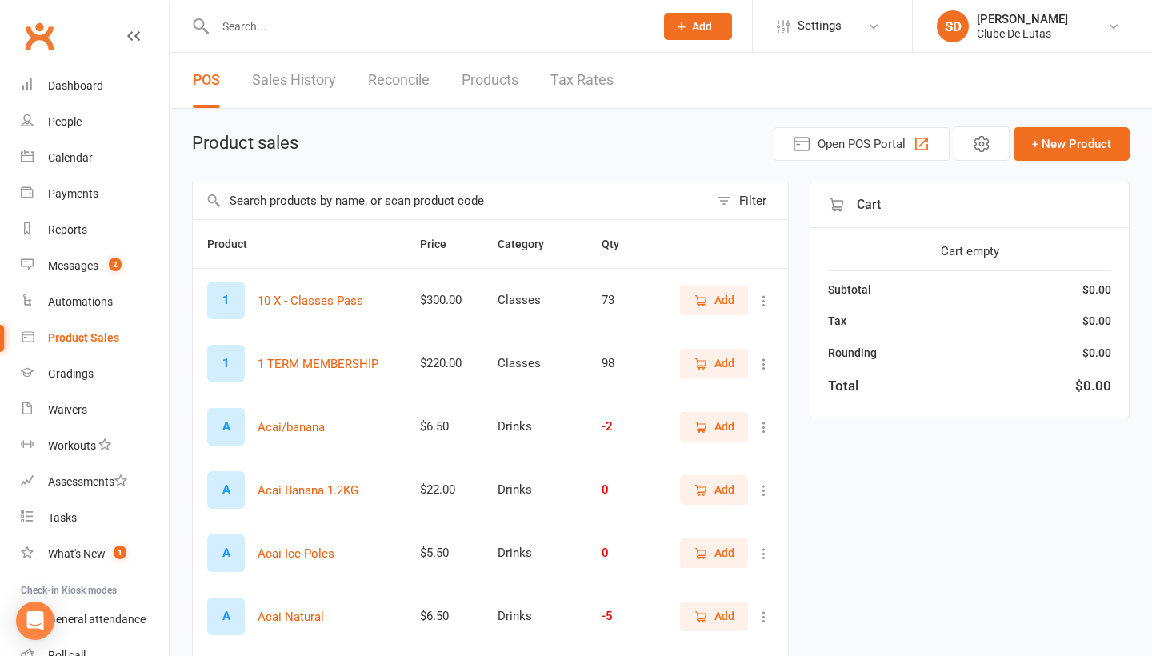
click at [360, 207] on input "text" at bounding box center [451, 200] width 516 height 37
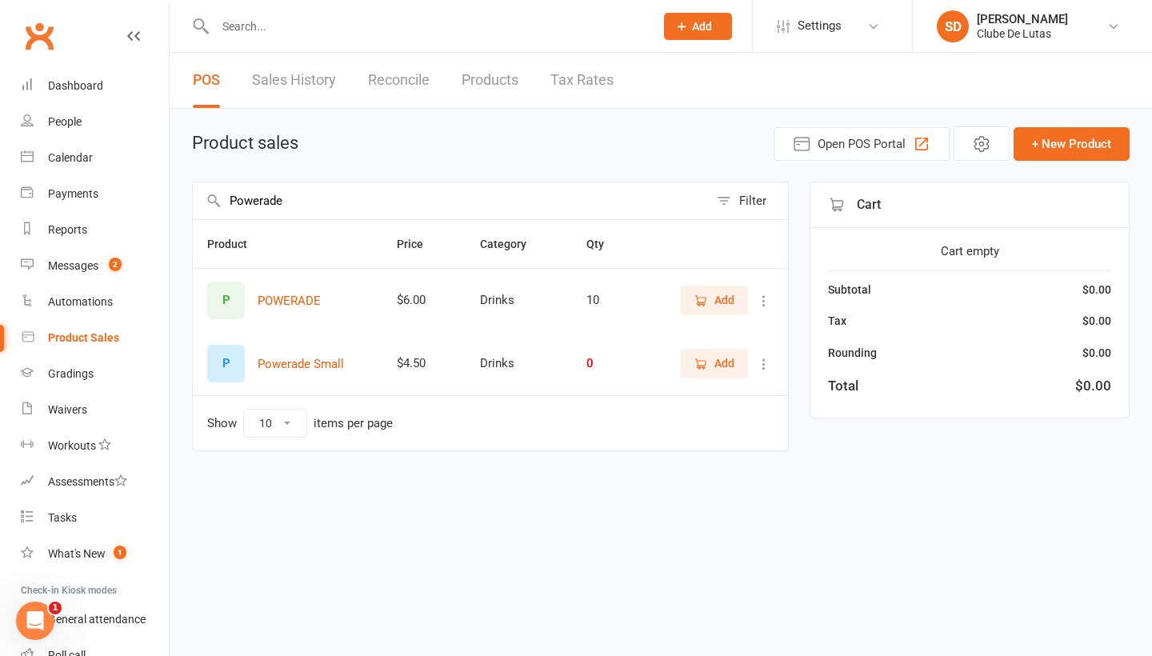
type input "Powerade"
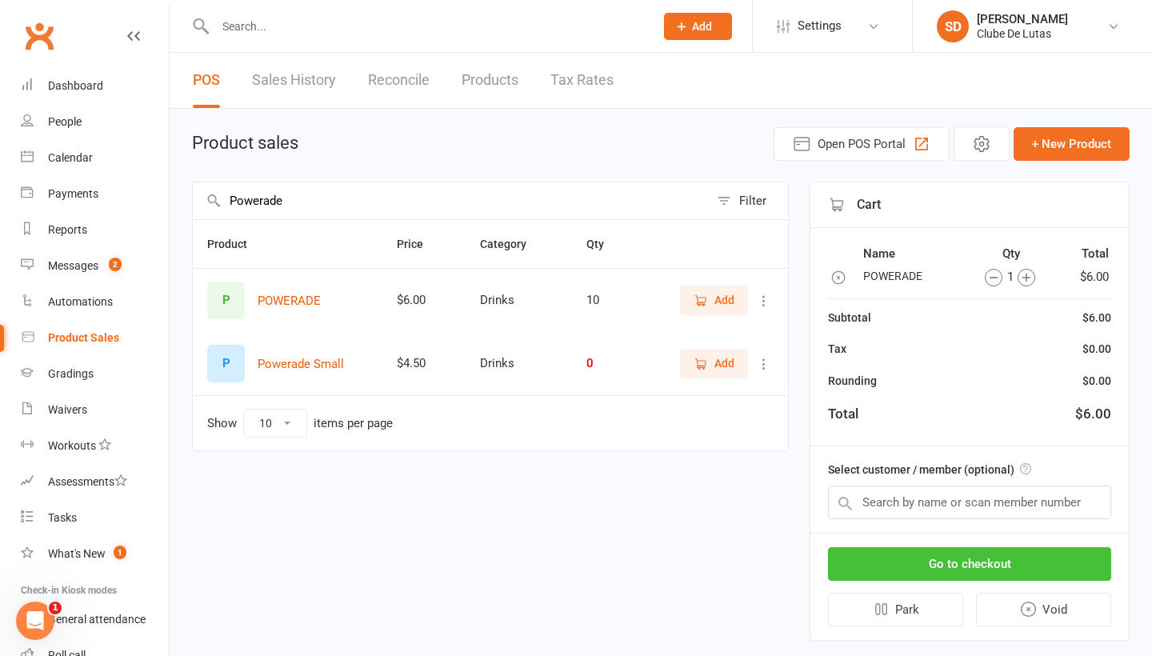
click at [941, 574] on button "Go to checkout" at bounding box center [969, 564] width 283 height 34
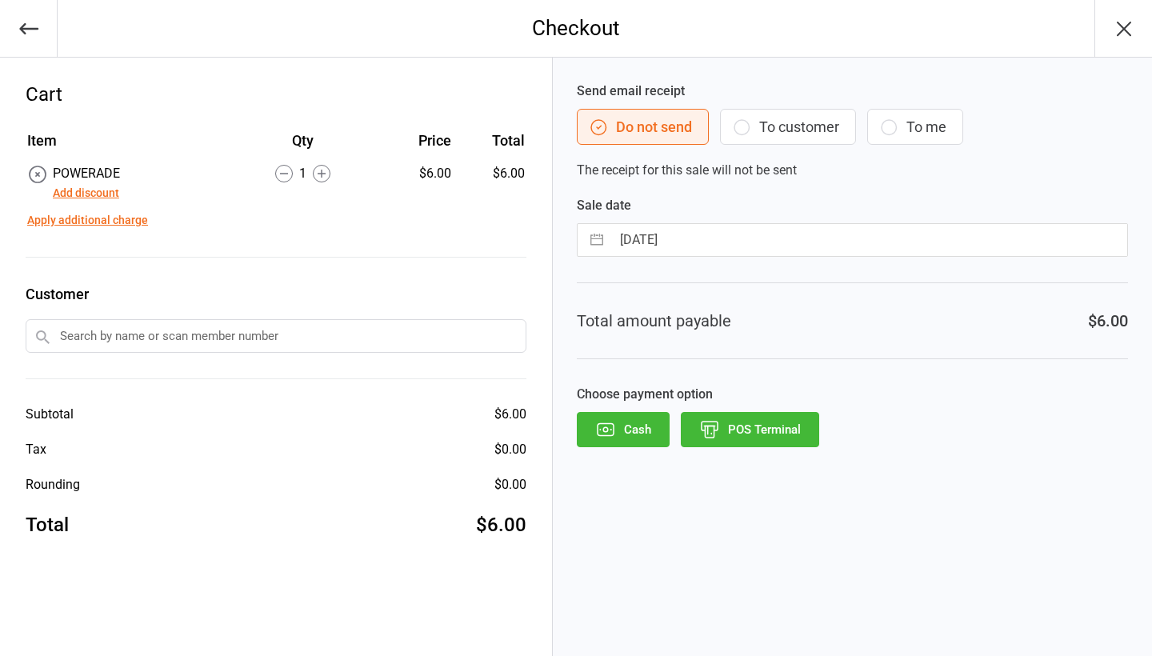
click at [723, 412] on button "POS Terminal" at bounding box center [750, 429] width 138 height 35
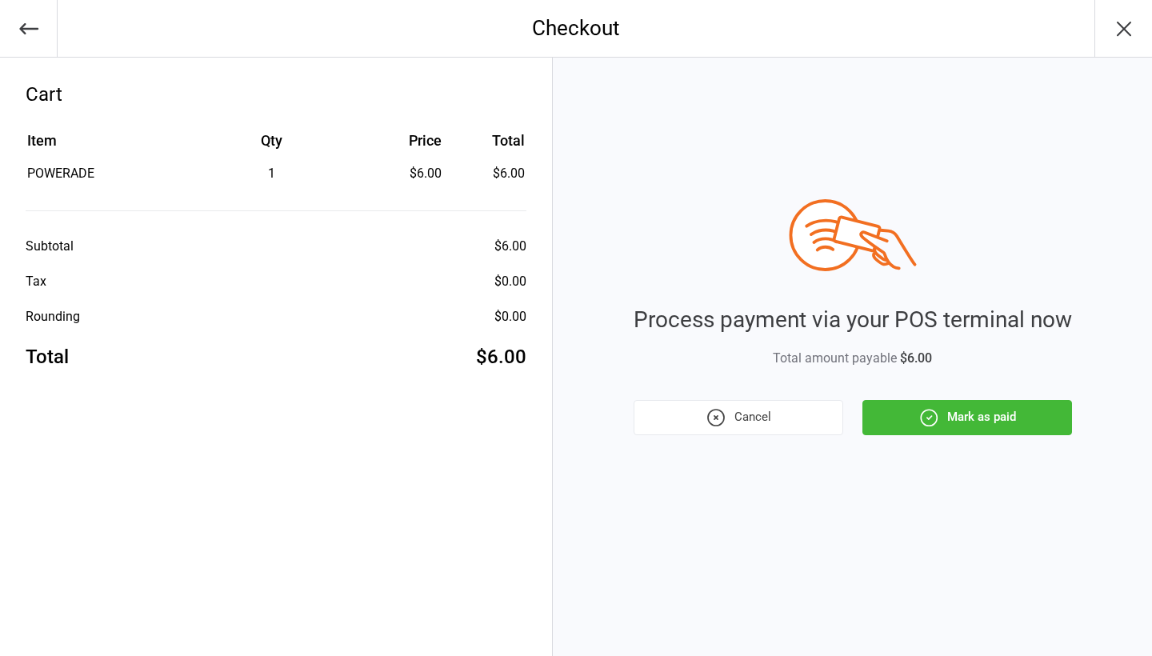
click at [965, 406] on button "Mark as paid" at bounding box center [967, 417] width 210 height 35
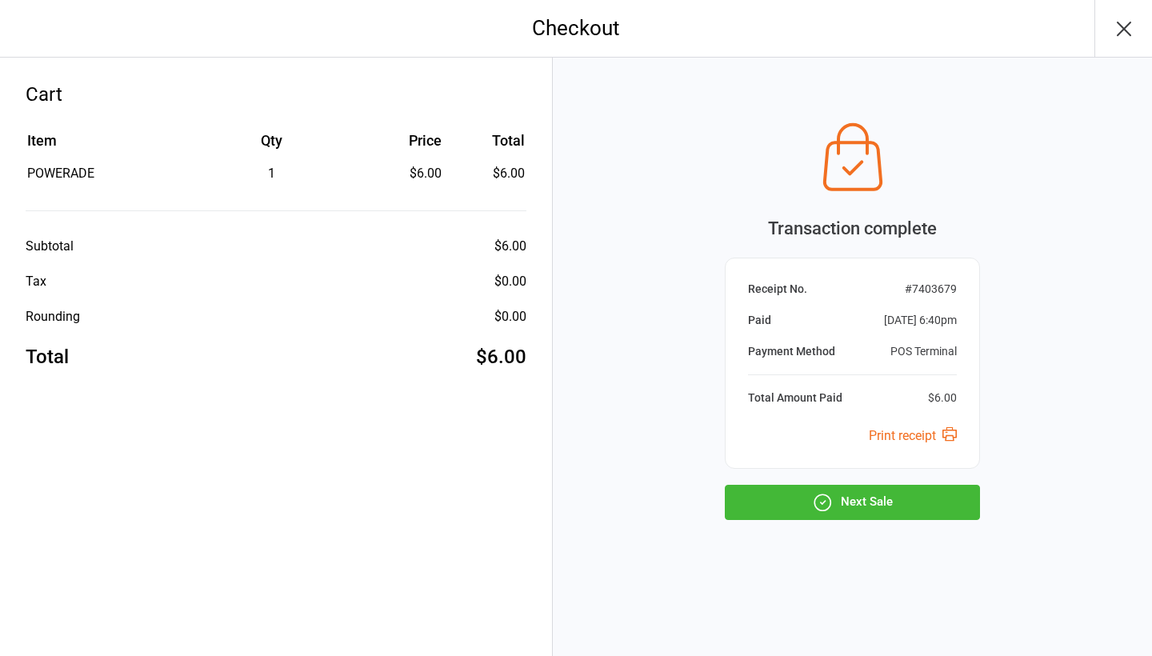
click at [871, 506] on button "Next Sale" at bounding box center [852, 502] width 255 height 35
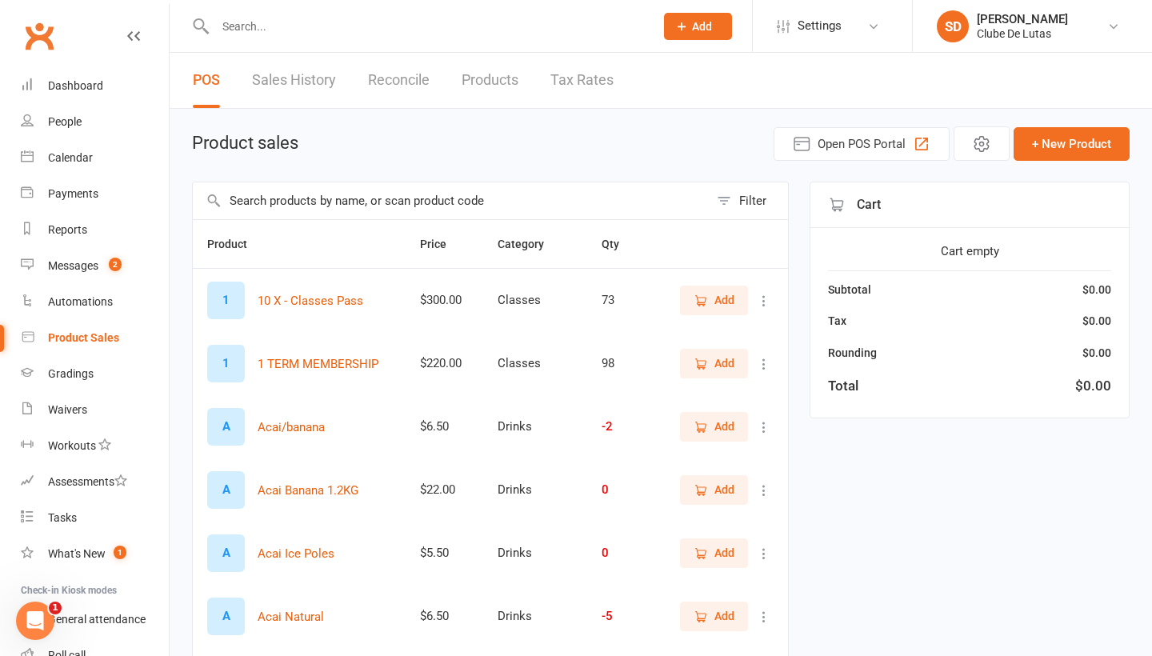
click at [472, 208] on input "text" at bounding box center [451, 200] width 516 height 37
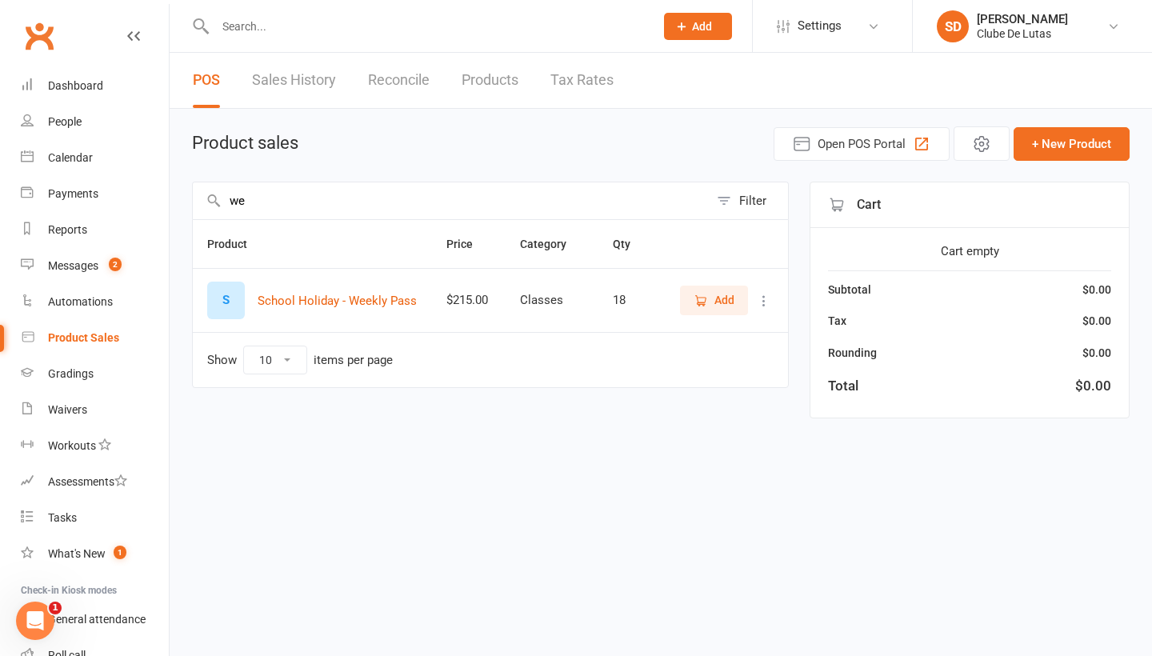
type input "w"
type input "fifo"
click at [718, 290] on button "Add" at bounding box center [714, 300] width 68 height 29
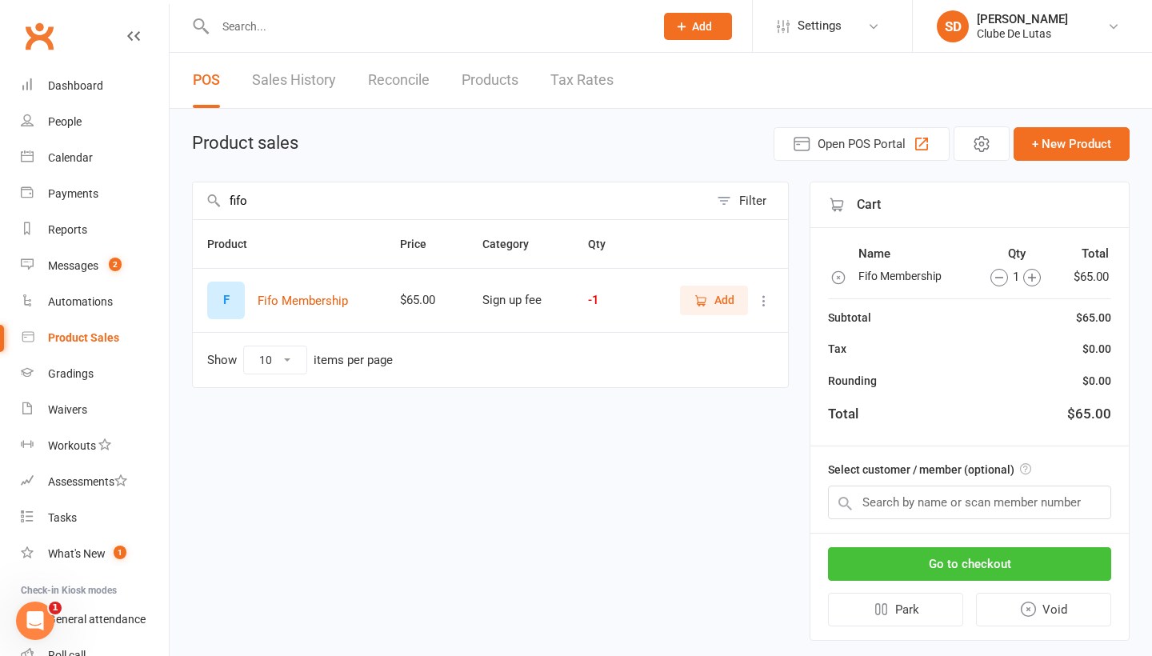
click at [933, 558] on button "Go to checkout" at bounding box center [969, 564] width 283 height 34
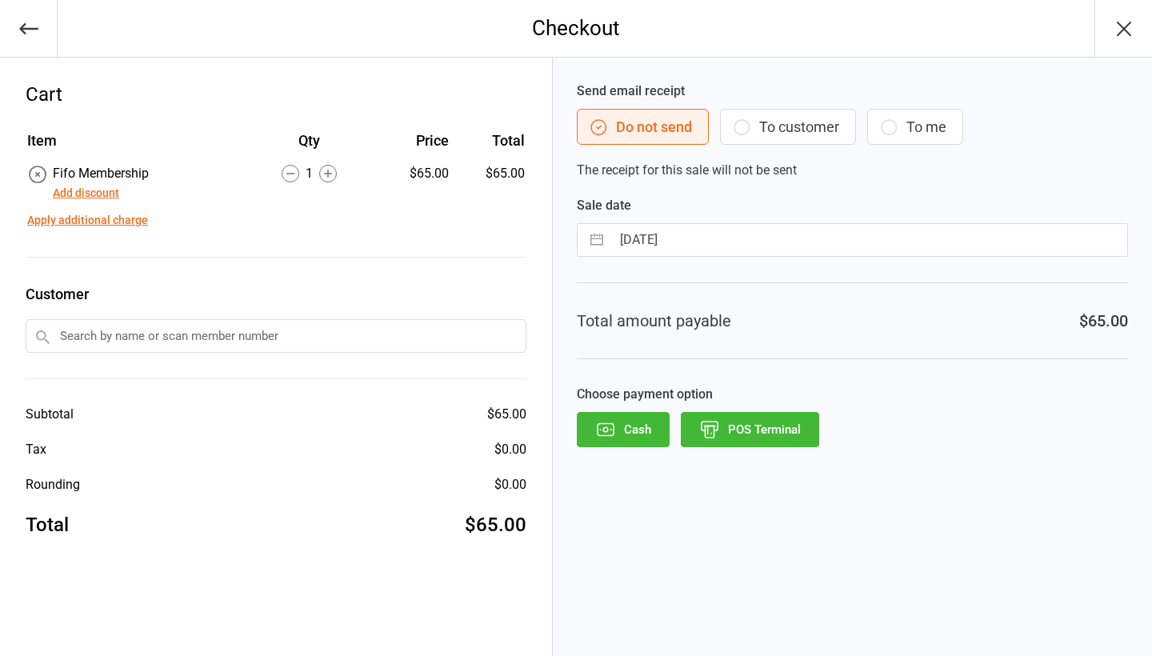
click at [790, 422] on button "POS Terminal" at bounding box center [750, 429] width 138 height 35
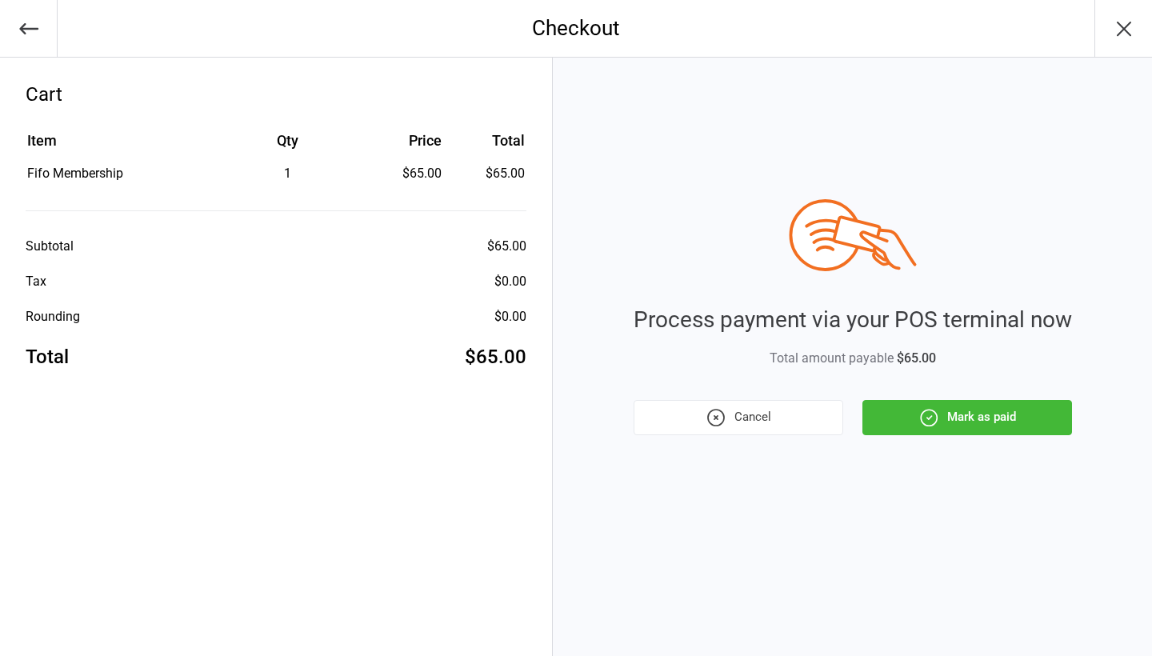
click at [1014, 438] on div "Process payment via your POS terminal now Total amount payable $65.00 Cancel Ma…" at bounding box center [852, 357] width 599 height 598
click at [1009, 416] on button "Mark as paid" at bounding box center [967, 417] width 210 height 35
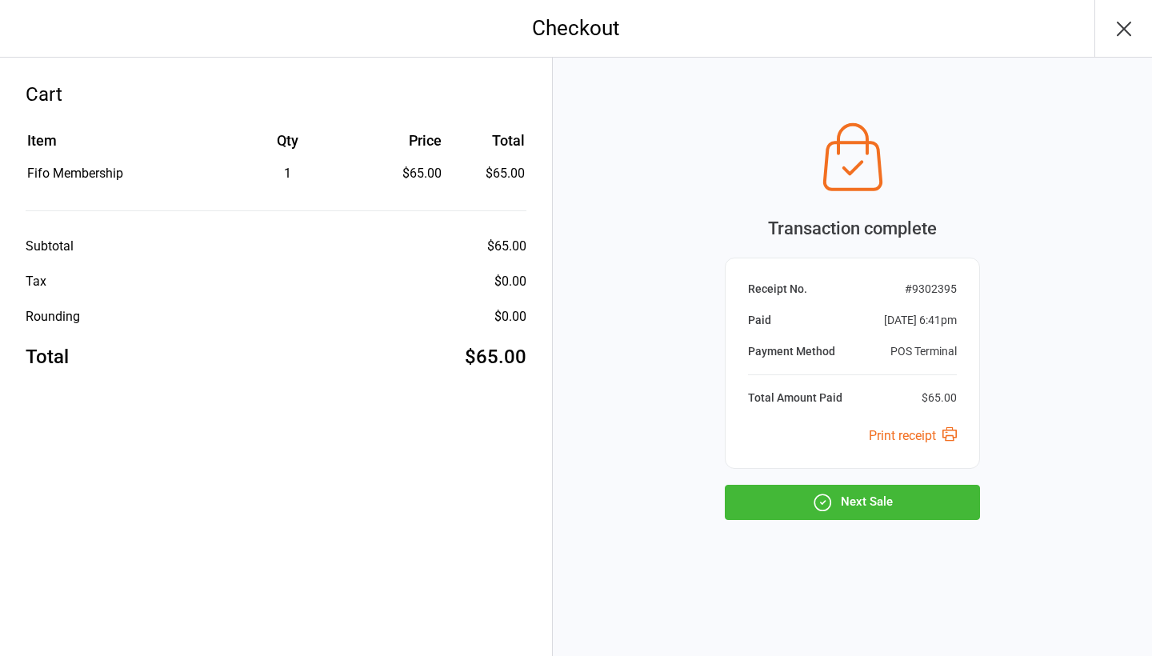
click at [909, 498] on button "Next Sale" at bounding box center [852, 502] width 255 height 35
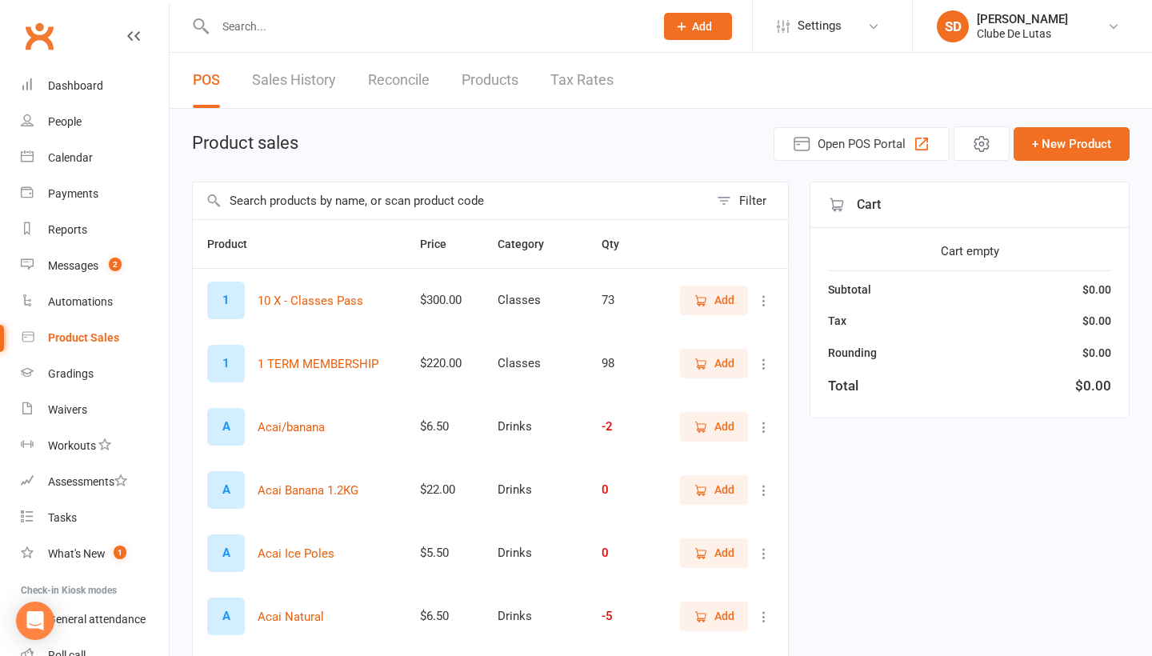
click at [312, 6] on div at bounding box center [417, 26] width 451 height 52
click at [292, 24] on input "text" at bounding box center [426, 26] width 433 height 22
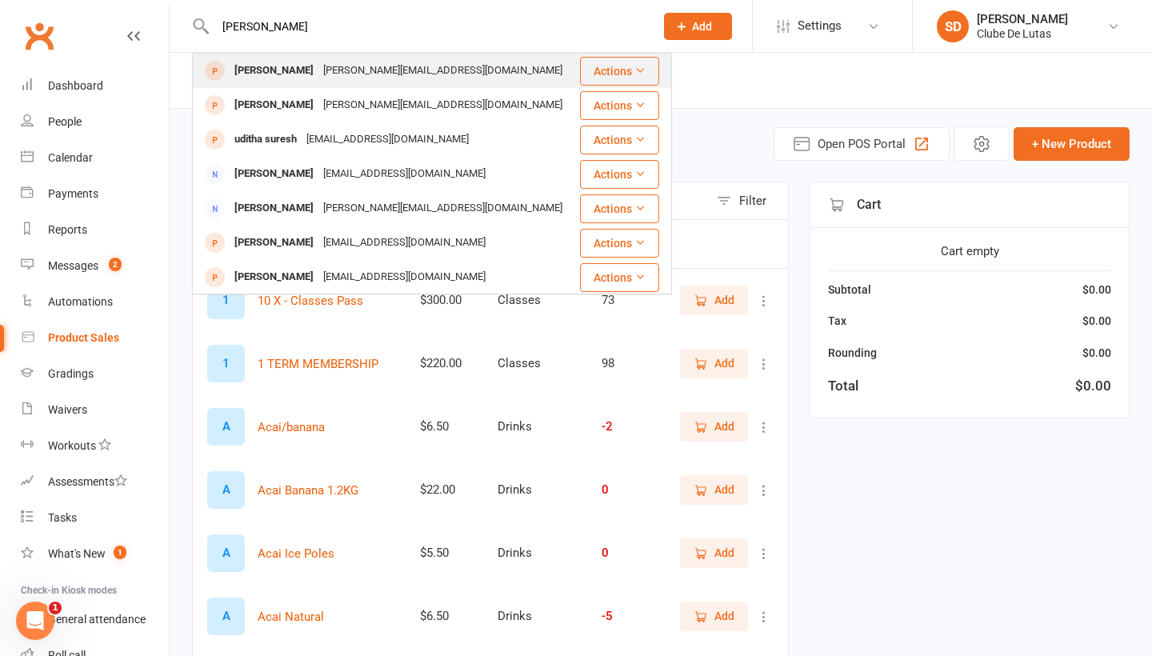
type input "Suren"
click at [294, 67] on div "Suren Simdar" at bounding box center [274, 70] width 89 height 23
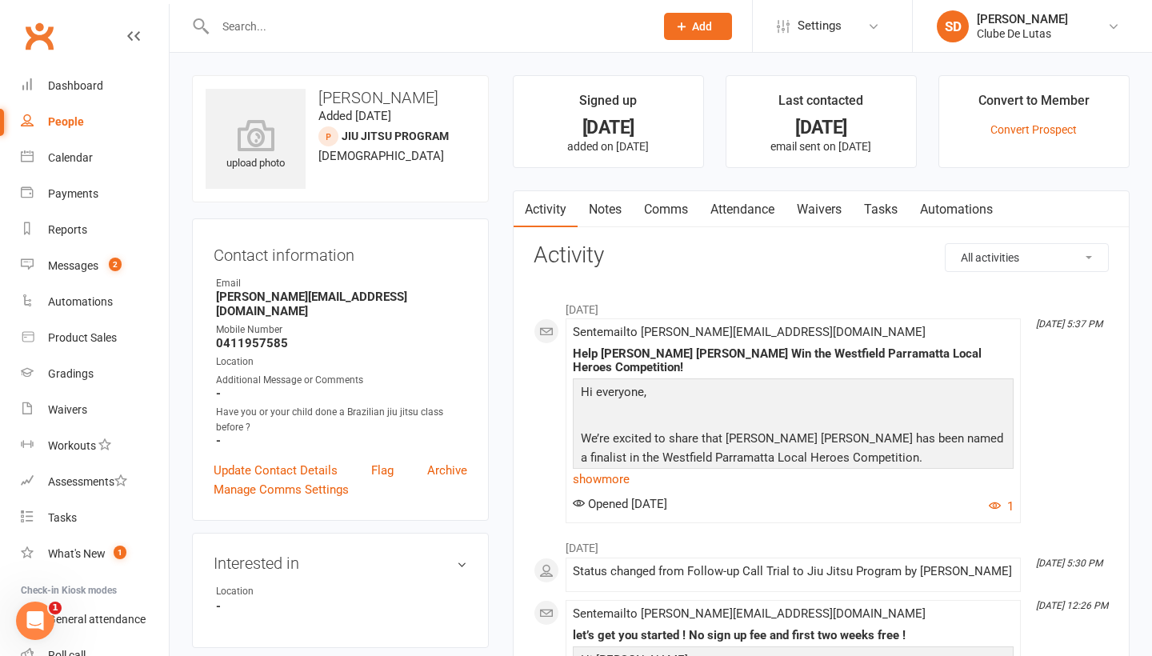
click at [294, 22] on input "text" at bounding box center [426, 26] width 433 height 22
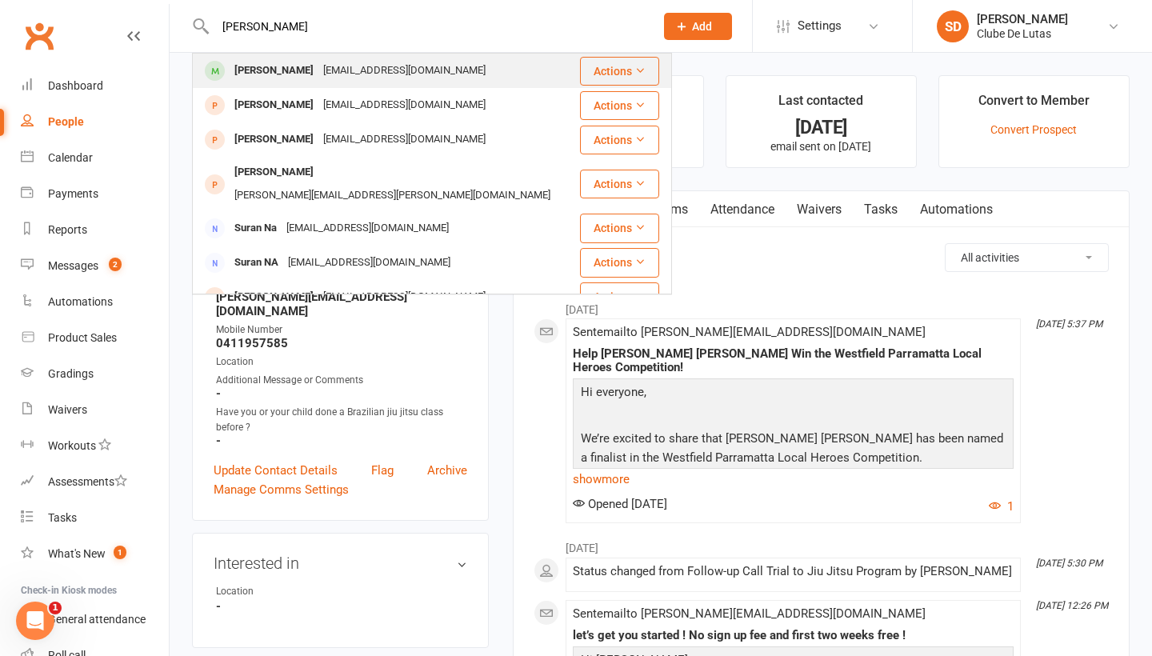
type input "surjan"
click at [297, 68] on div "Sujan Shrestha" at bounding box center [274, 70] width 89 height 23
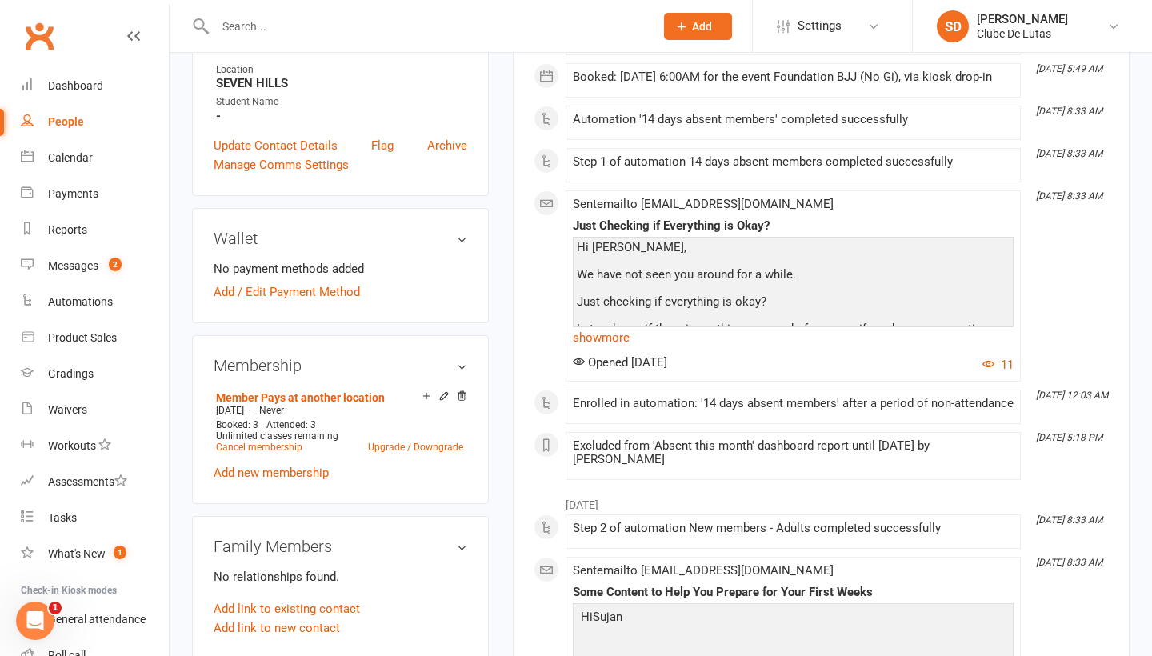
scroll to position [413, 0]
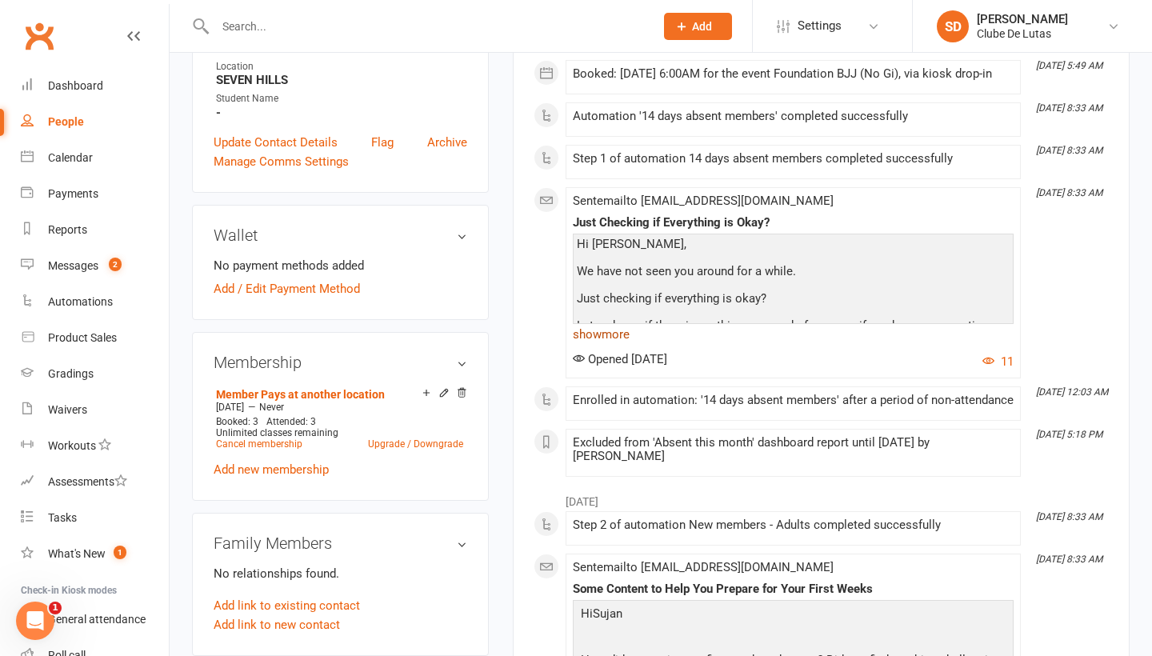
click at [608, 346] on link "show more" at bounding box center [793, 334] width 441 height 22
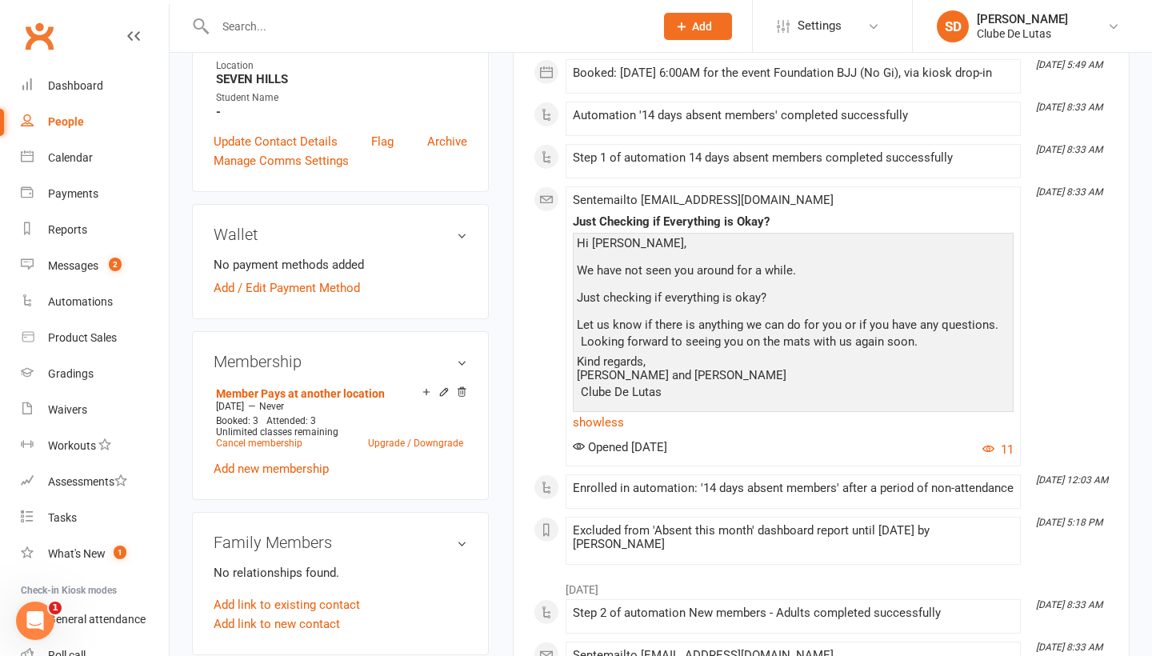
scroll to position [525, 0]
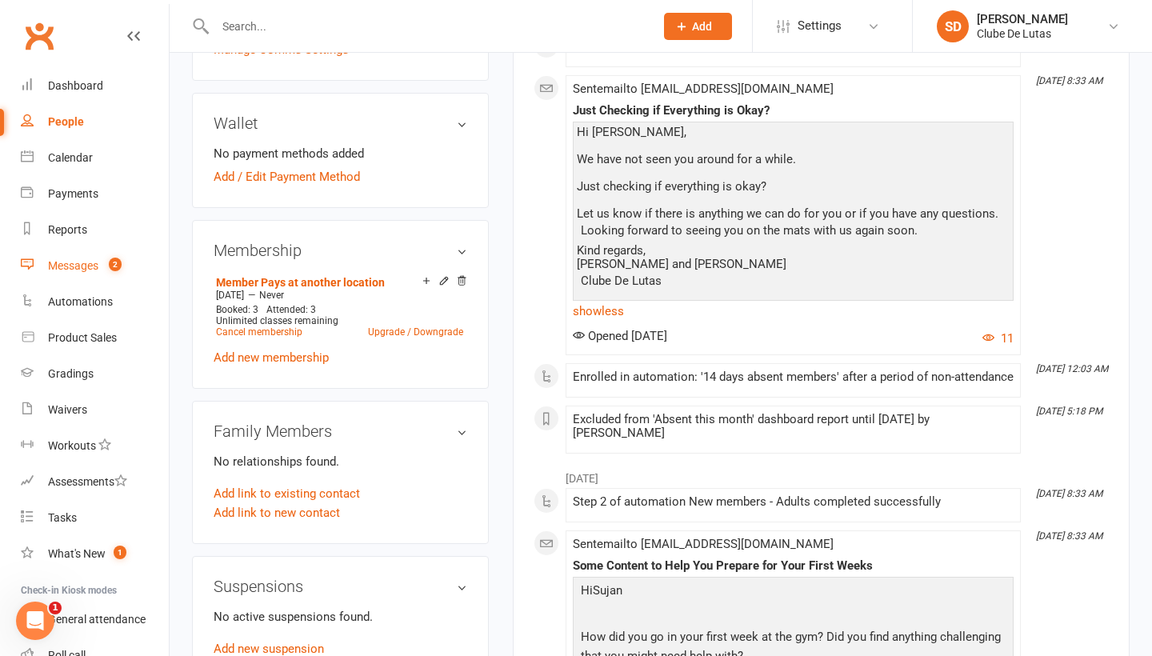
click at [66, 281] on link "Messages 2" at bounding box center [95, 266] width 148 height 36
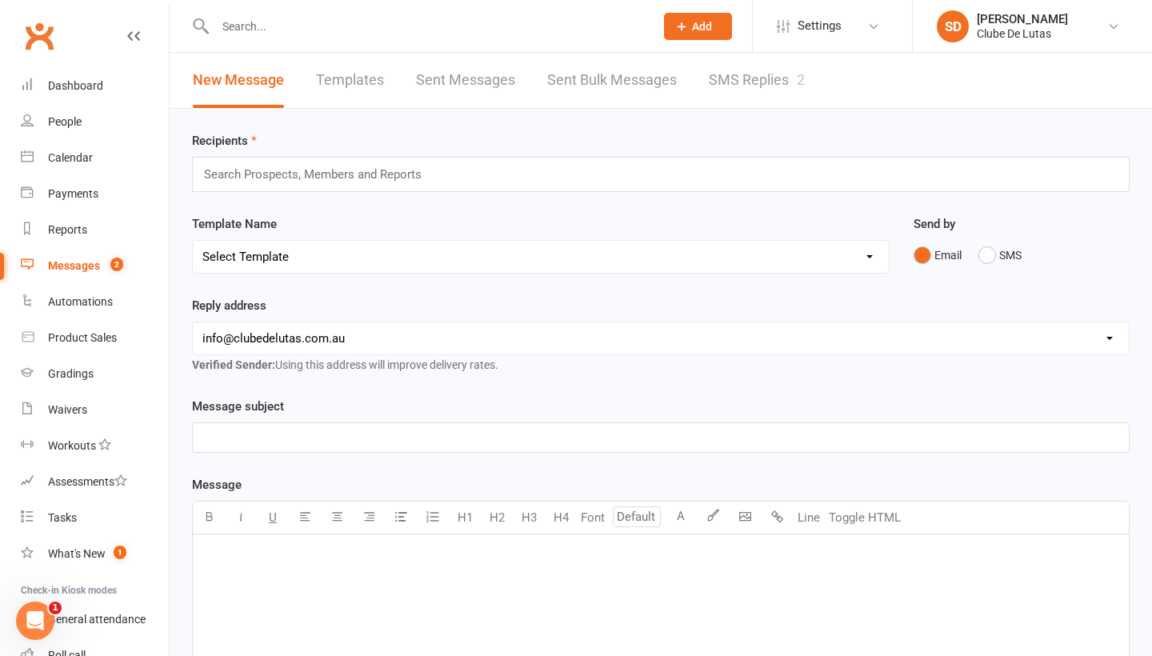
click at [765, 77] on link "SMS Replies 2" at bounding box center [757, 80] width 96 height 55
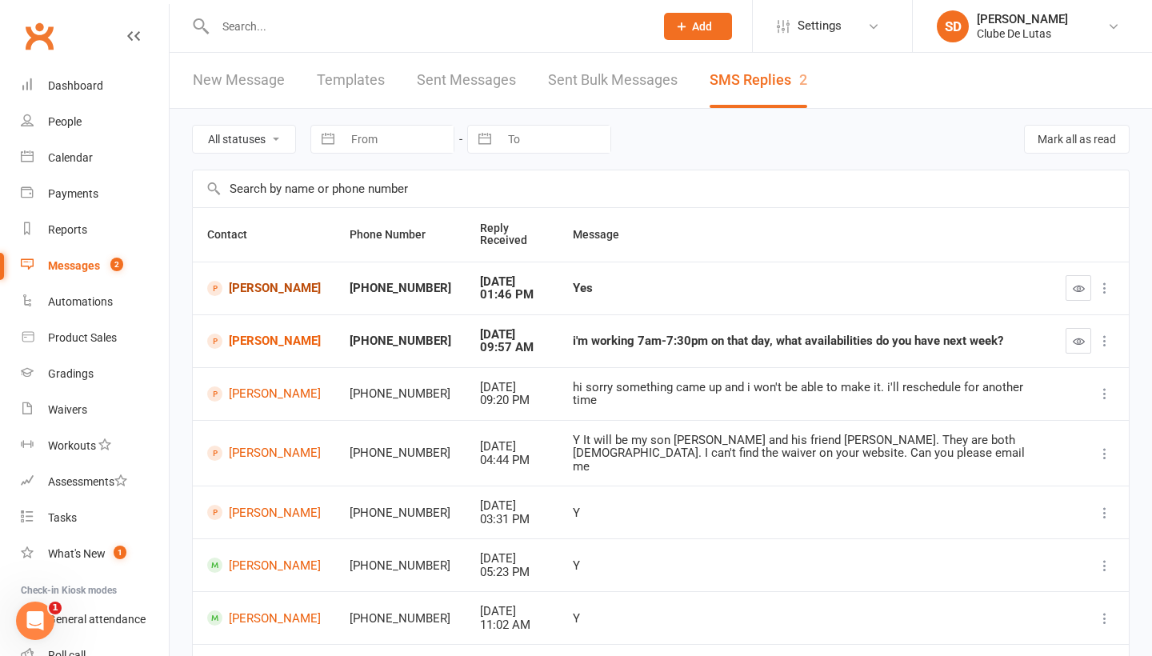
click at [262, 288] on link "Daniel Levett" at bounding box center [264, 288] width 114 height 15
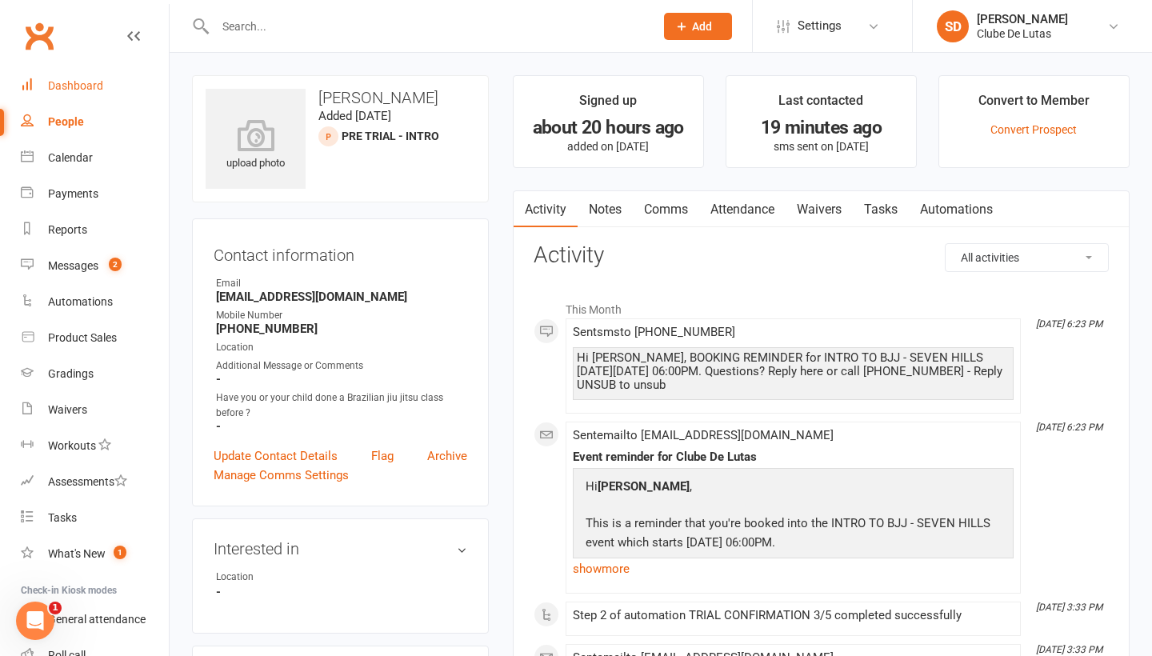
click at [86, 80] on div "Dashboard" at bounding box center [75, 85] width 55 height 13
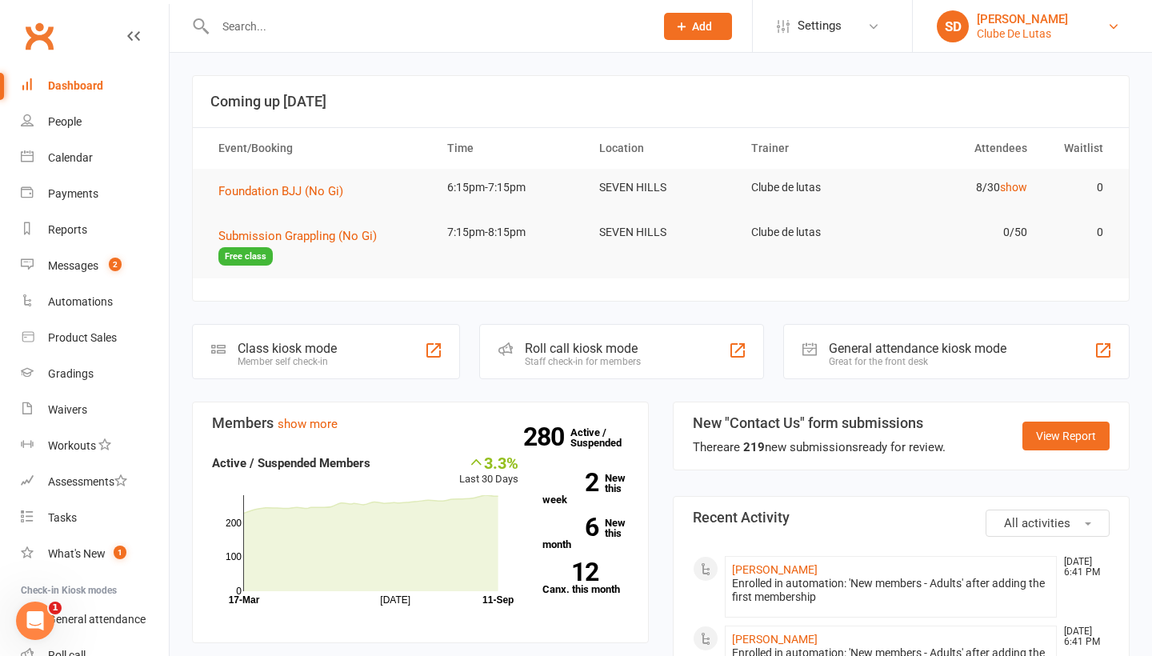
click at [1100, 23] on link "SD Siobhan Duffy Clube De Lutas" at bounding box center [1032, 26] width 191 height 32
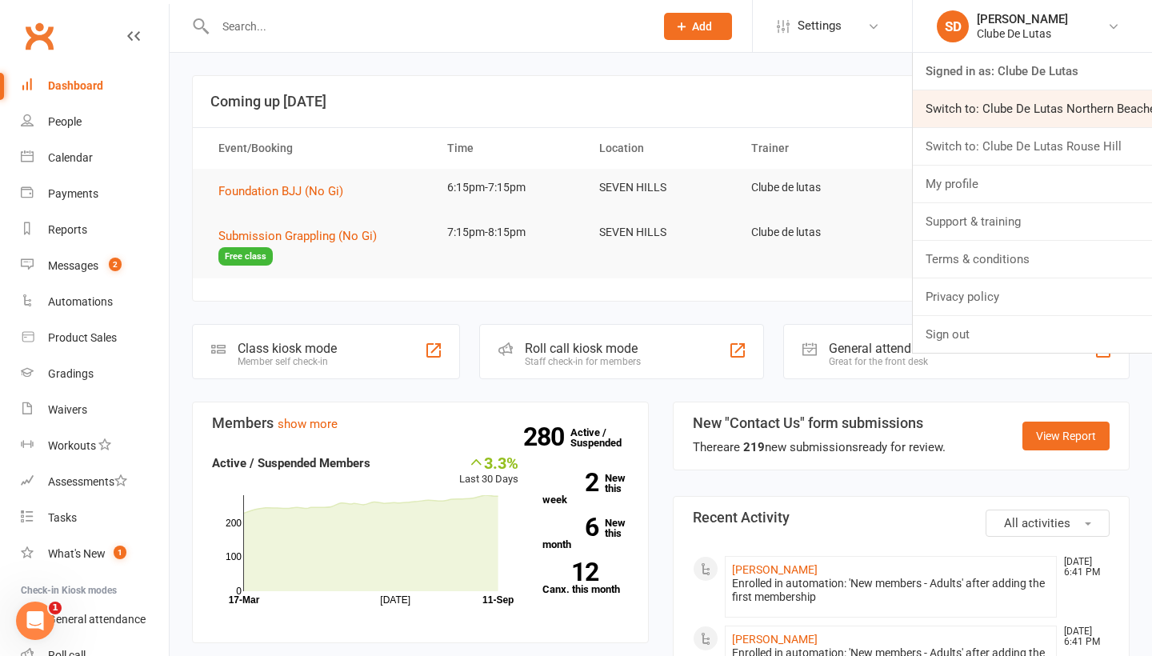
click at [1074, 107] on link "Switch to: Clube De Lutas Northern Beaches" at bounding box center [1032, 108] width 239 height 37
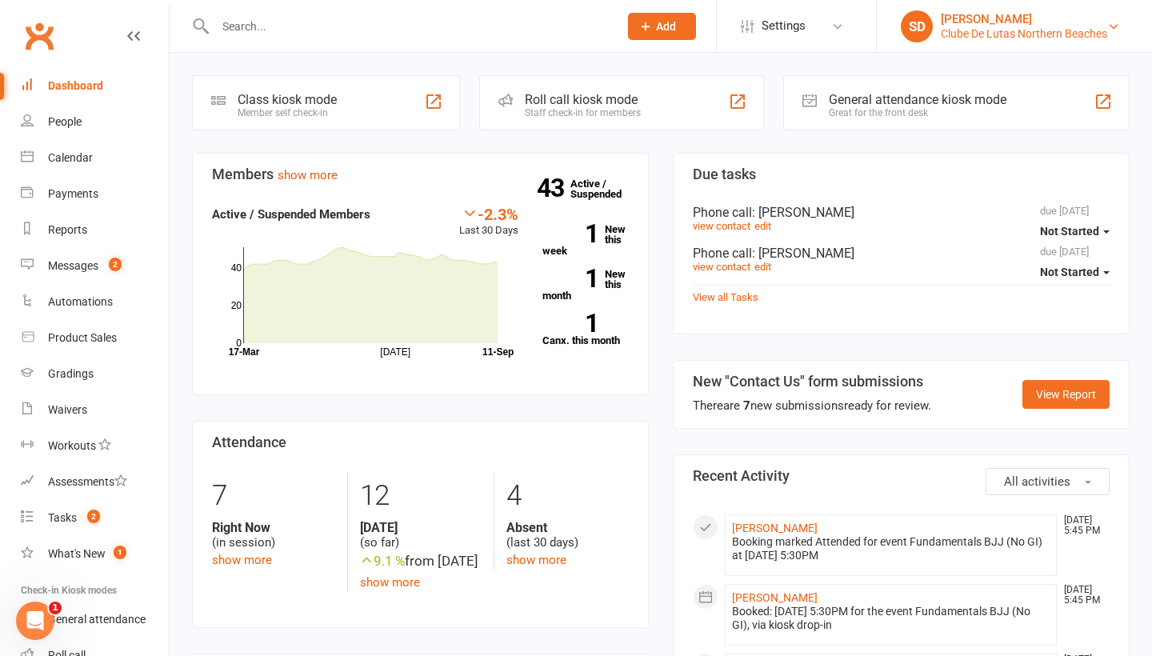
click at [1066, 24] on div "Siobhan Duffy" at bounding box center [1024, 19] width 166 height 14
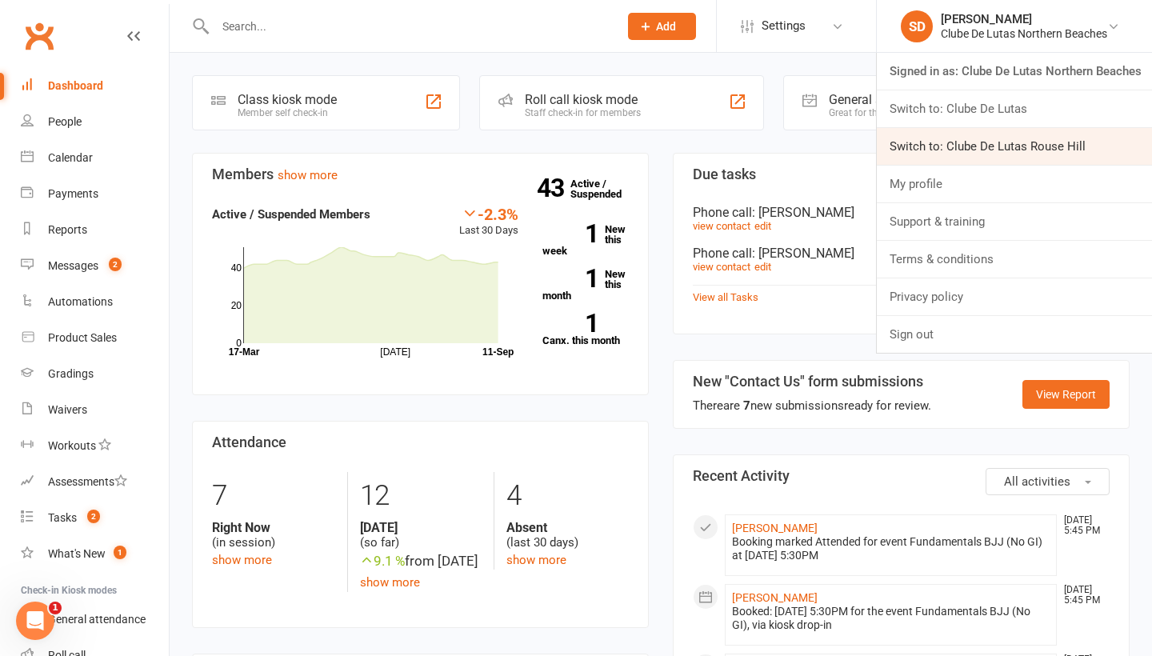
click at [975, 154] on link "Switch to: Clube De Lutas Rouse Hill" at bounding box center [1014, 146] width 275 height 37
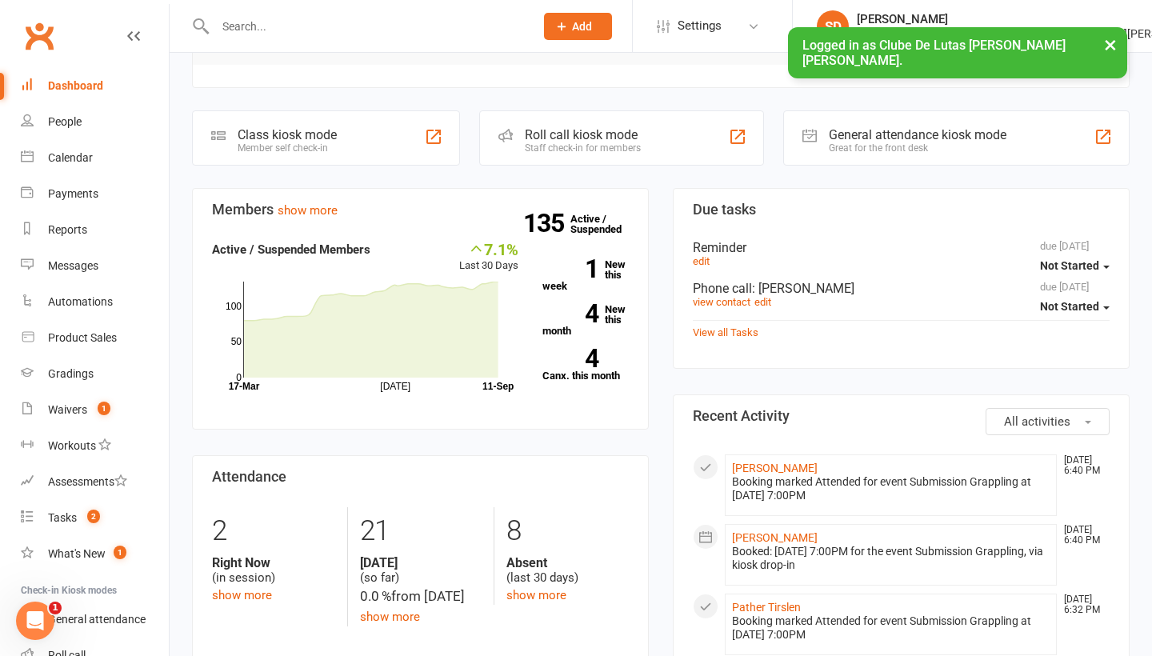
scroll to position [206, 0]
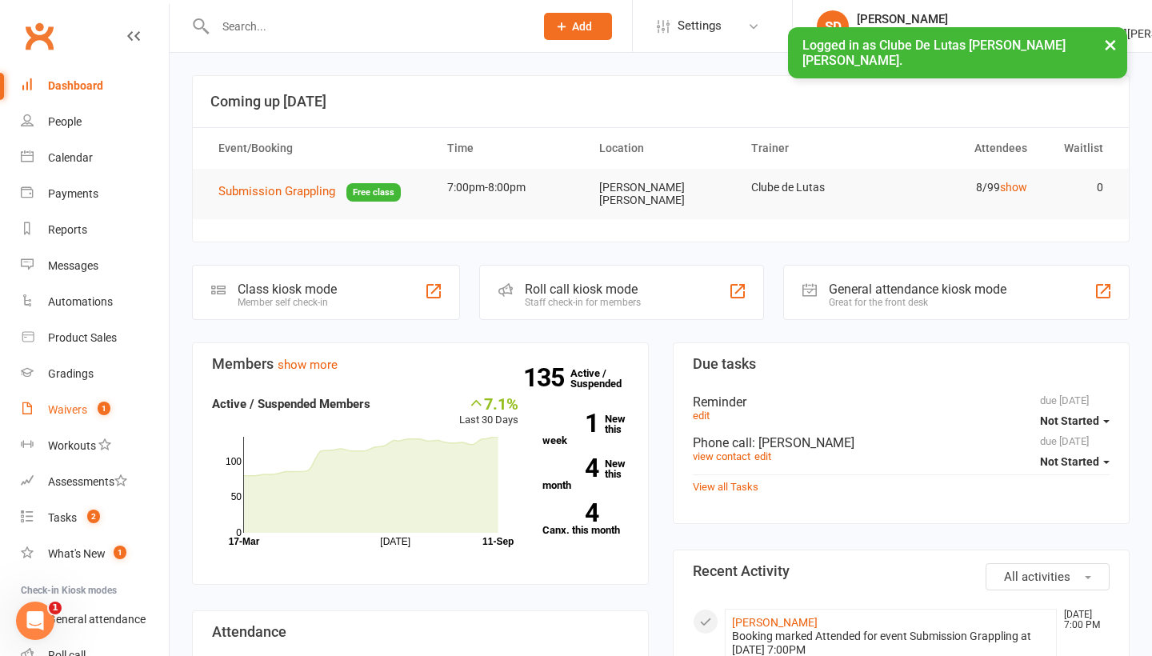
click at [91, 406] on count-badge "1" at bounding box center [100, 409] width 21 height 13
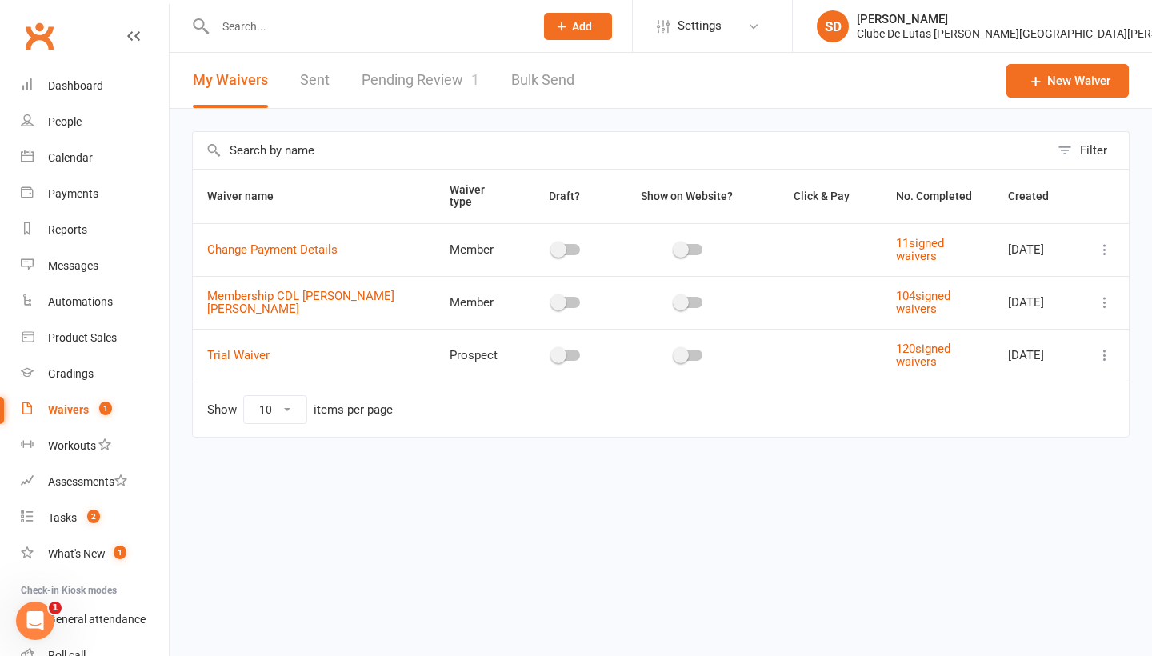
click at [415, 75] on link "Pending Review 1" at bounding box center [421, 80] width 118 height 55
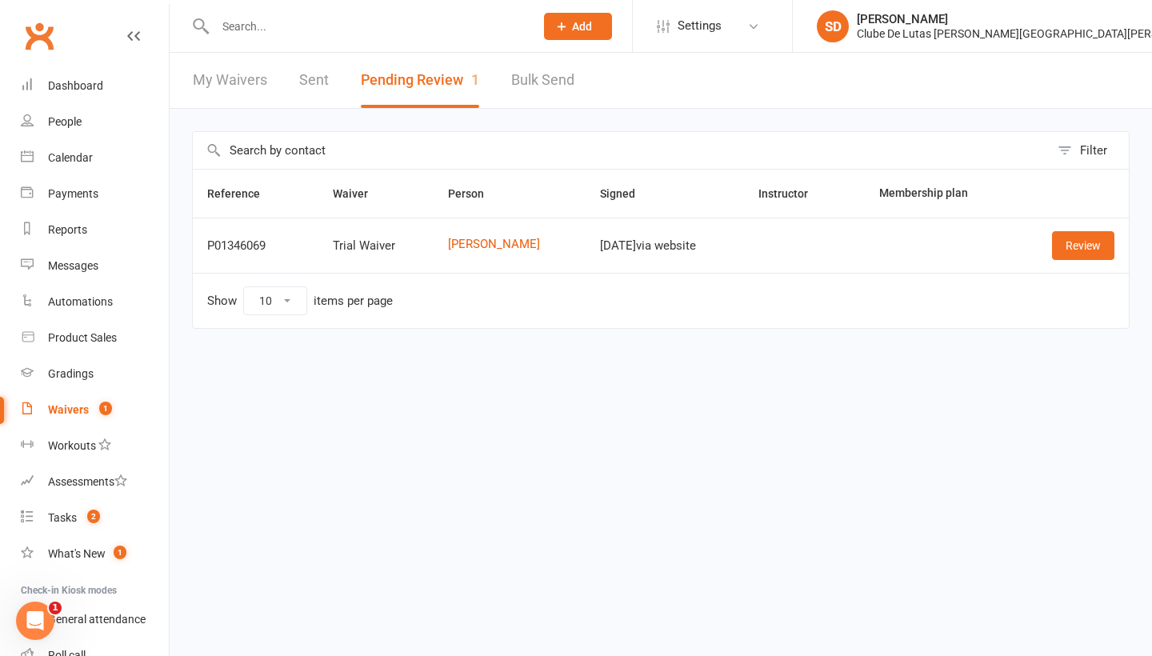
click at [1087, 262] on td "Review" at bounding box center [1070, 245] width 115 height 55
click at [1085, 246] on link "Review" at bounding box center [1083, 245] width 62 height 29
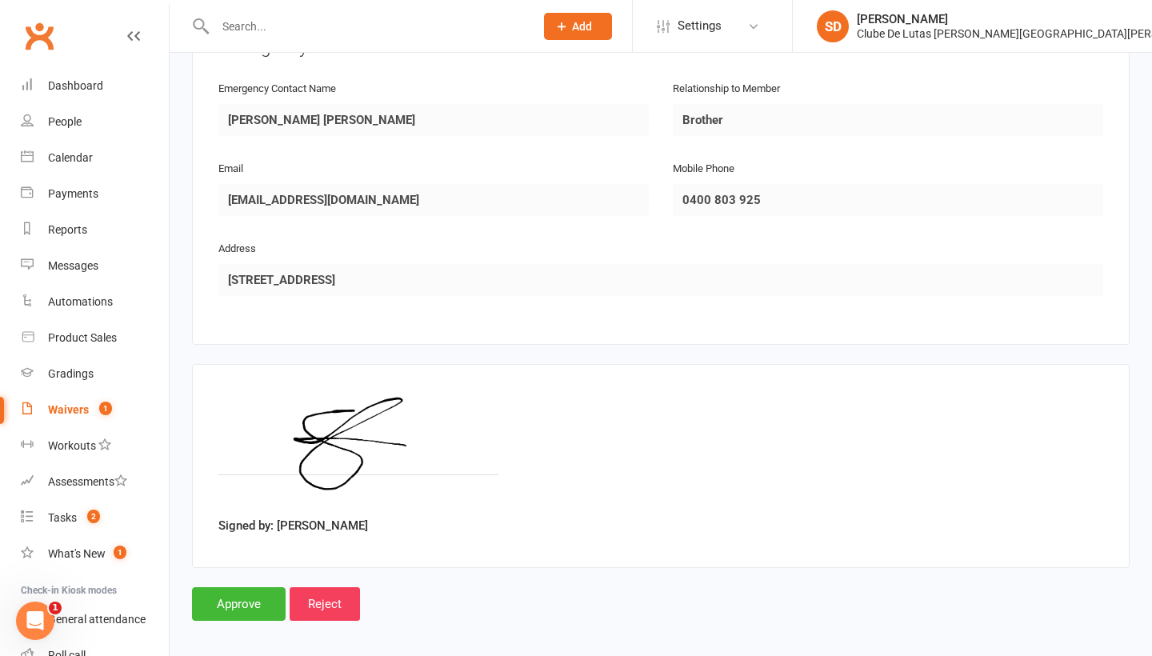
scroll to position [779, 0]
click at [258, 588] on input "Approve" at bounding box center [239, 605] width 94 height 34
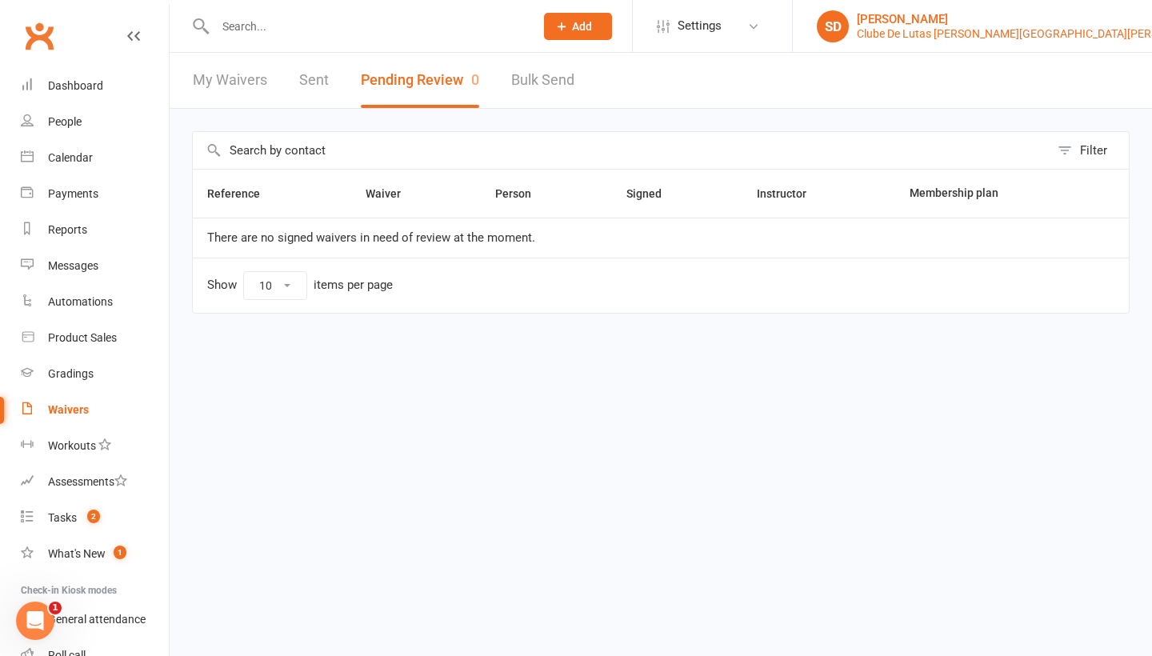
click at [1077, 39] on div "Clube De Lutas [PERSON_NAME][GEOGRAPHIC_DATA][PERSON_NAME]" at bounding box center [1035, 33] width 356 height 14
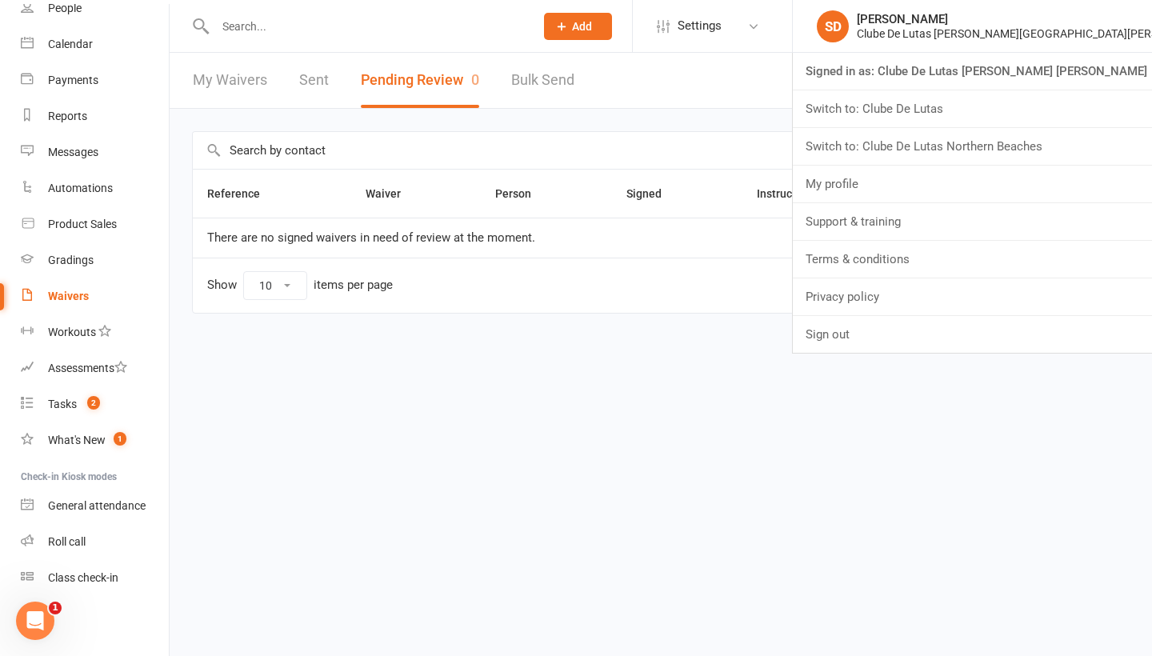
scroll to position [114, 0]
click at [74, 581] on div "Class check-in" at bounding box center [83, 577] width 70 height 13
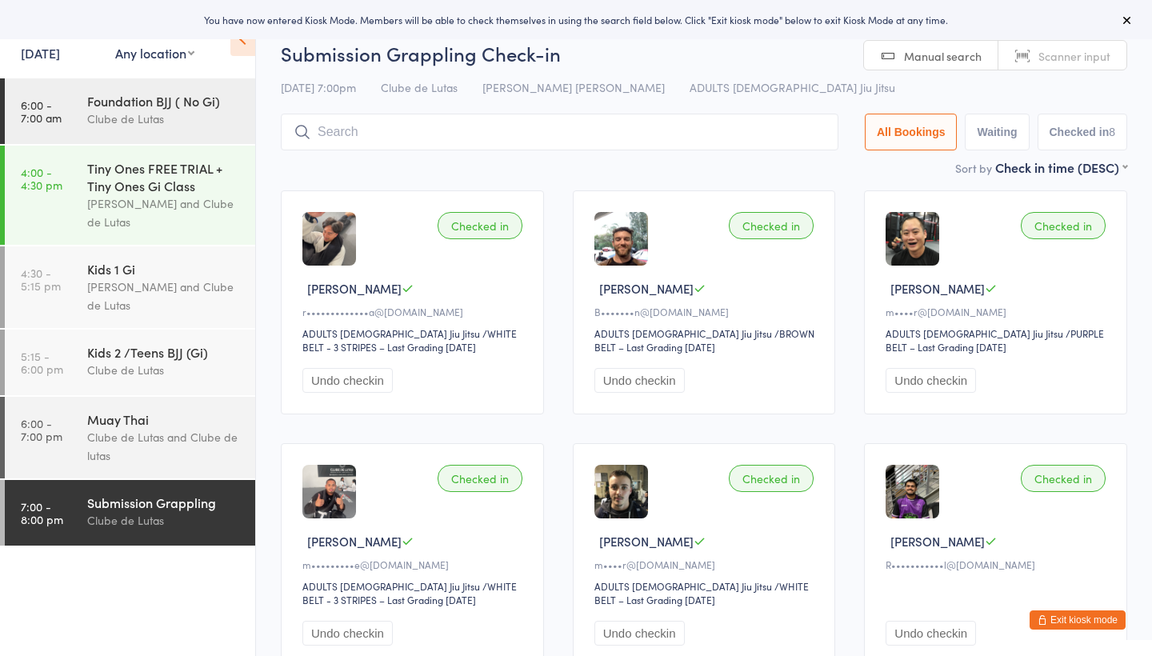
click at [133, 501] on div "Submission Grappling" at bounding box center [164, 503] width 154 height 18
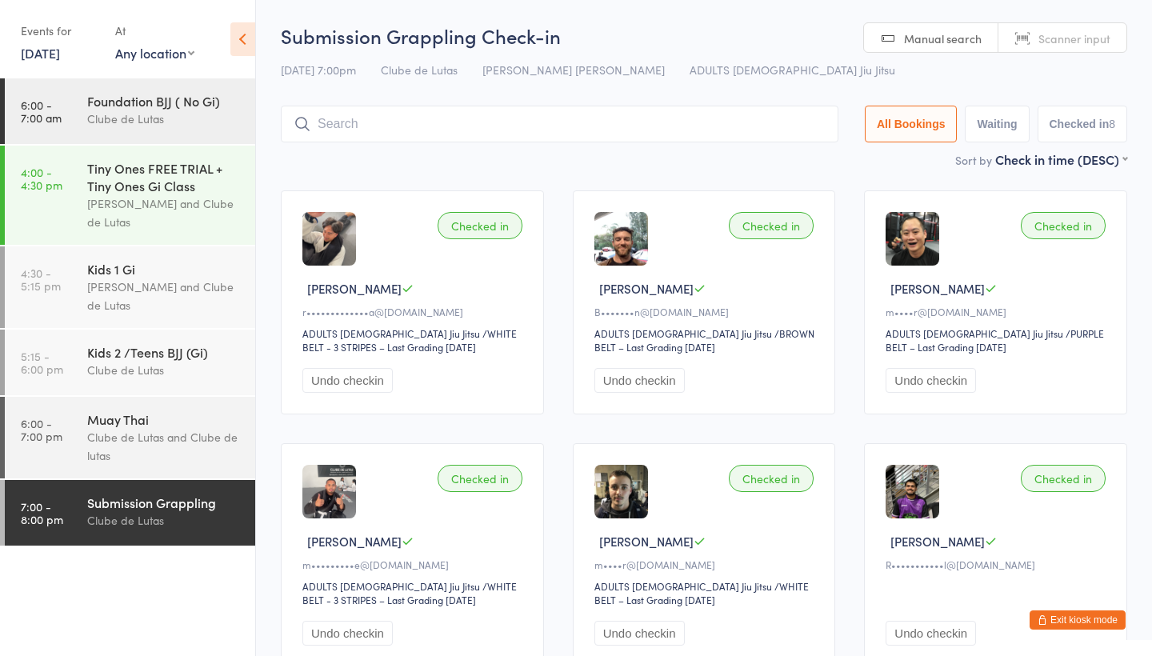
click at [1112, 620] on button "Exit kiosk mode" at bounding box center [1077, 619] width 96 height 19
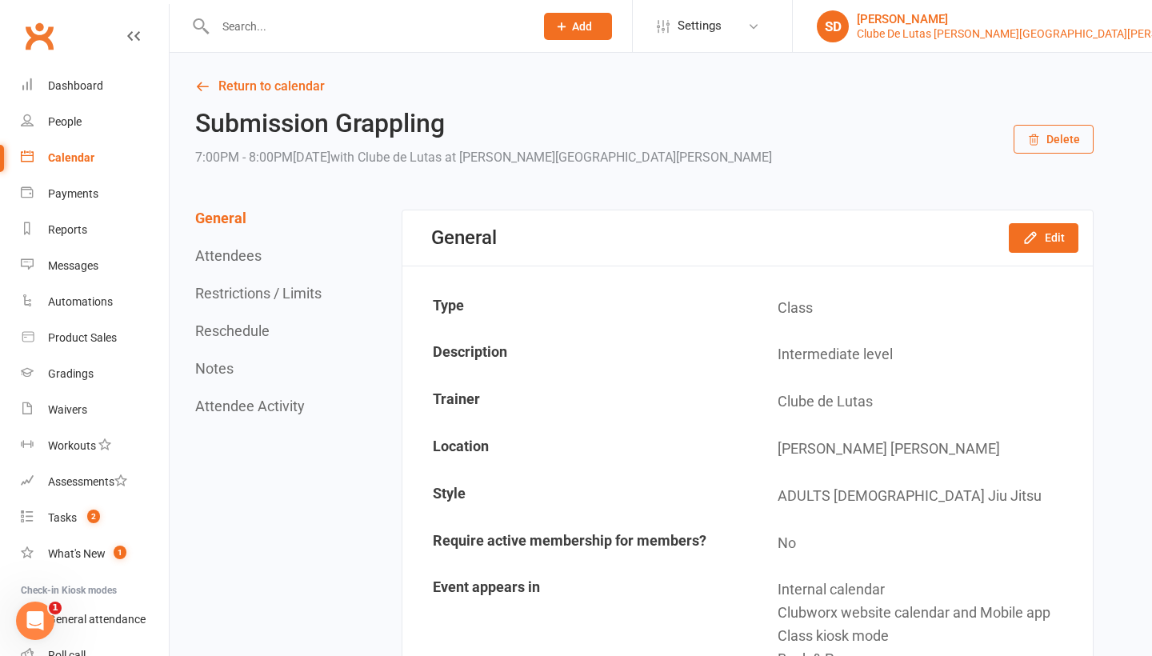
click at [1072, 26] on div "Clube De Lutas Rouse Hill" at bounding box center [1035, 33] width 356 height 14
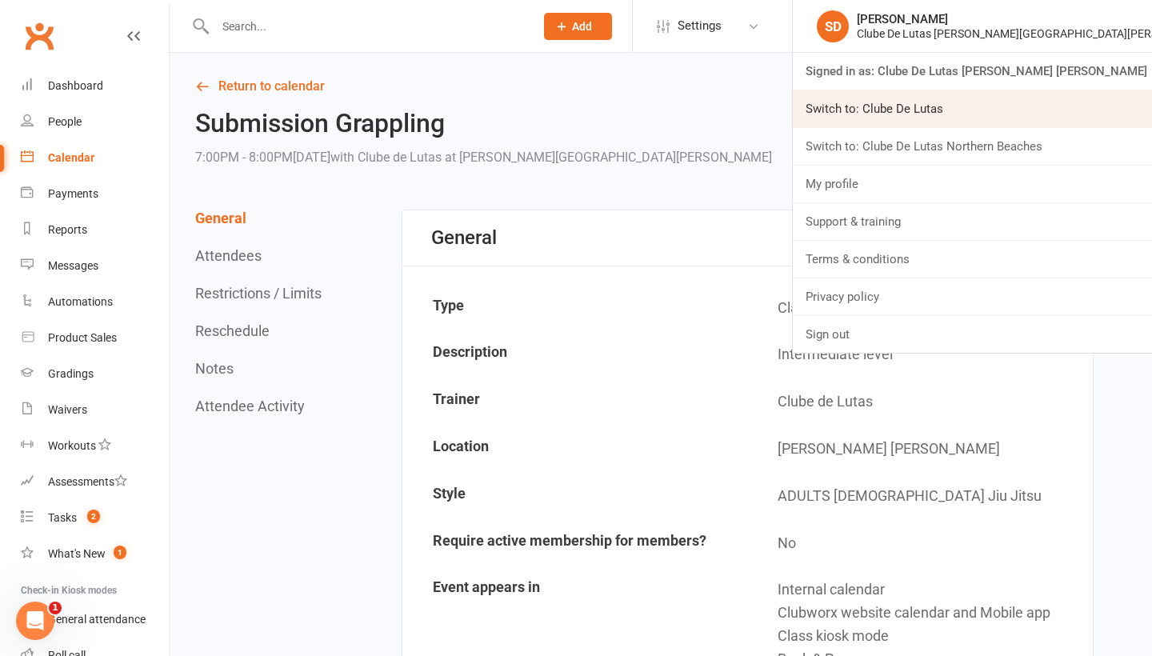
click at [1072, 102] on link "Switch to: Clube De Lutas" at bounding box center [972, 108] width 359 height 37
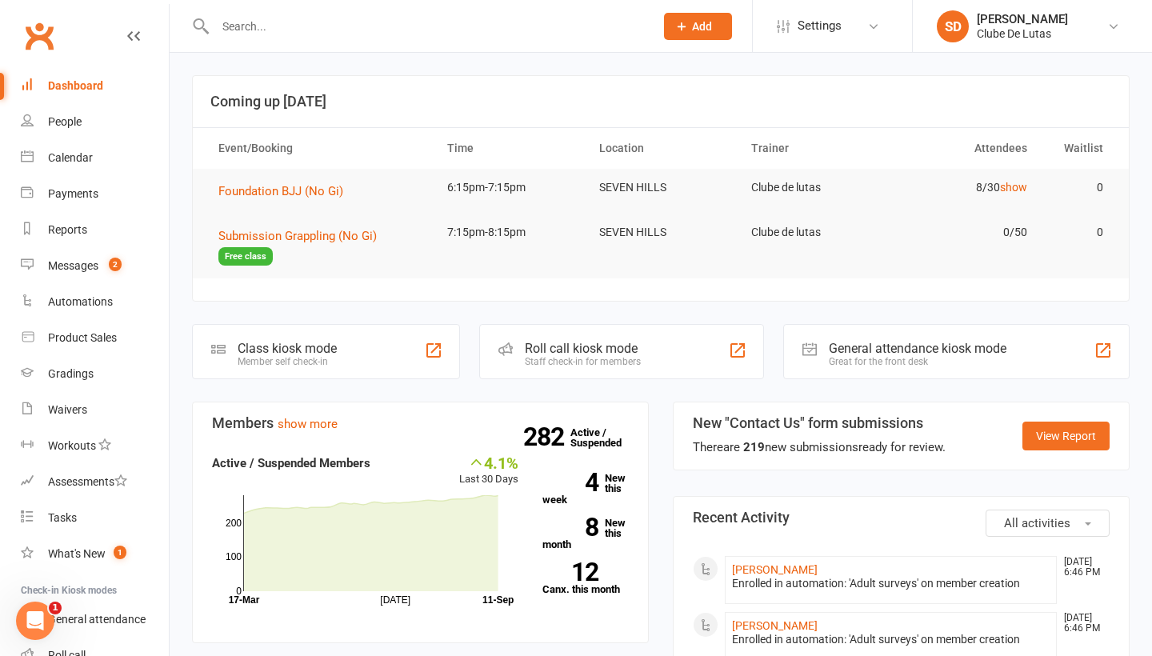
click at [451, 43] on div at bounding box center [417, 26] width 451 height 52
click at [434, 35] on input "text" at bounding box center [426, 26] width 433 height 22
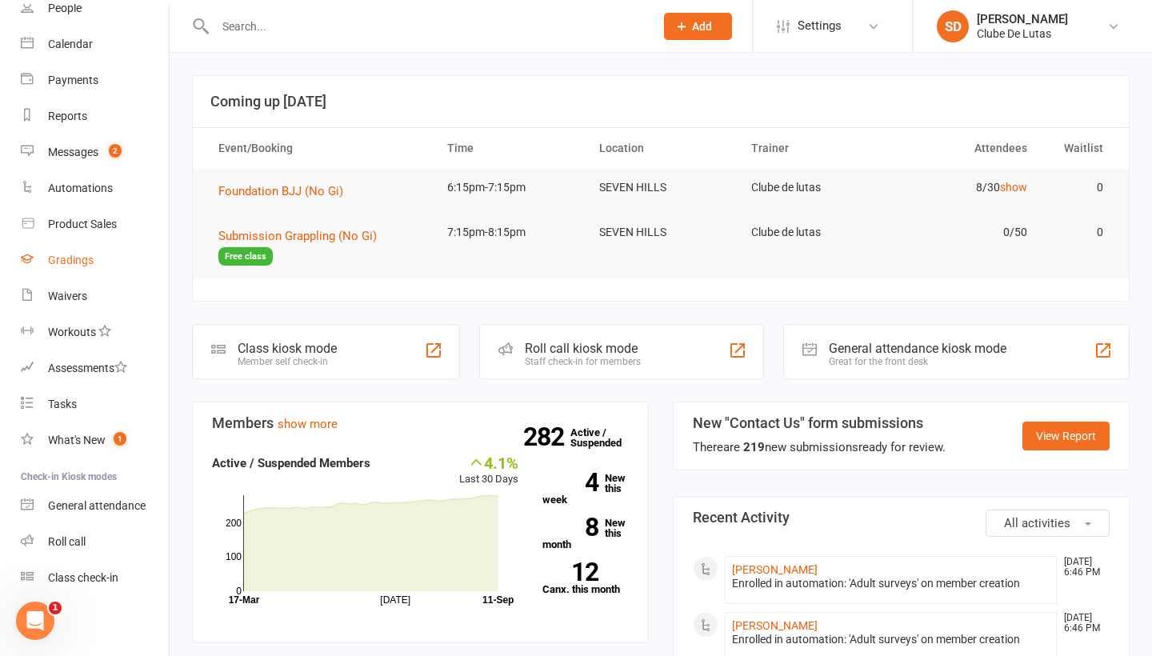
scroll to position [114, 0]
click at [90, 574] on div "Class check-in" at bounding box center [83, 577] width 70 height 13
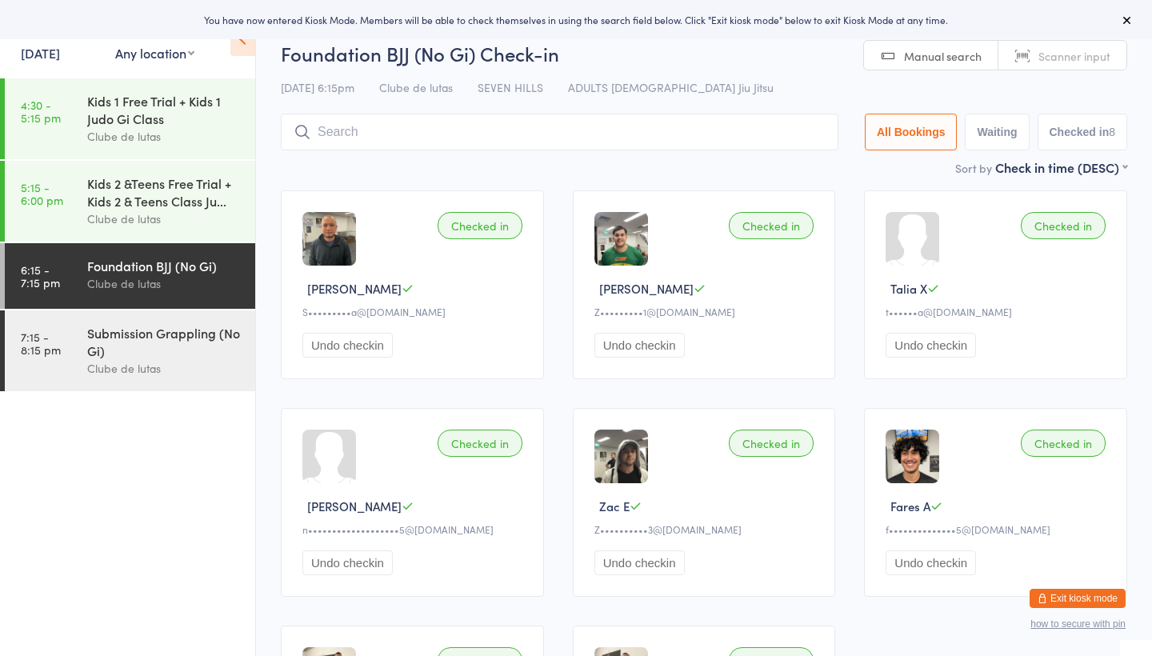
click at [342, 130] on input "search" at bounding box center [559, 132] width 557 height 37
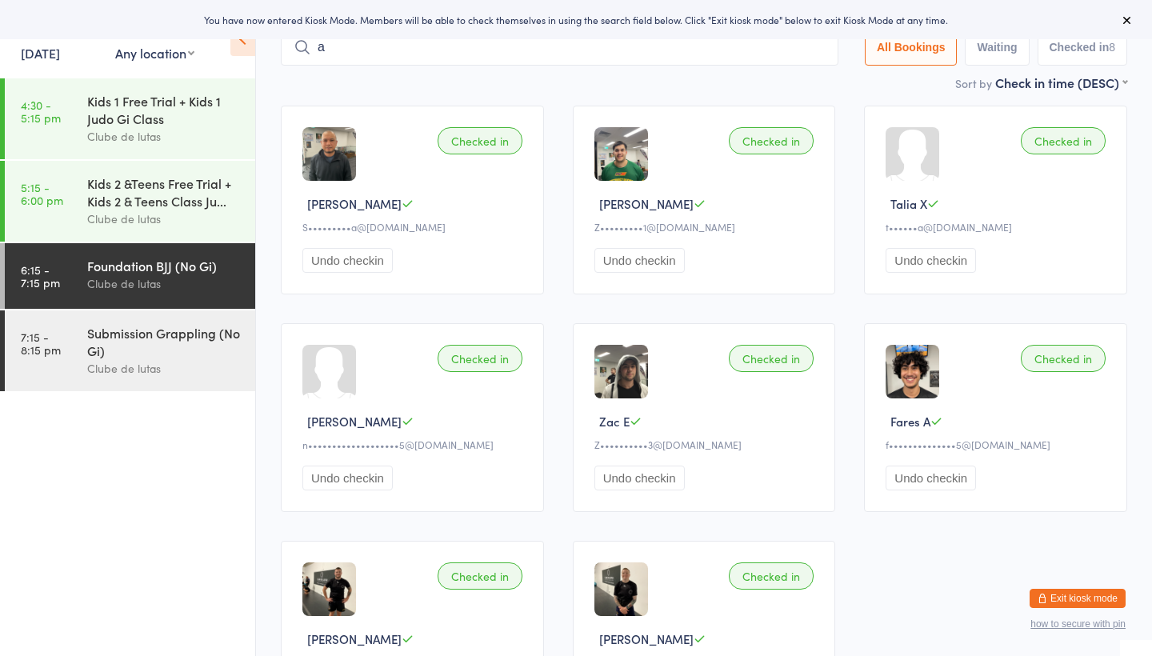
scroll to position [103, 0]
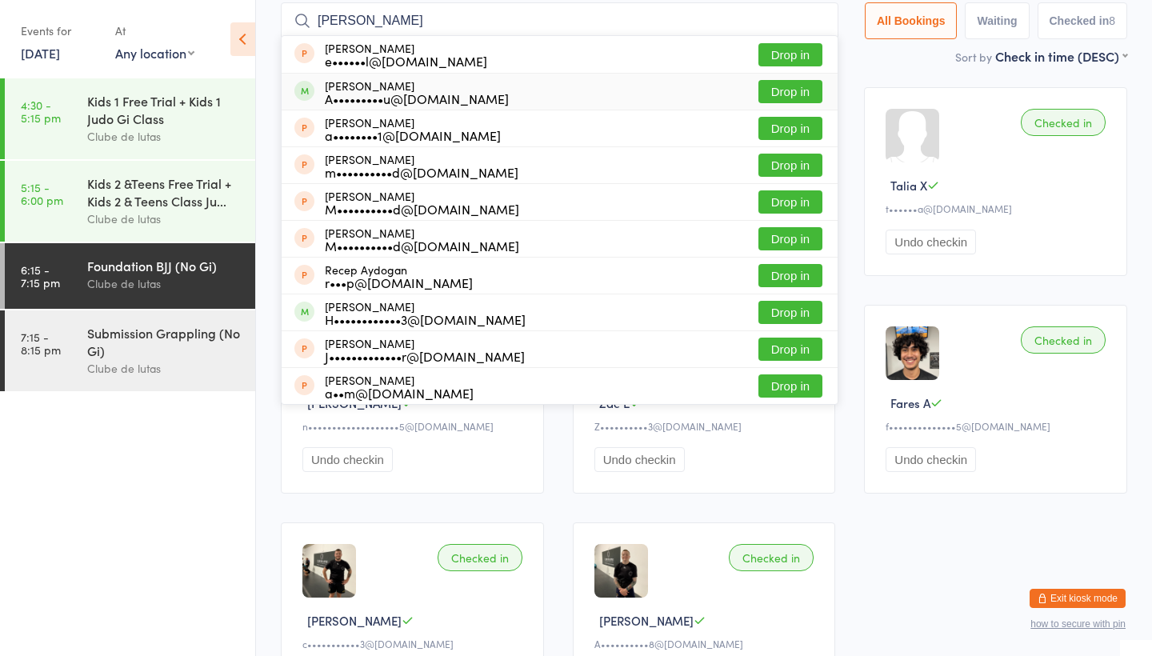
type input "[PERSON_NAME]"
click at [413, 95] on div "A•••••••••u@[DOMAIN_NAME]" at bounding box center [417, 98] width 184 height 13
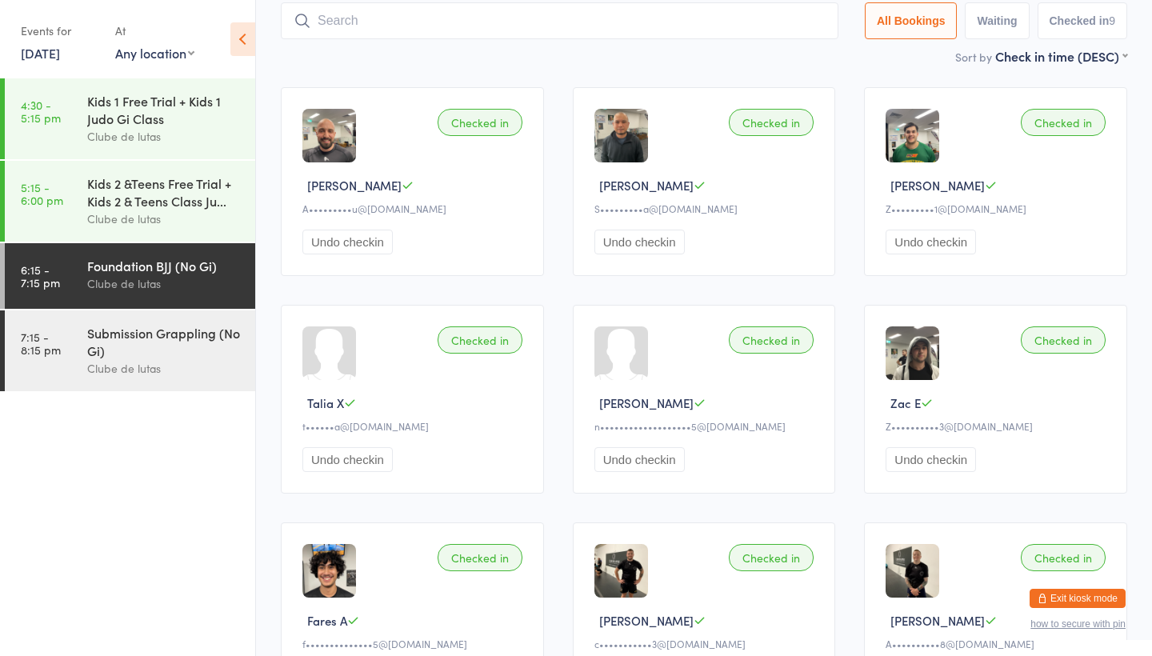
click at [1092, 610] on div "Exit kiosk mode how to secure with pin" at bounding box center [1077, 609] width 96 height 41
click at [1092, 597] on button "Exit kiosk mode" at bounding box center [1077, 598] width 96 height 19
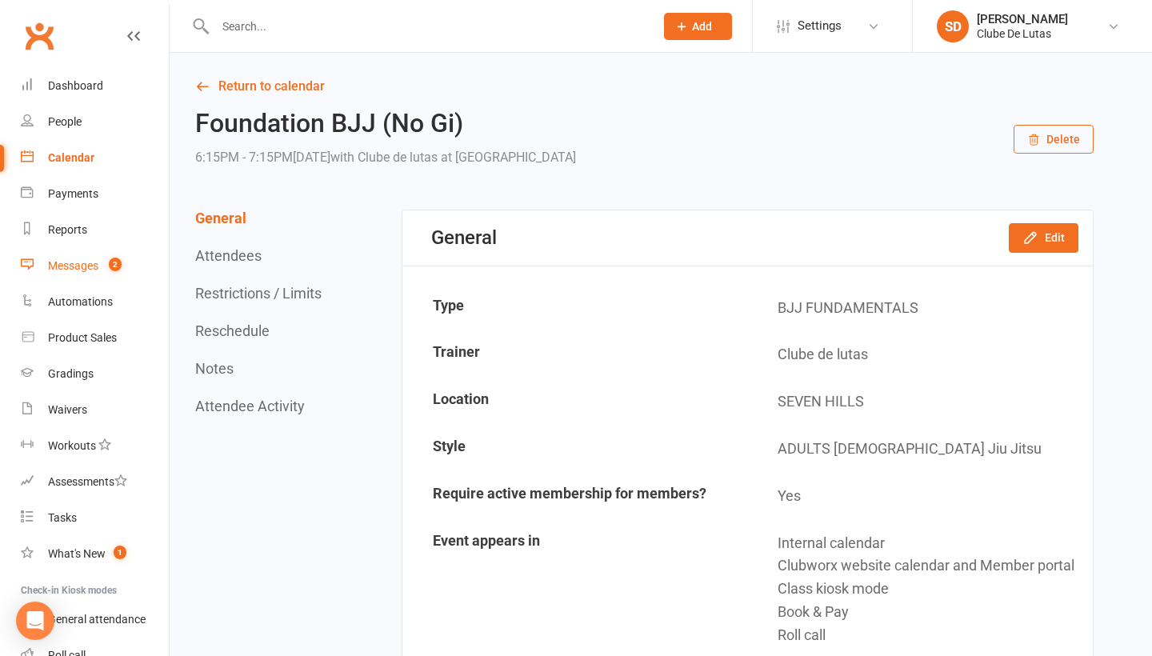
click at [60, 257] on link "Messages 2" at bounding box center [95, 266] width 148 height 36
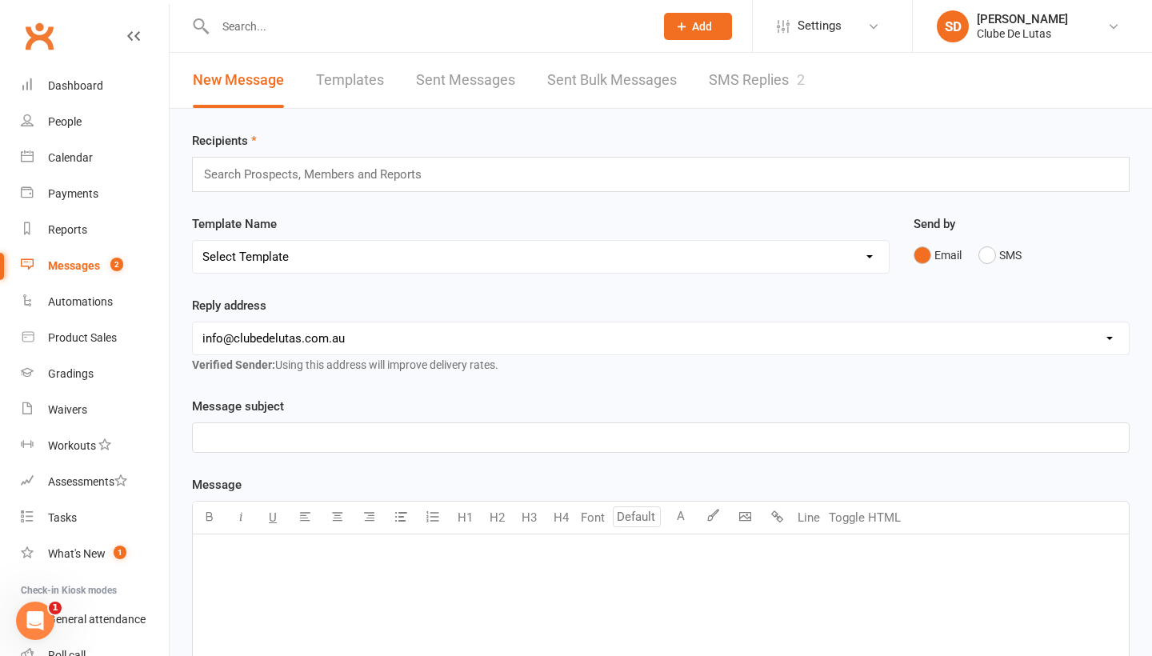
click at [753, 65] on link "SMS Replies 2" at bounding box center [757, 80] width 96 height 55
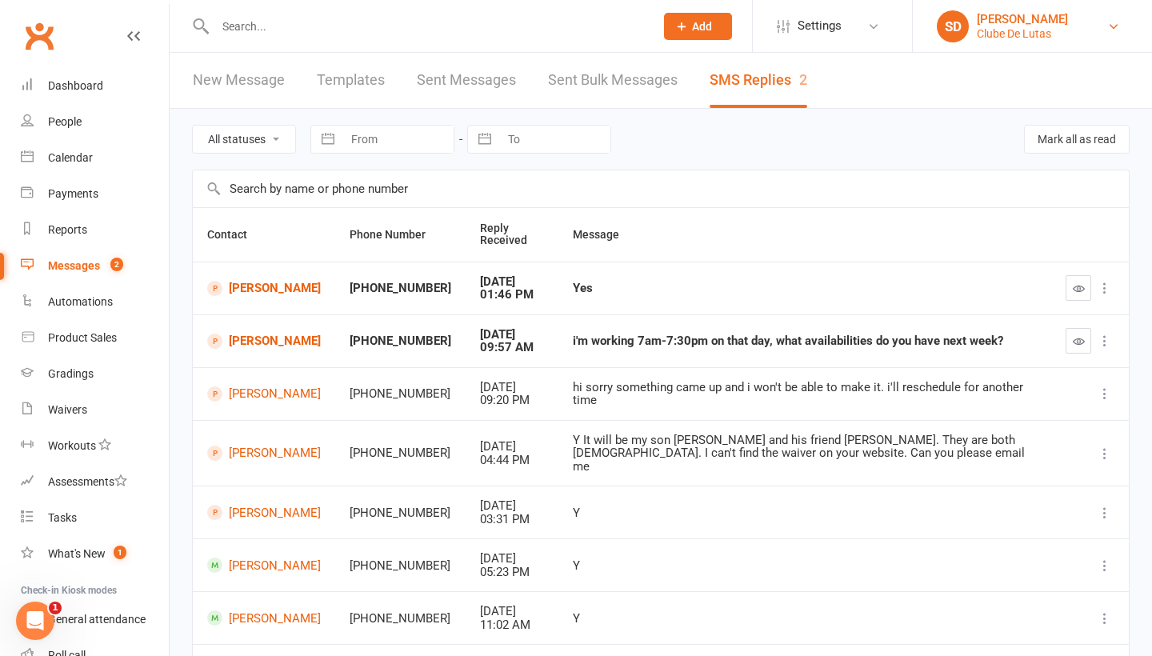
click at [1030, 24] on div "[PERSON_NAME]" at bounding box center [1022, 19] width 91 height 14
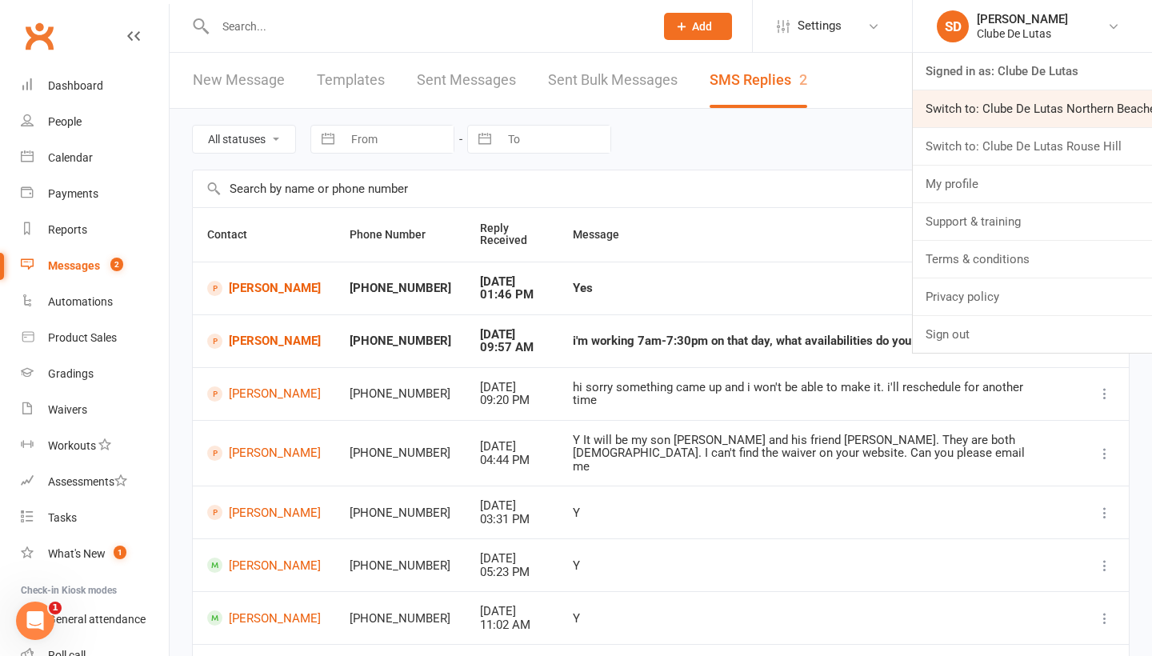
click at [995, 94] on link "Switch to: Clube De Lutas Northern Beaches" at bounding box center [1032, 108] width 239 height 37
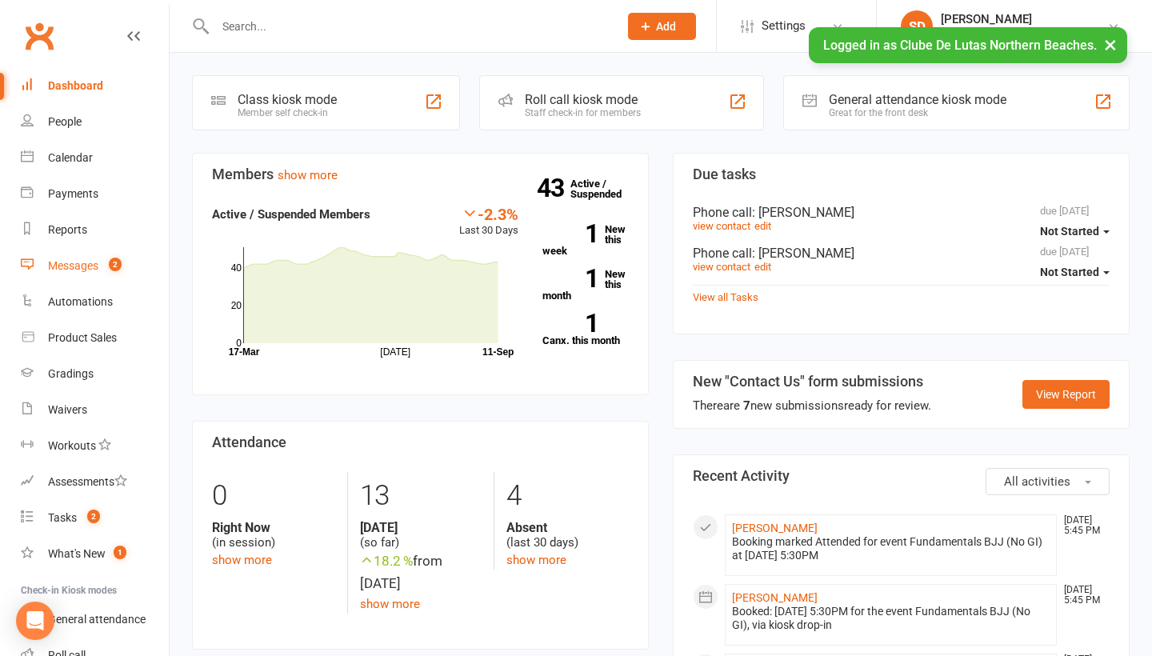
click at [70, 257] on link "Messages 2" at bounding box center [95, 266] width 148 height 36
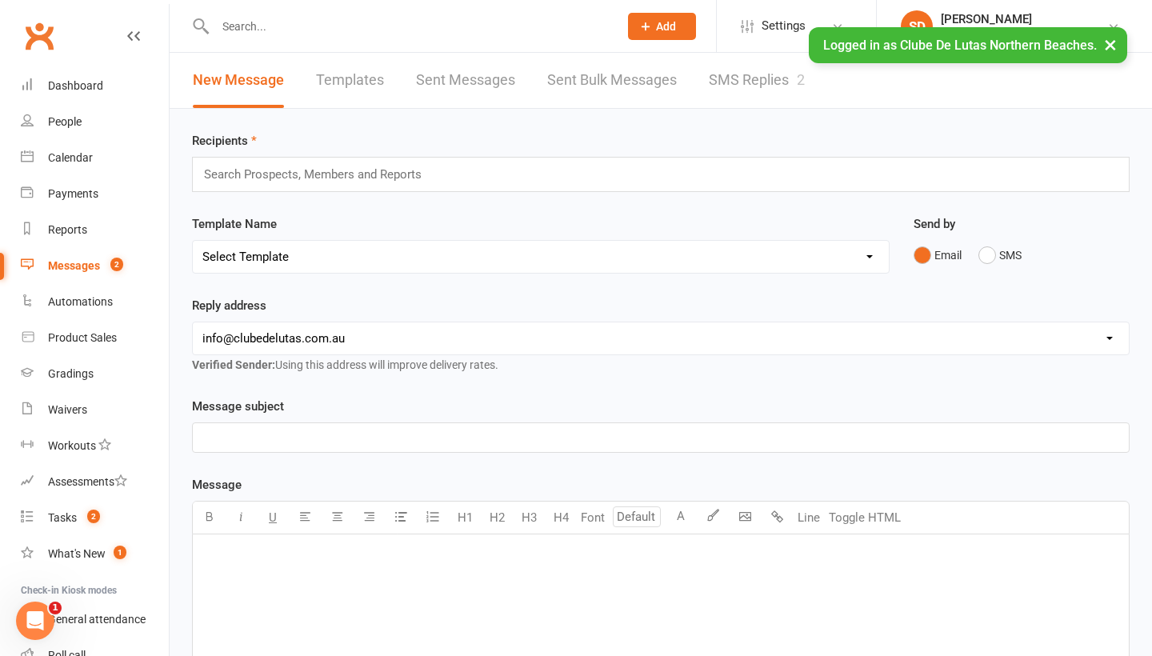
click at [757, 78] on link "SMS Replies 2" at bounding box center [757, 80] width 96 height 55
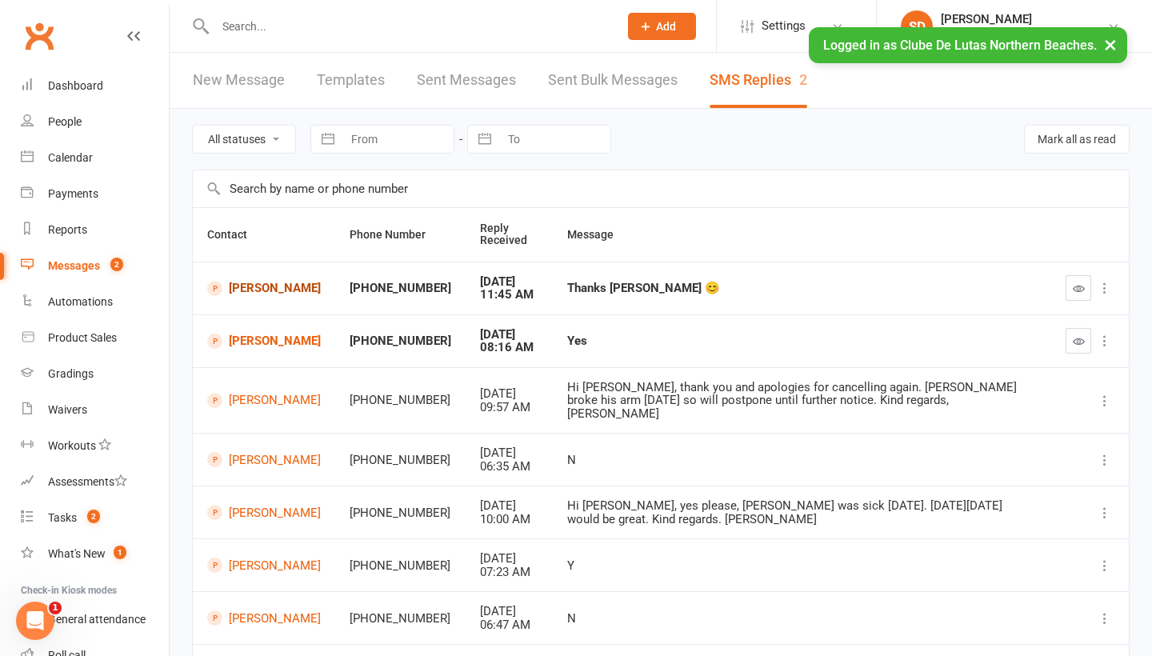
click at [245, 291] on link "[PERSON_NAME]" at bounding box center [264, 288] width 114 height 15
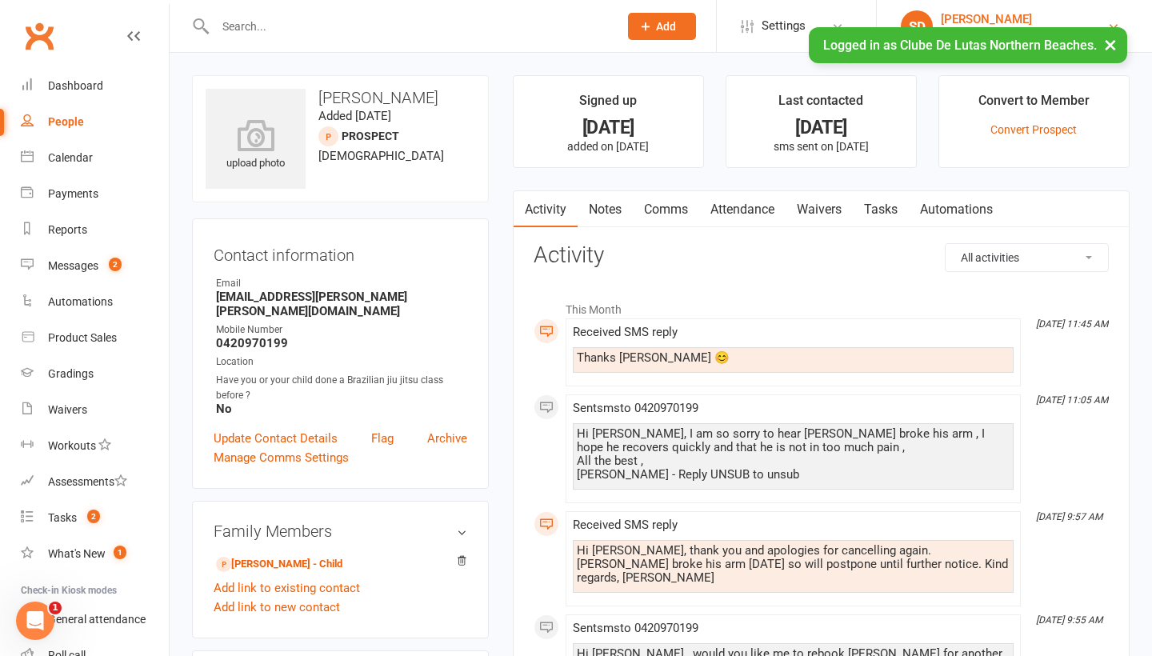
click at [973, 26] on div "[PERSON_NAME]" at bounding box center [1024, 19] width 166 height 14
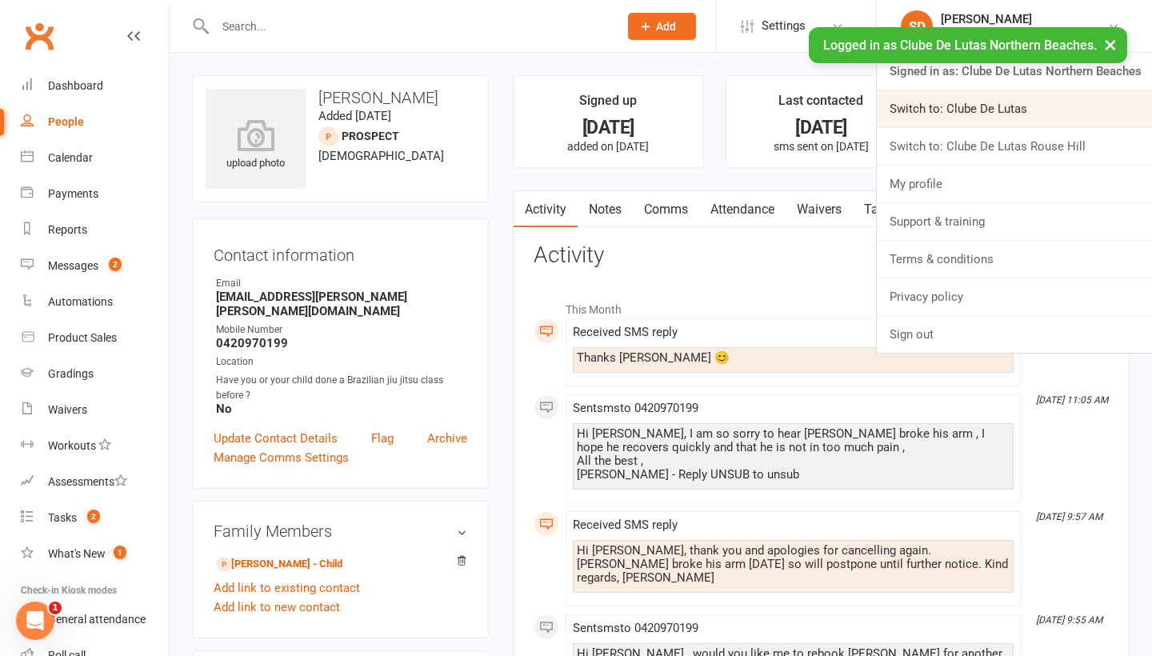
click at [971, 118] on link "Switch to: Clube De Lutas" at bounding box center [1014, 108] width 275 height 37
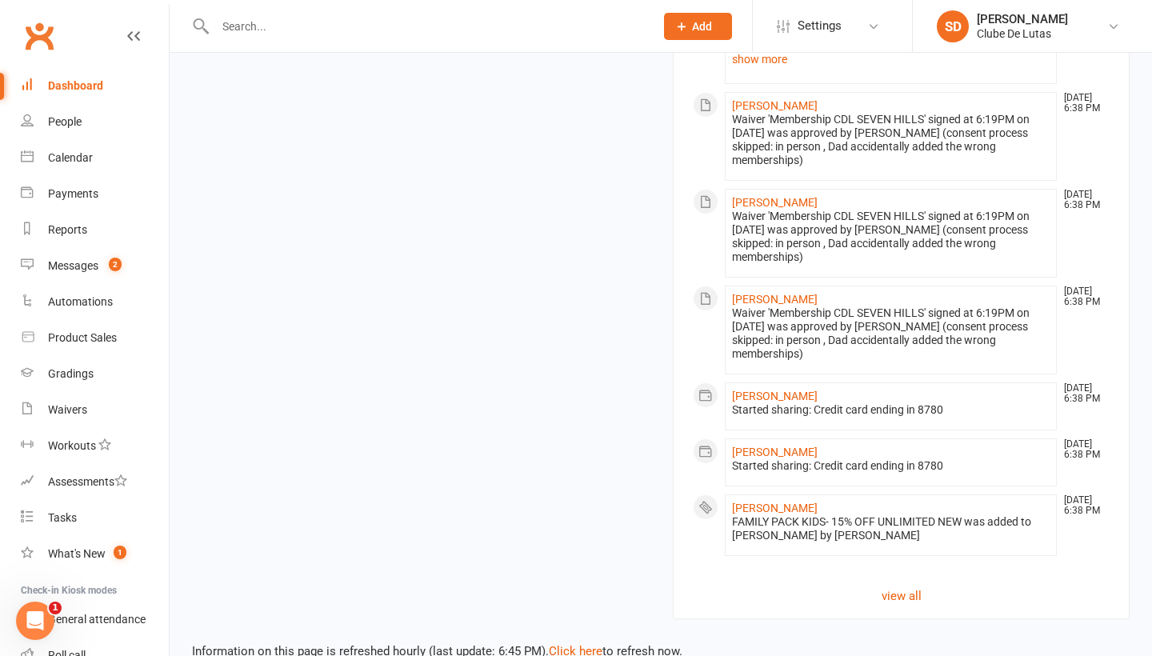
scroll to position [1533, 0]
click at [893, 587] on link "view all" at bounding box center [901, 596] width 417 height 19
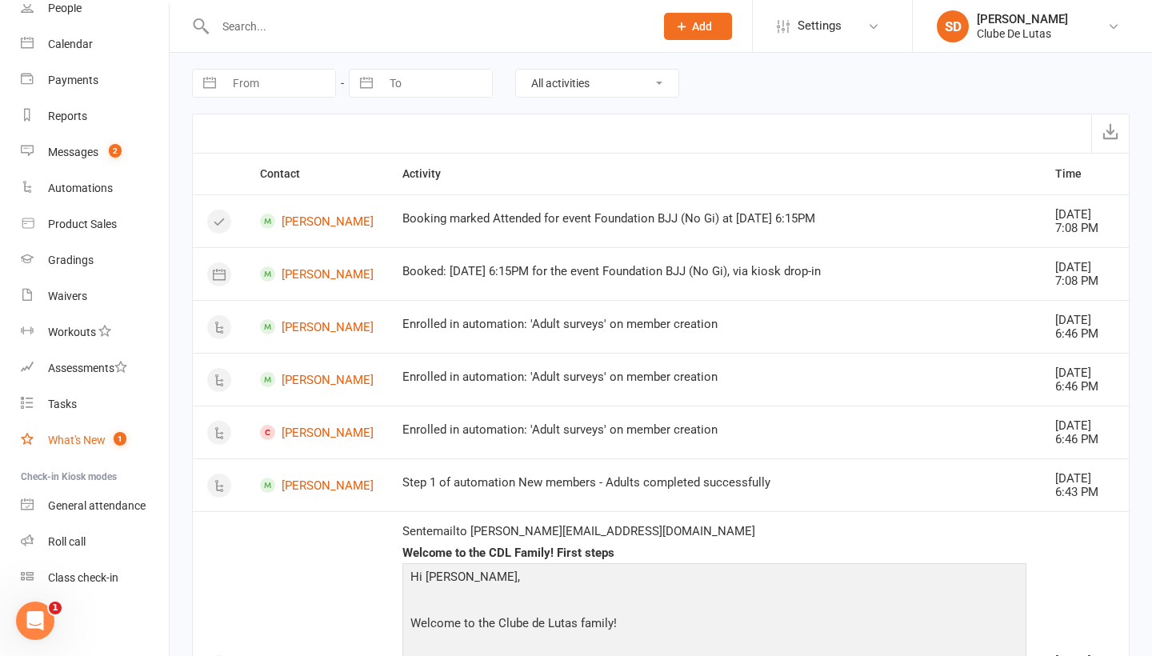
scroll to position [114, 0]
click at [117, 439] on span "1" at bounding box center [120, 439] width 13 height 14
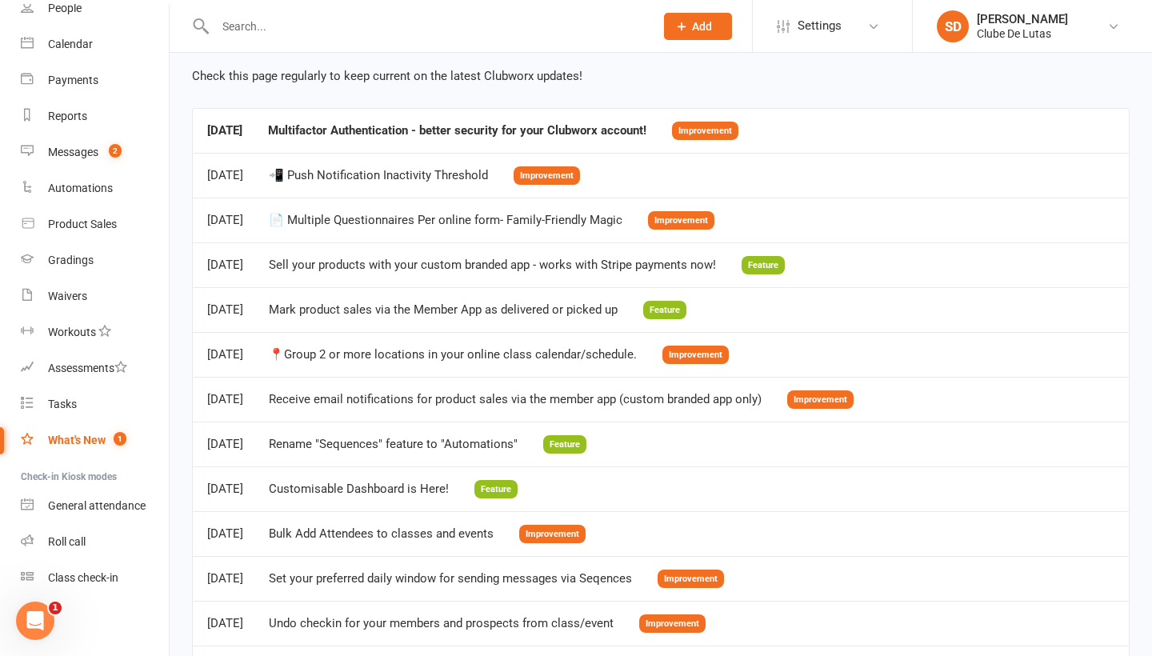
scroll to position [64, 0]
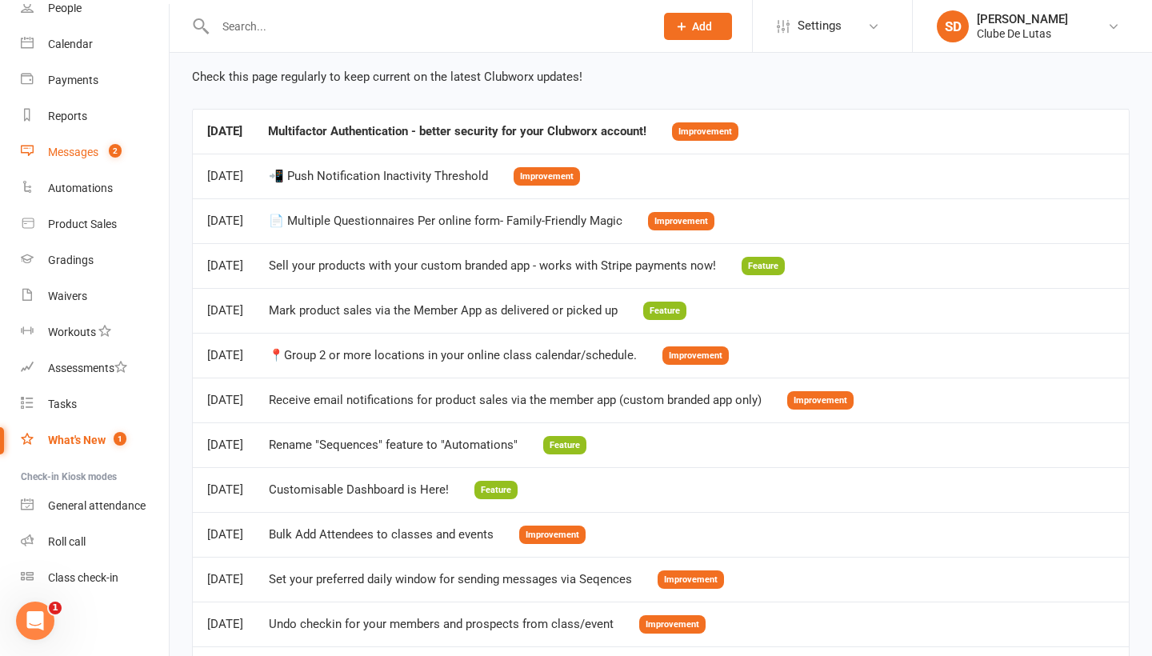
click at [102, 150] on count-badge "2" at bounding box center [111, 152] width 21 height 13
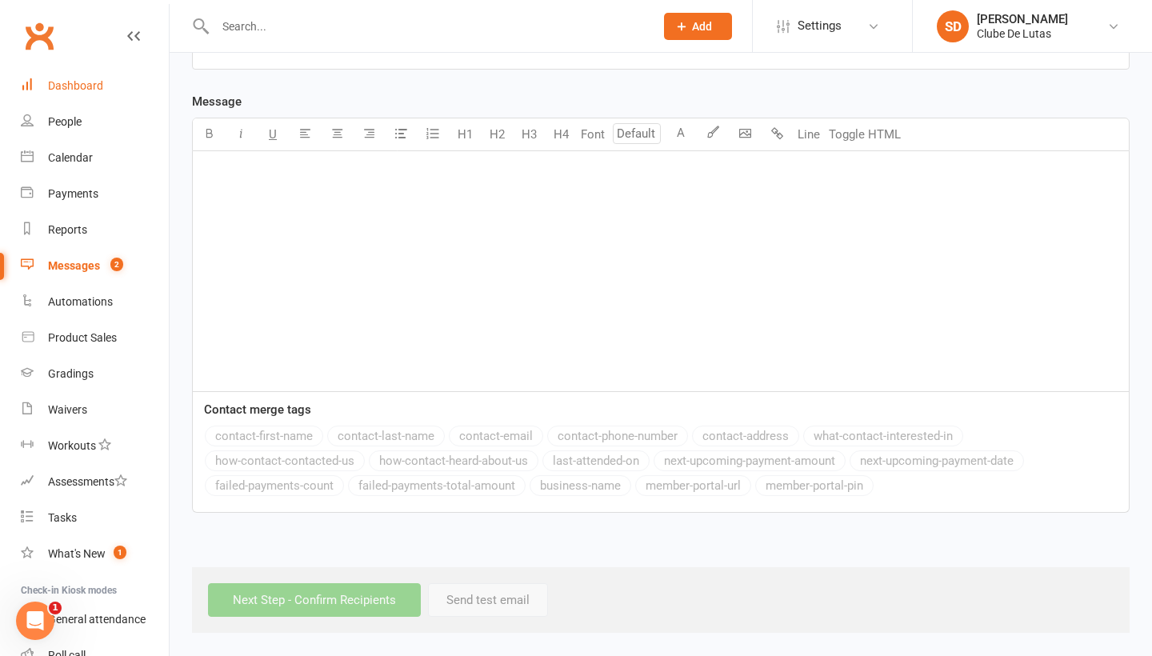
click at [87, 88] on div "Dashboard" at bounding box center [75, 85] width 55 height 13
